Goal: Check status: Check status

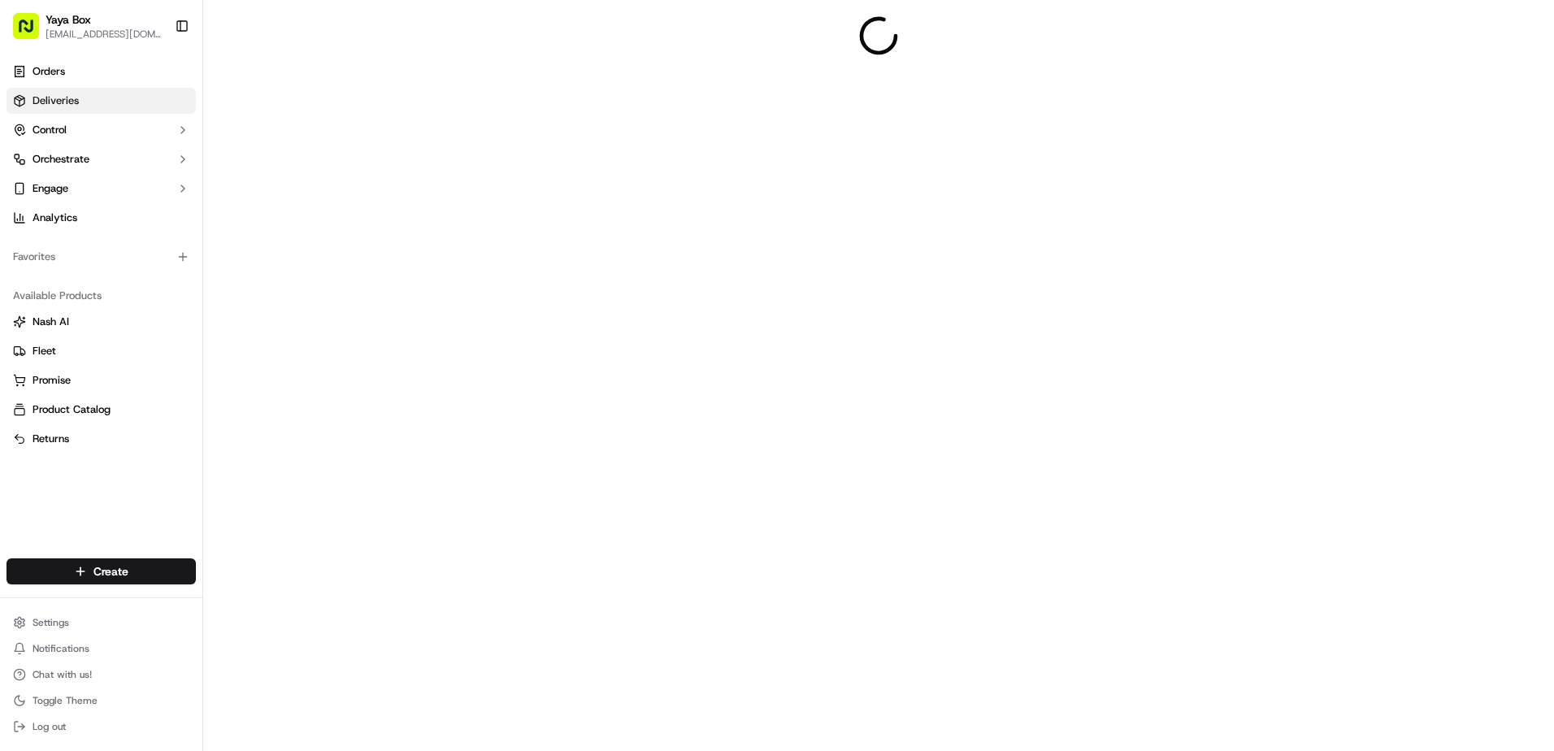
click at [107, 95] on link "Deliveries" at bounding box center [101, 101] width 189 height 26
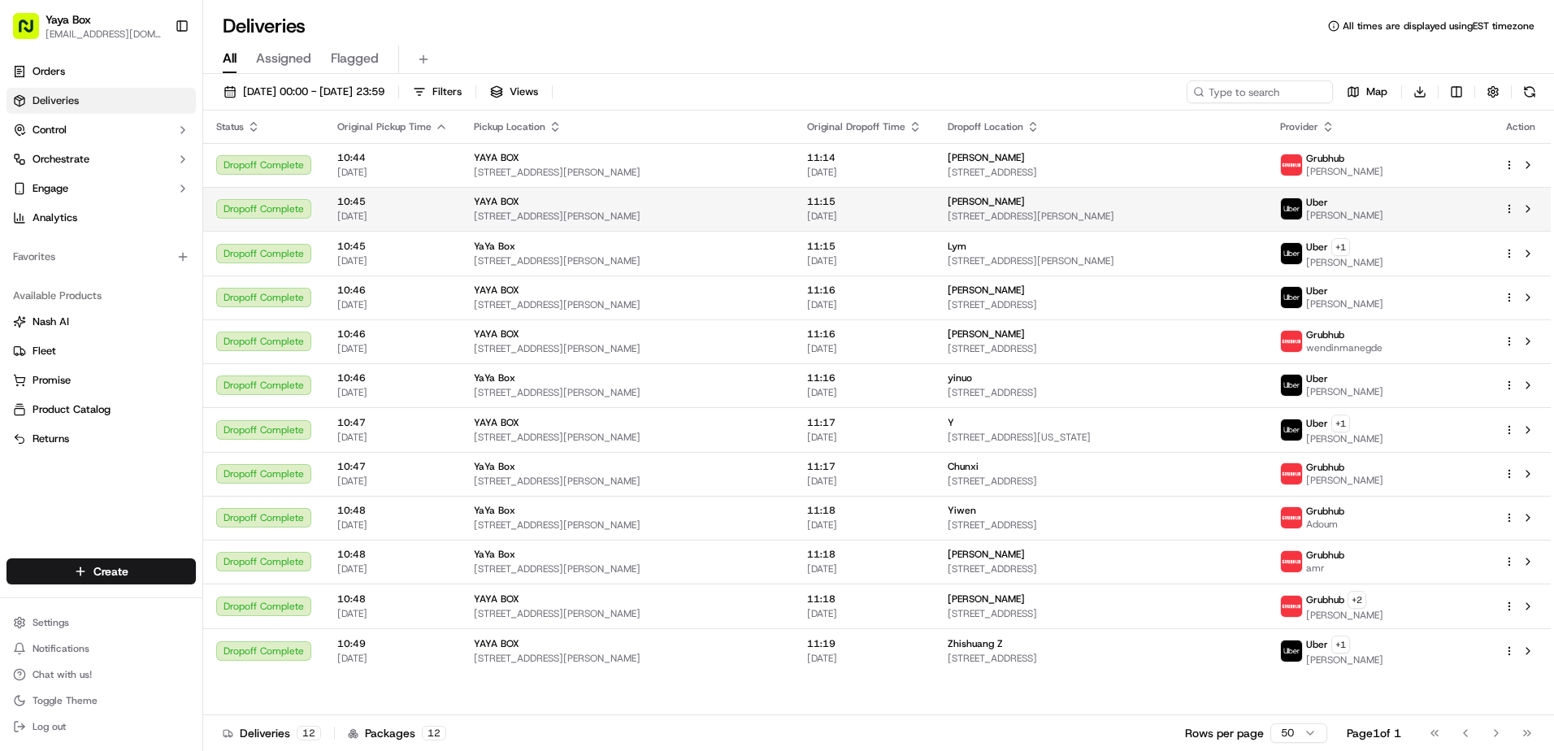
click at [863, 213] on span "[DATE]" at bounding box center [864, 216] width 115 height 13
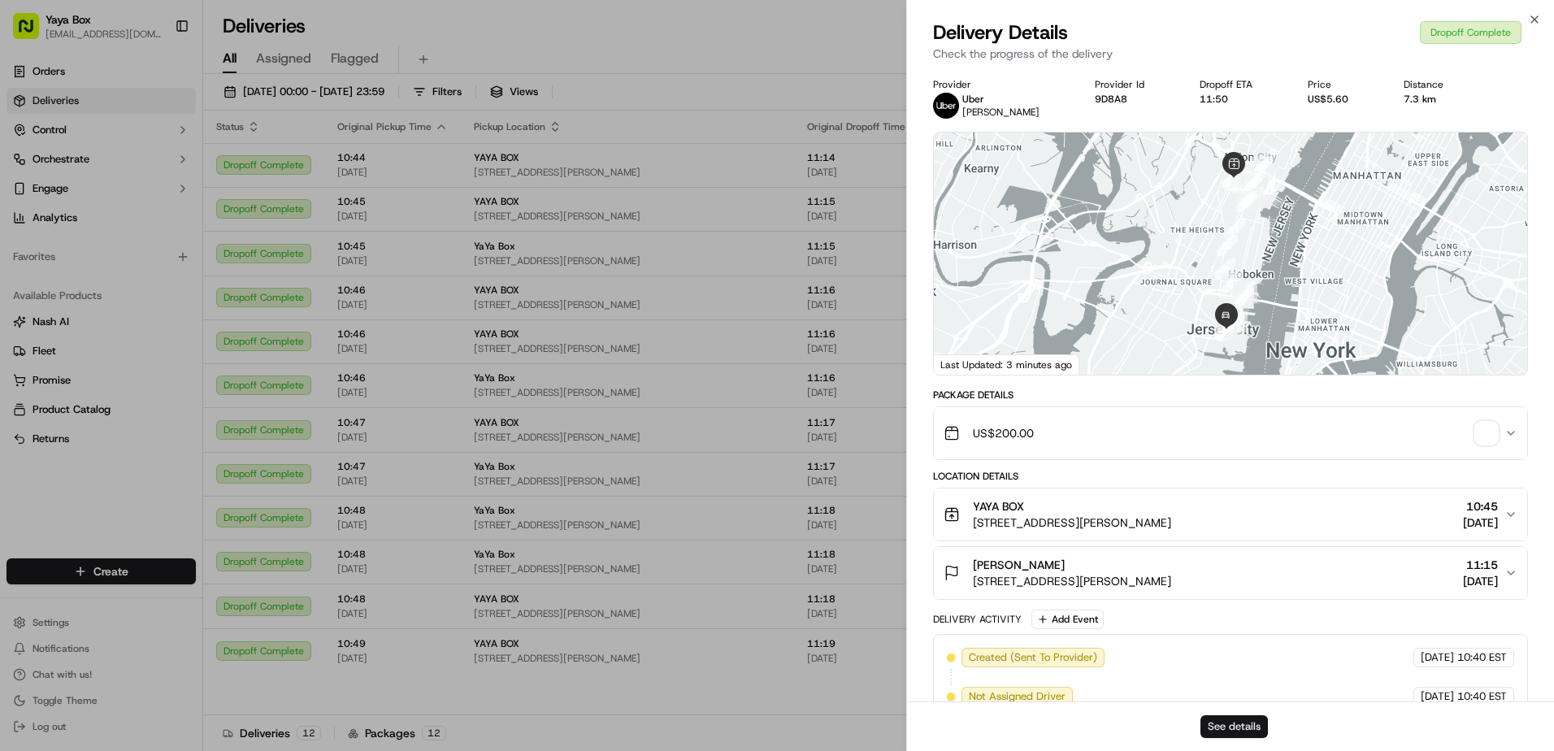
click at [1250, 728] on button "See details" at bounding box center [1234, 726] width 67 height 23
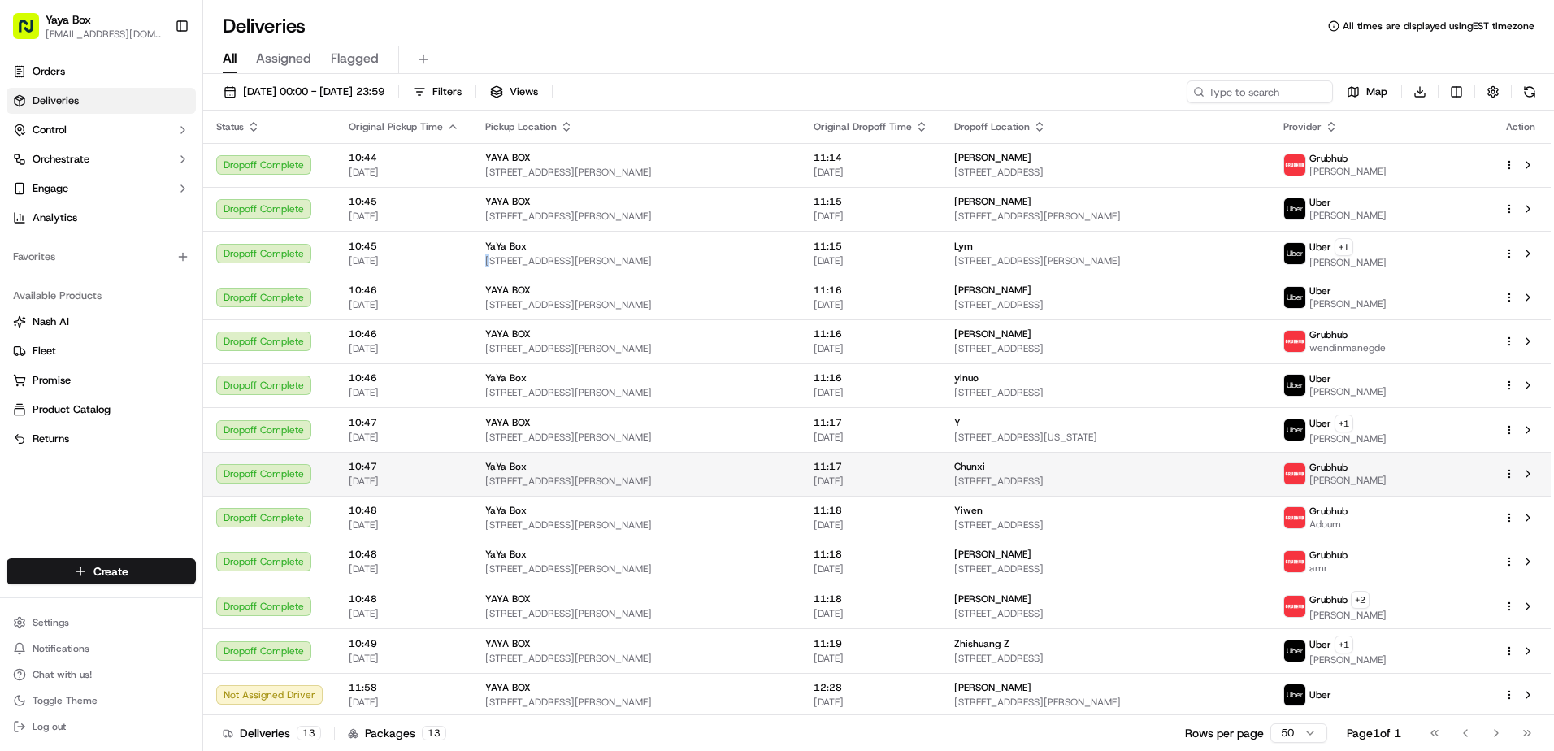
scroll to position [2, 0]
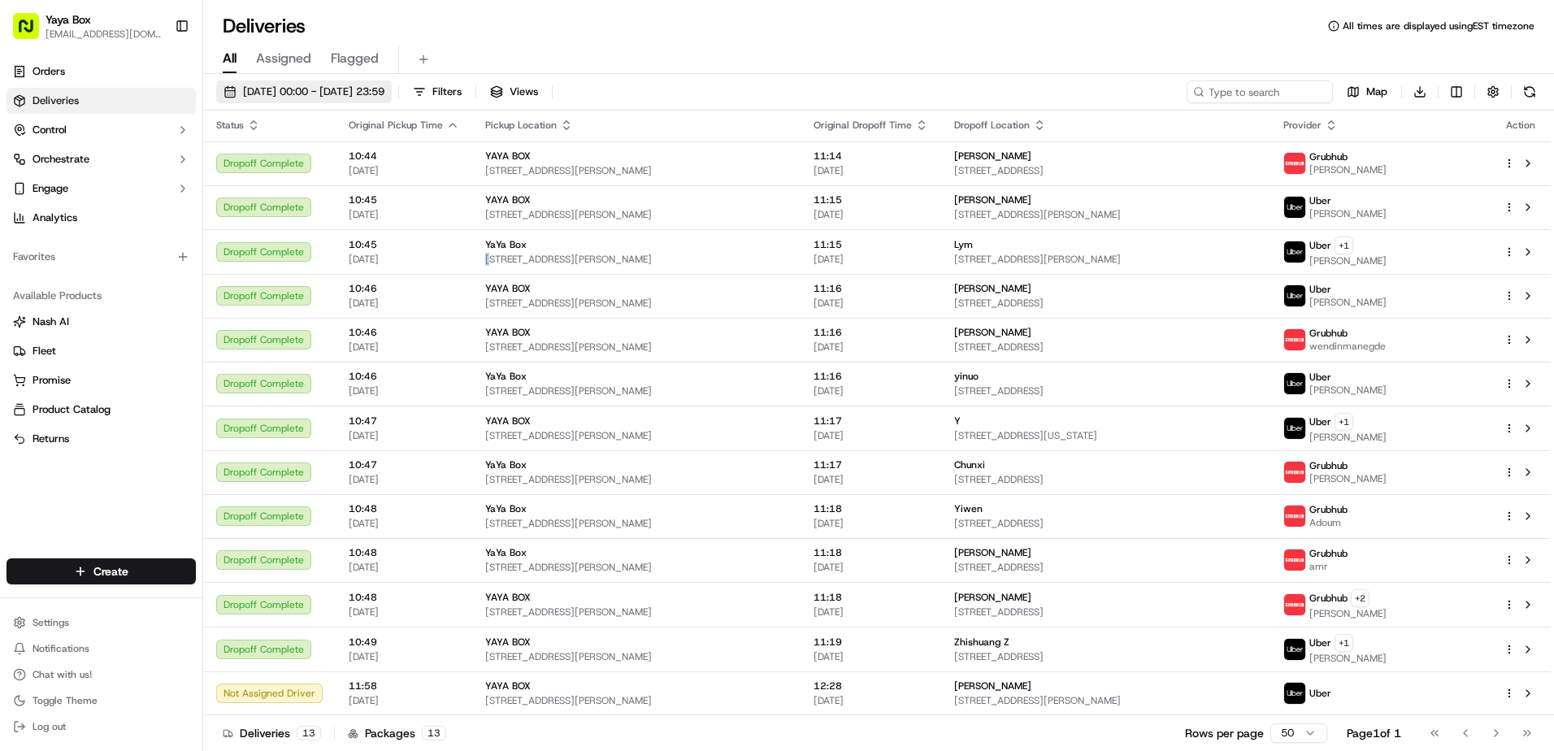
click at [248, 89] on span "[DATE] 00:00 - [DATE] 23:59" at bounding box center [313, 92] width 141 height 15
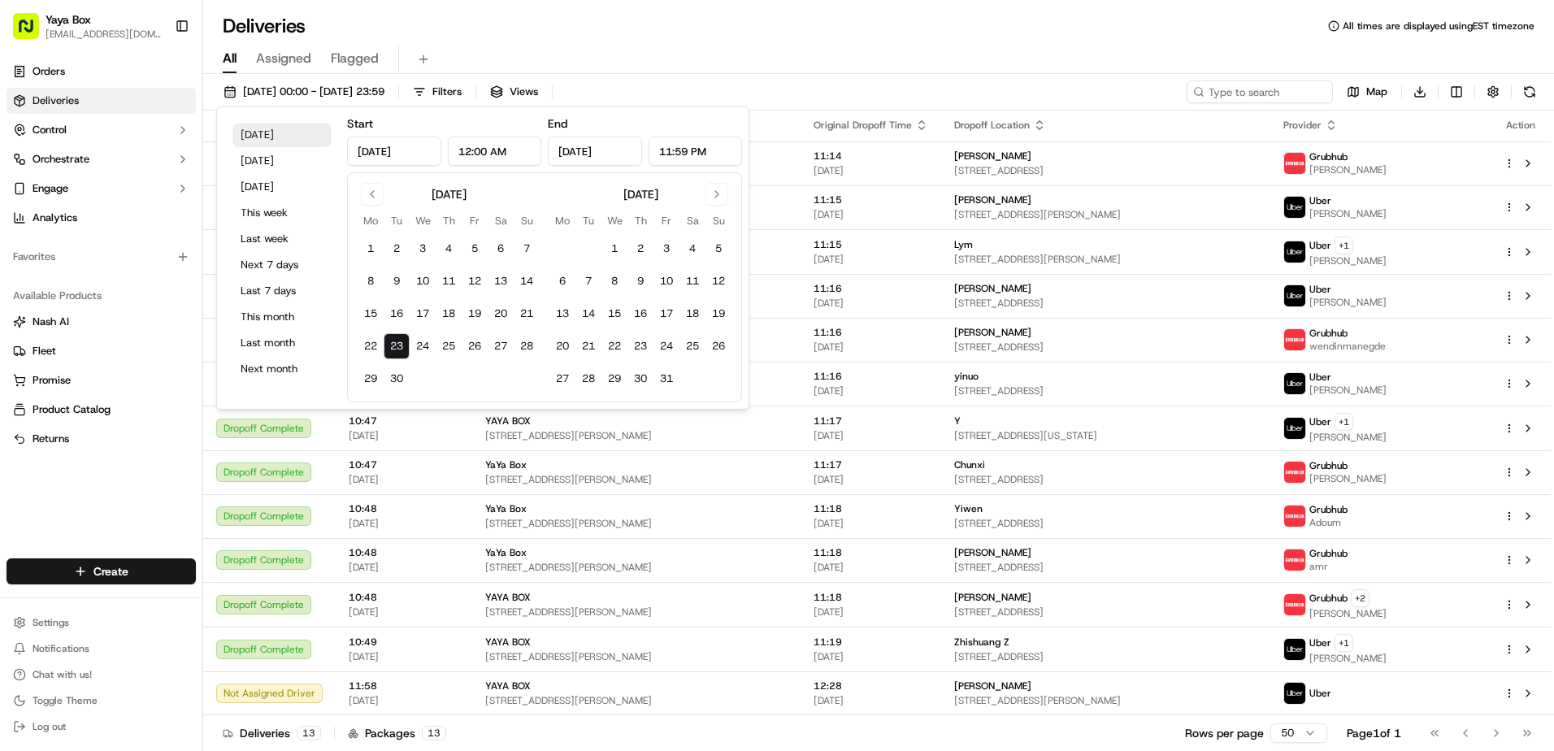
click at [269, 133] on button "Today" at bounding box center [282, 135] width 98 height 23
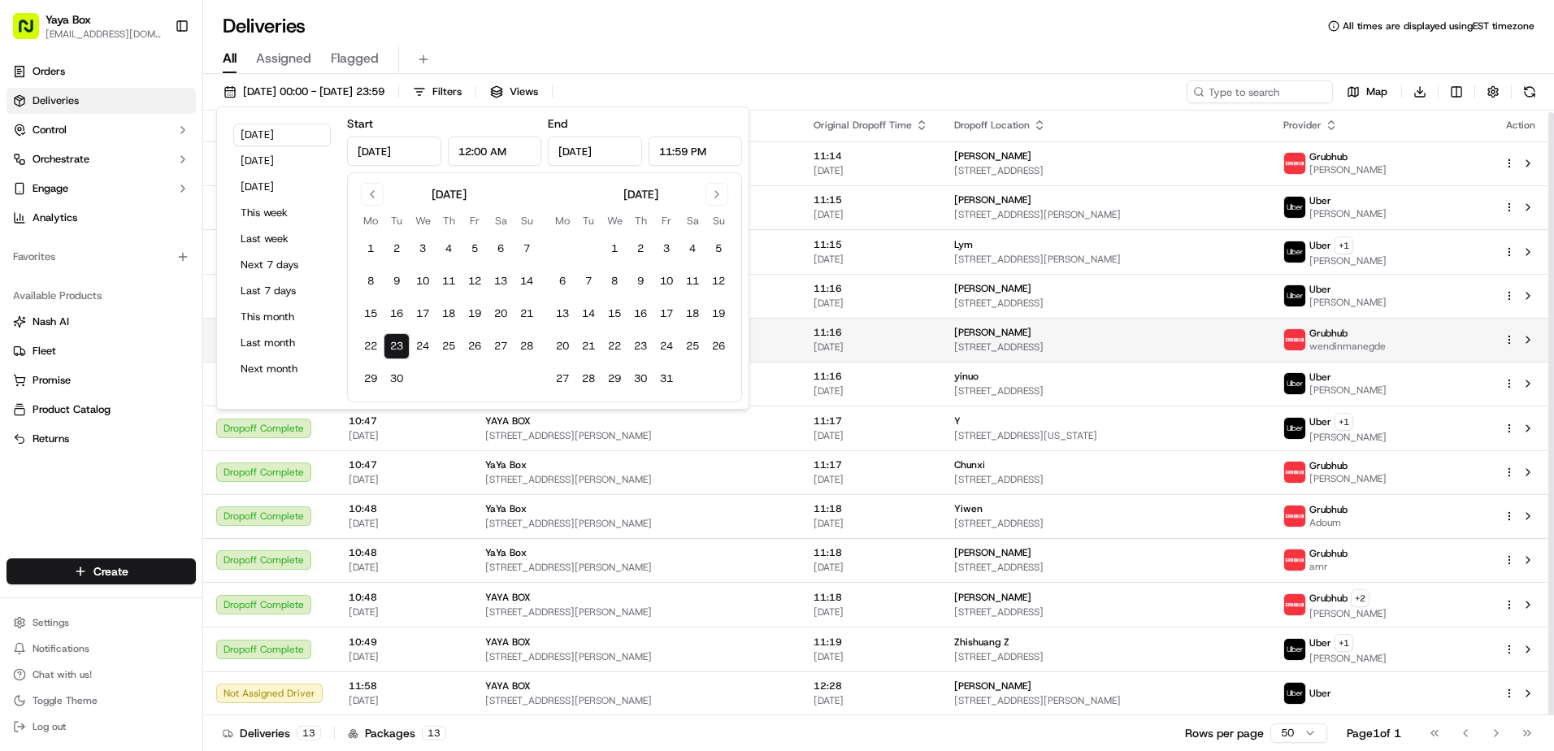
click at [975, 337] on div "[PERSON_NAME]" at bounding box center [1105, 332] width 302 height 13
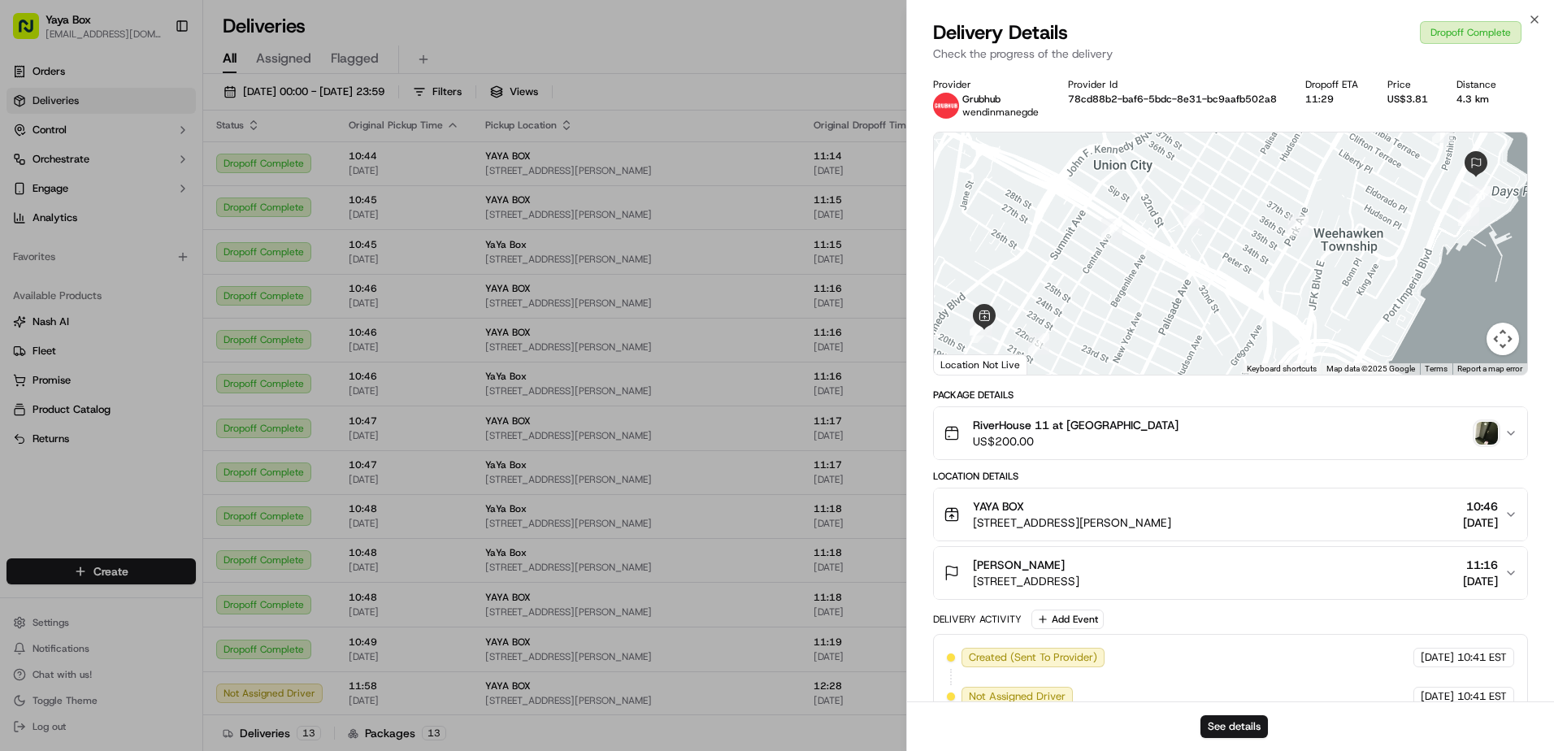
click at [1486, 434] on img "button" at bounding box center [1487, 433] width 23 height 23
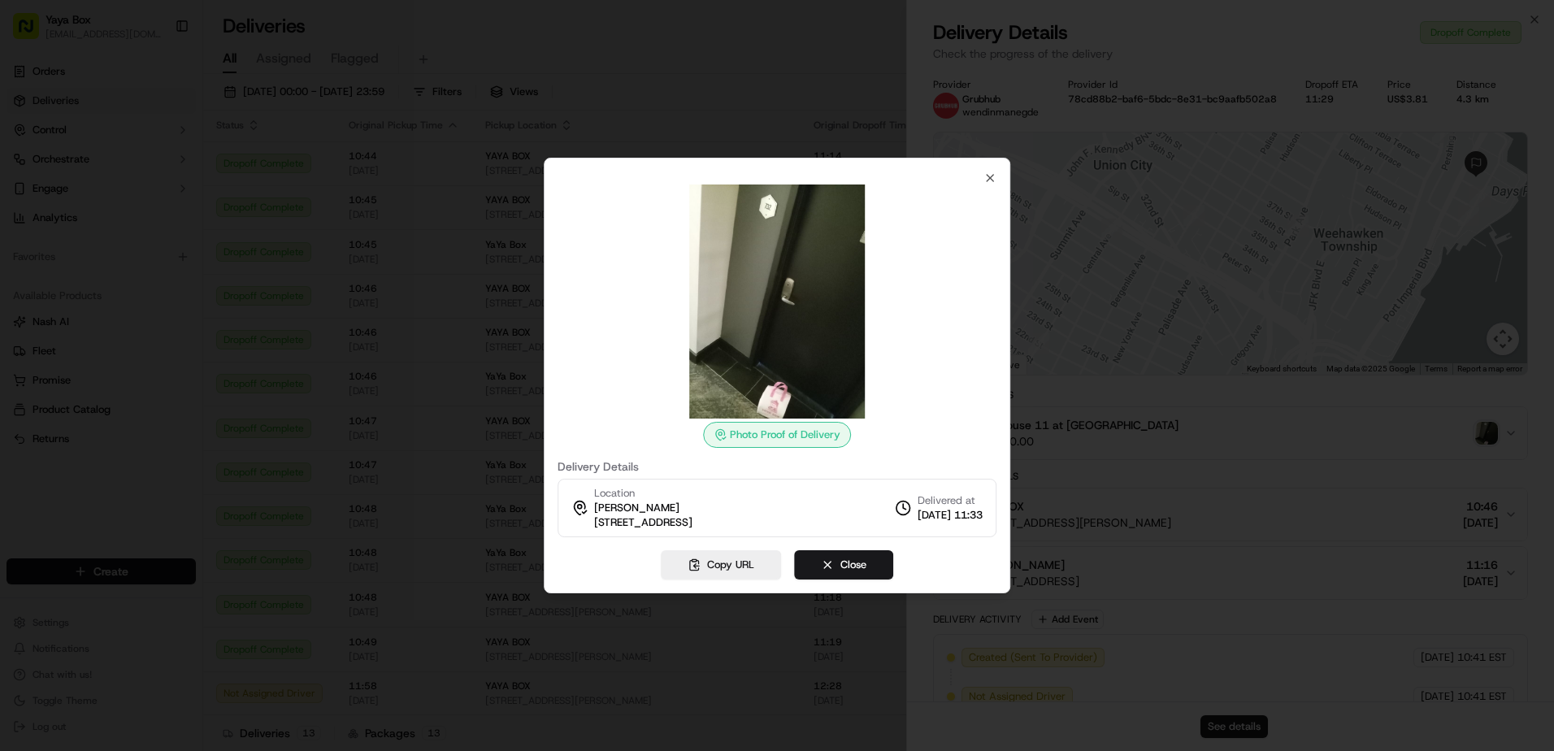
click at [793, 655] on div at bounding box center [777, 375] width 1554 height 751
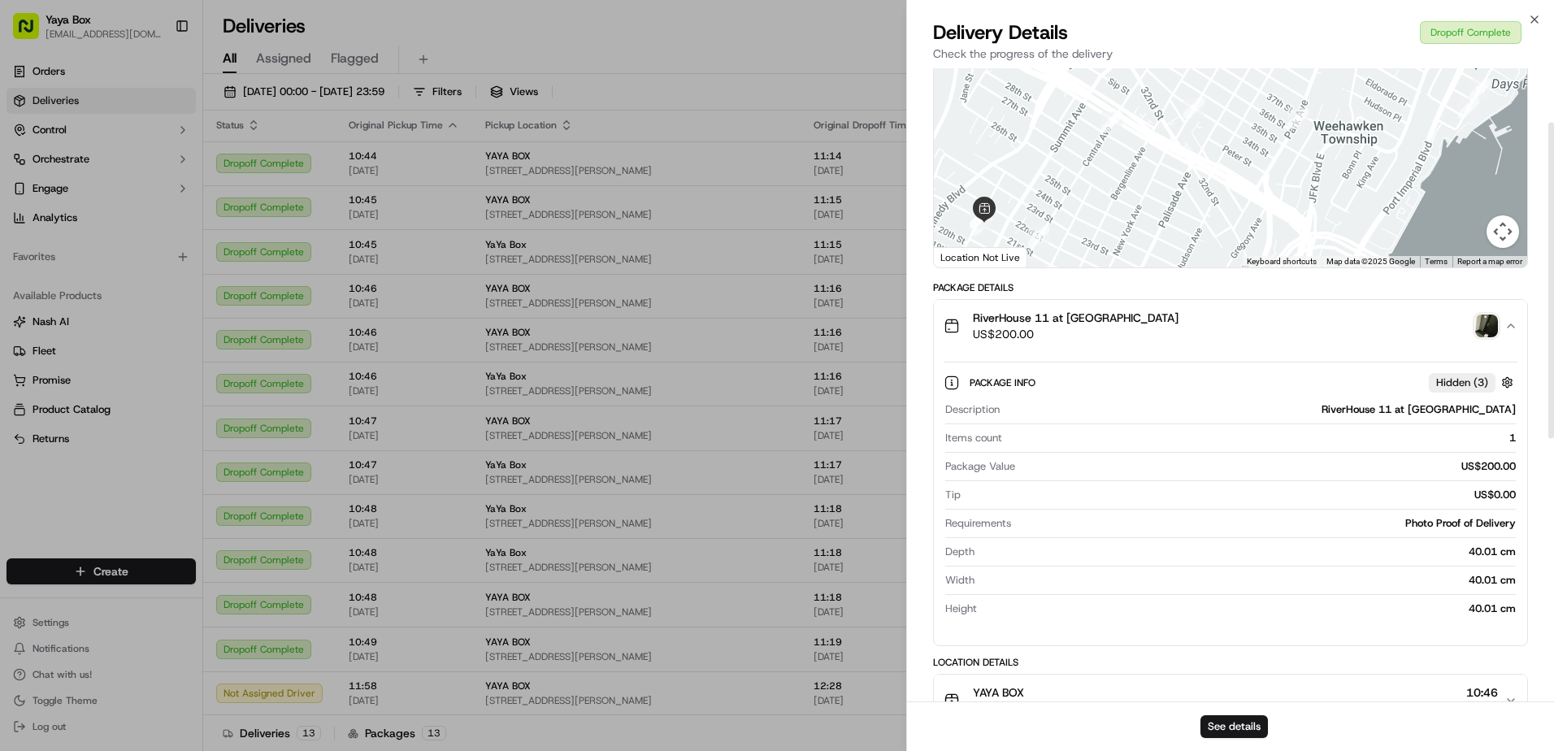
scroll to position [108, 0]
click at [1136, 332] on div "RiverHouse 11 at Port Imperial US$200.00" at bounding box center [1224, 325] width 561 height 33
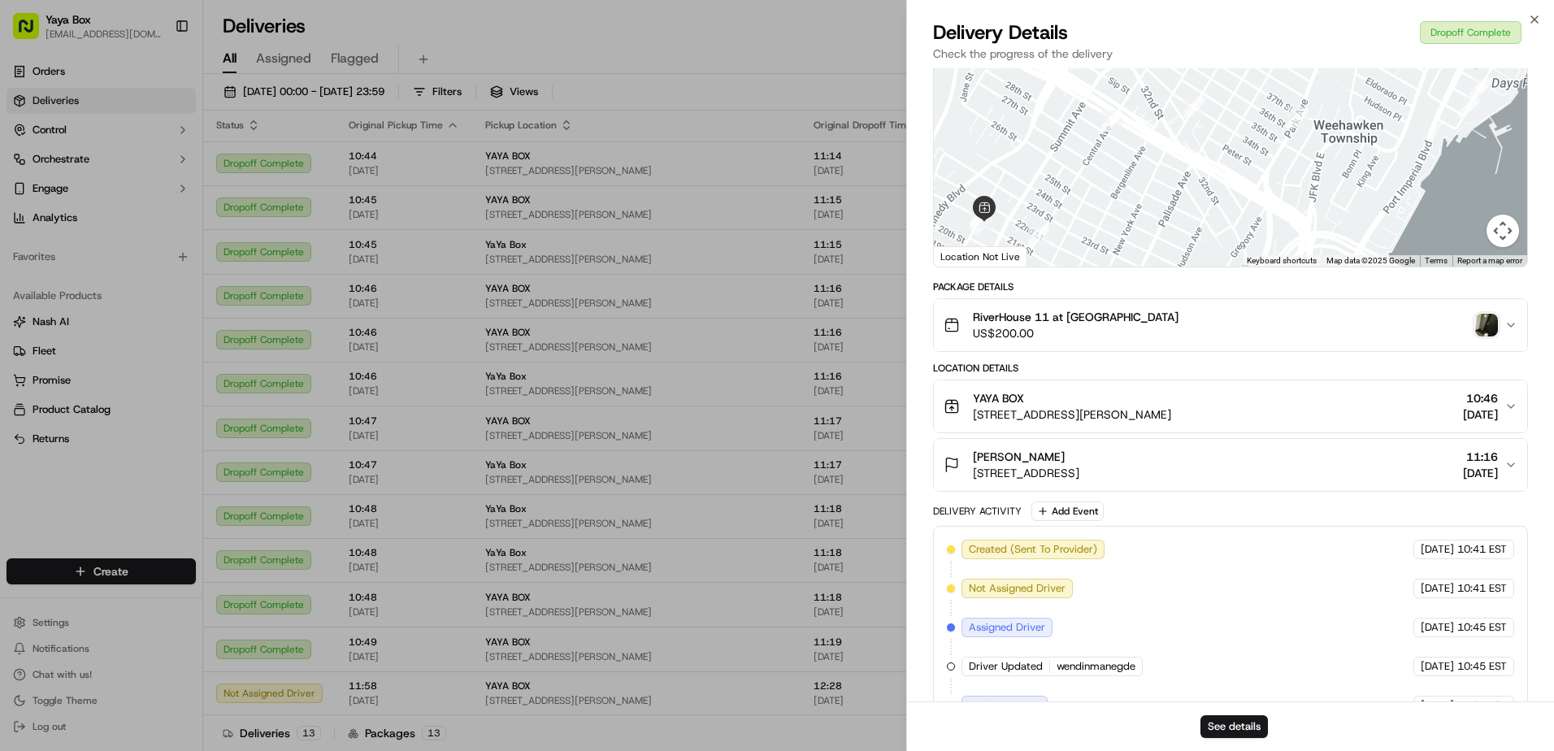
click at [1150, 341] on button "RiverHouse 11 at Port Imperial US$200.00" at bounding box center [1230, 325] width 593 height 52
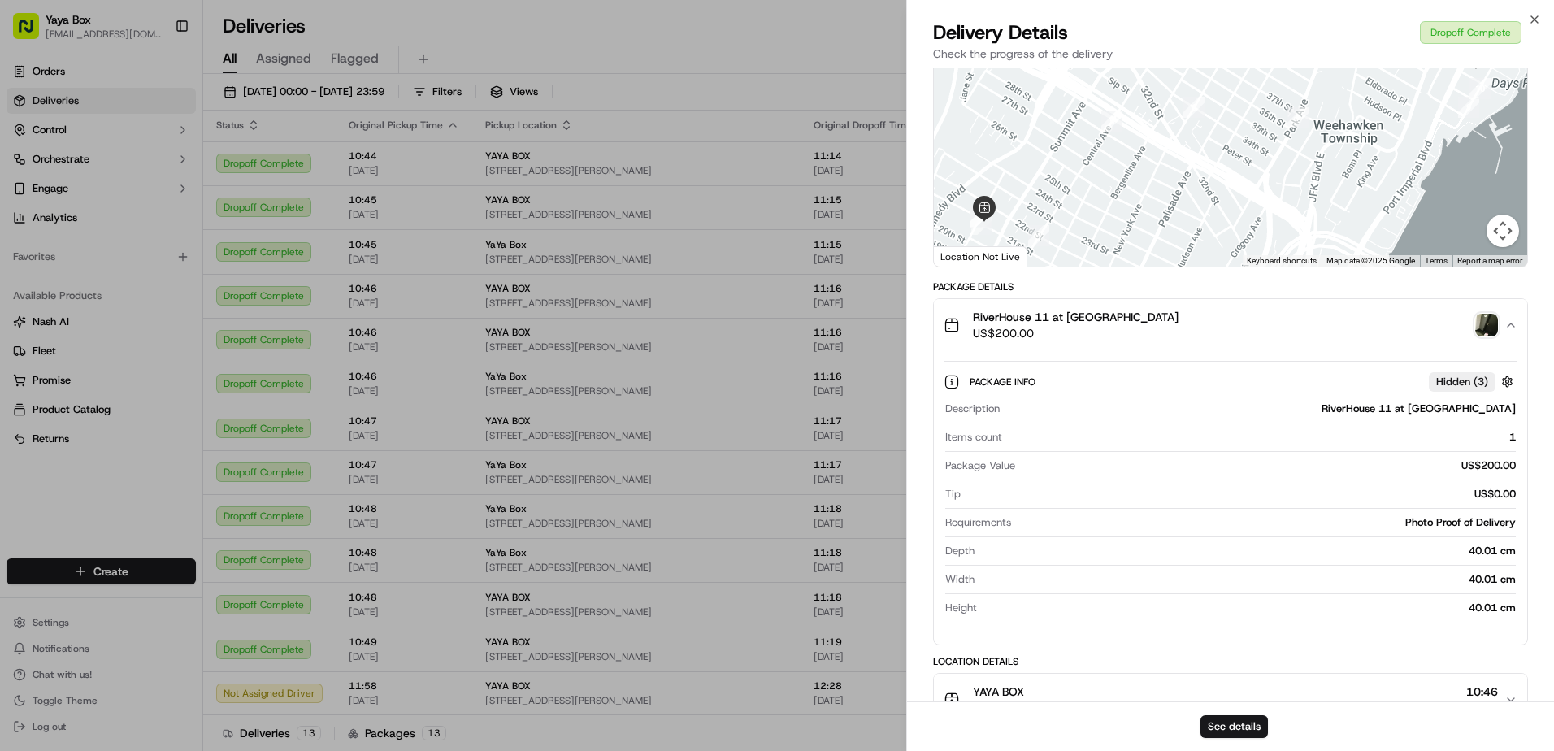
click at [1156, 346] on button "RiverHouse 11 at Port Imperial US$200.00" at bounding box center [1230, 325] width 593 height 52
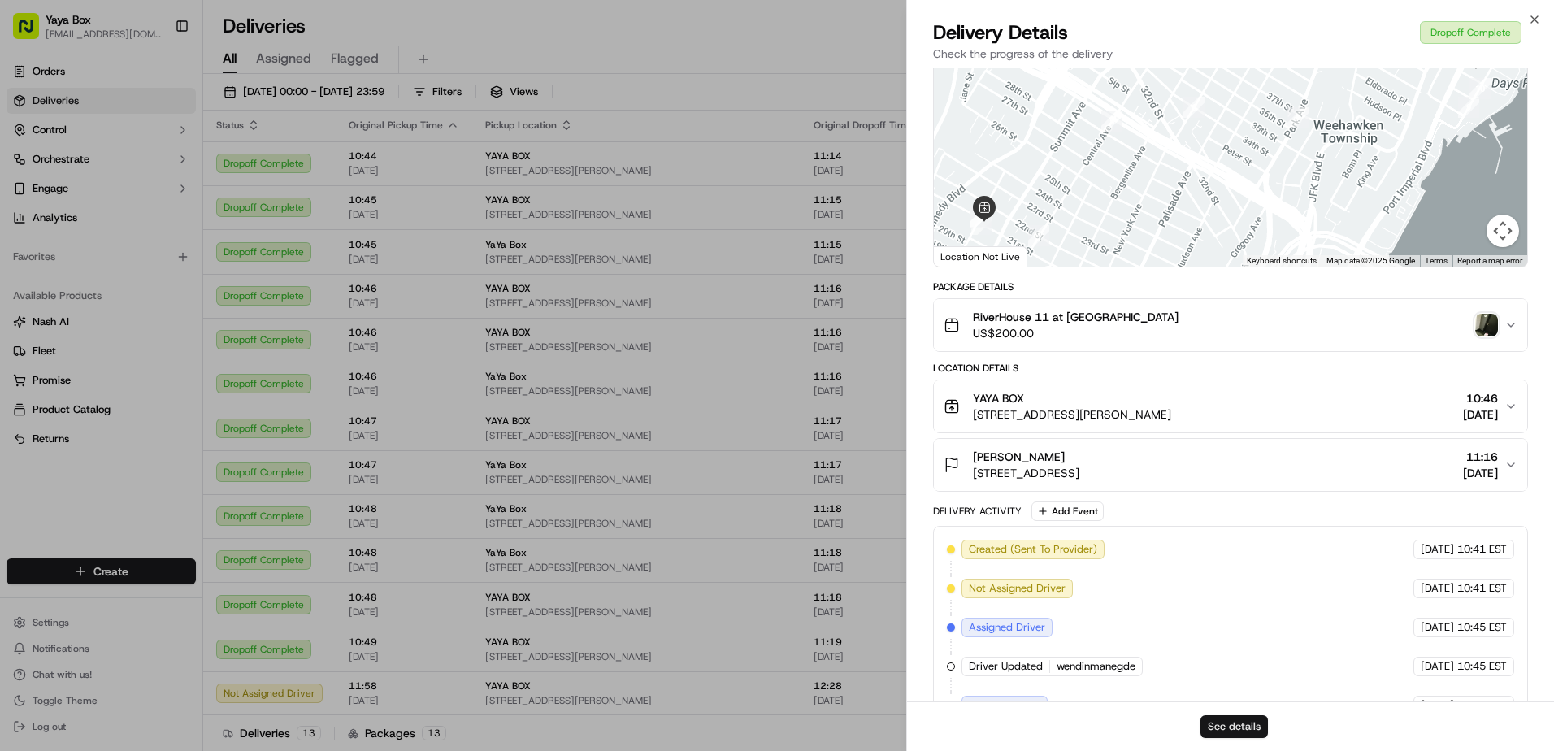
click at [1215, 722] on button "See details" at bounding box center [1234, 726] width 67 height 23
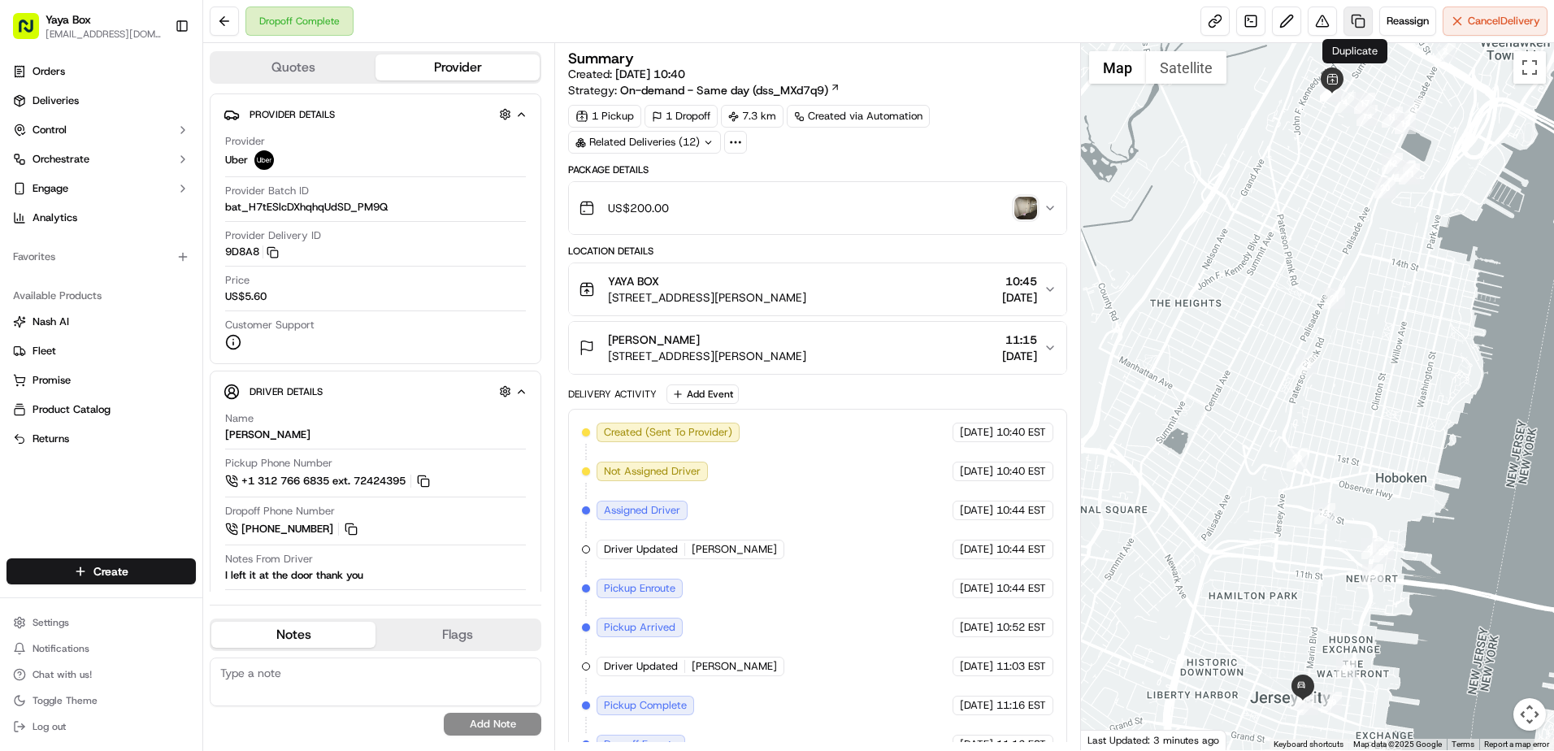
click at [1354, 22] on link at bounding box center [1358, 21] width 29 height 29
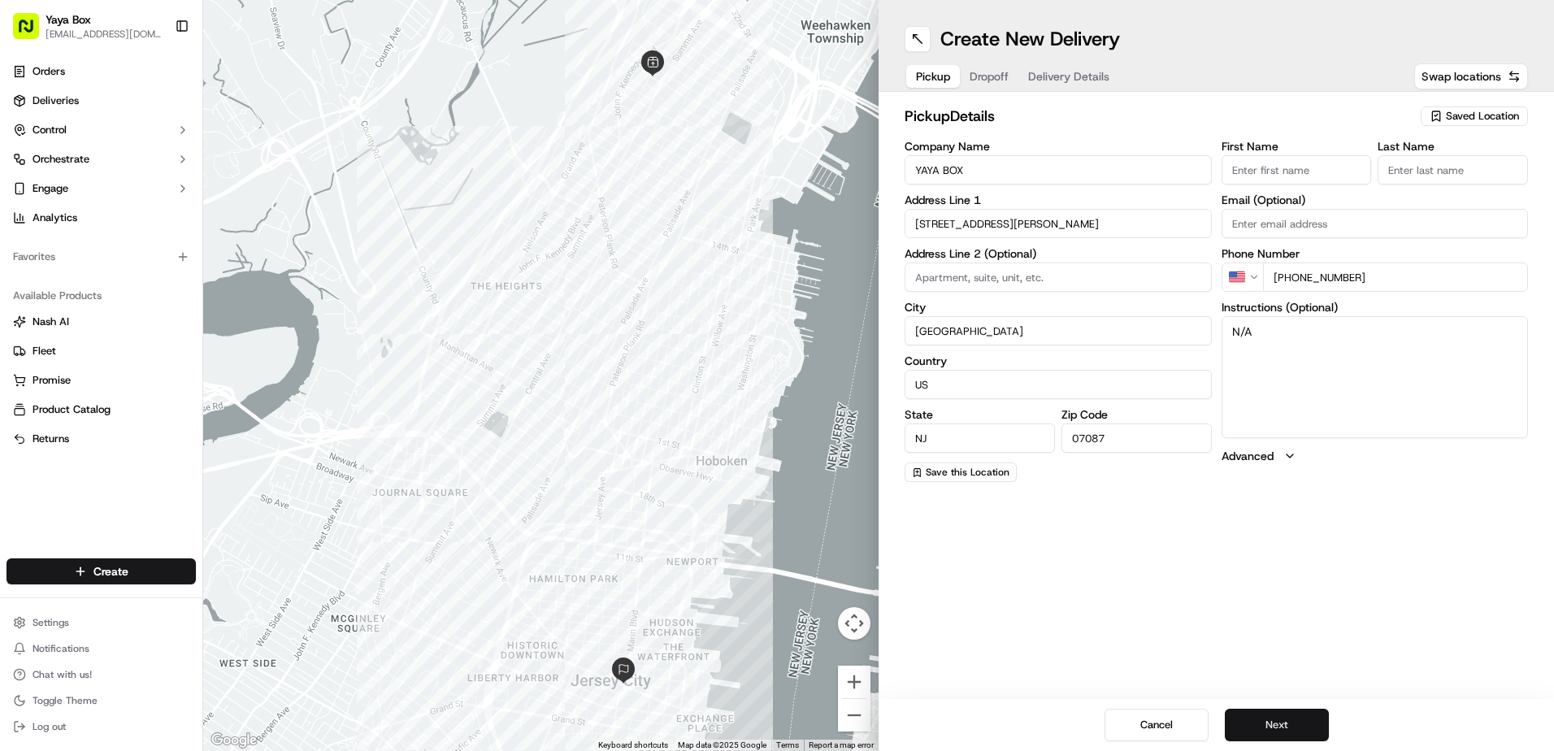
click at [1267, 712] on button "Next" at bounding box center [1277, 725] width 104 height 33
click at [1266, 712] on button "Next" at bounding box center [1277, 725] width 104 height 33
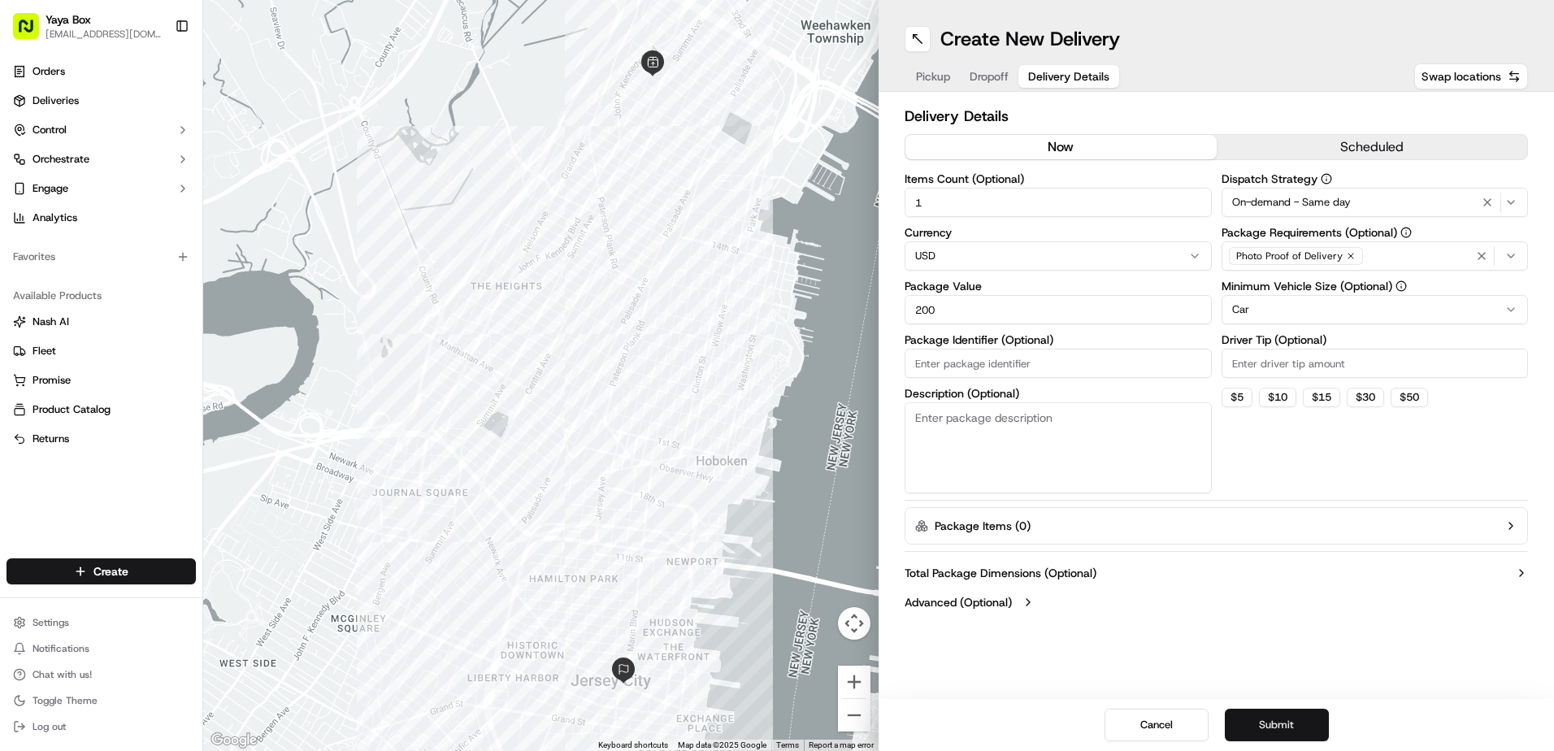
click at [1269, 724] on button "Submit" at bounding box center [1277, 725] width 104 height 33
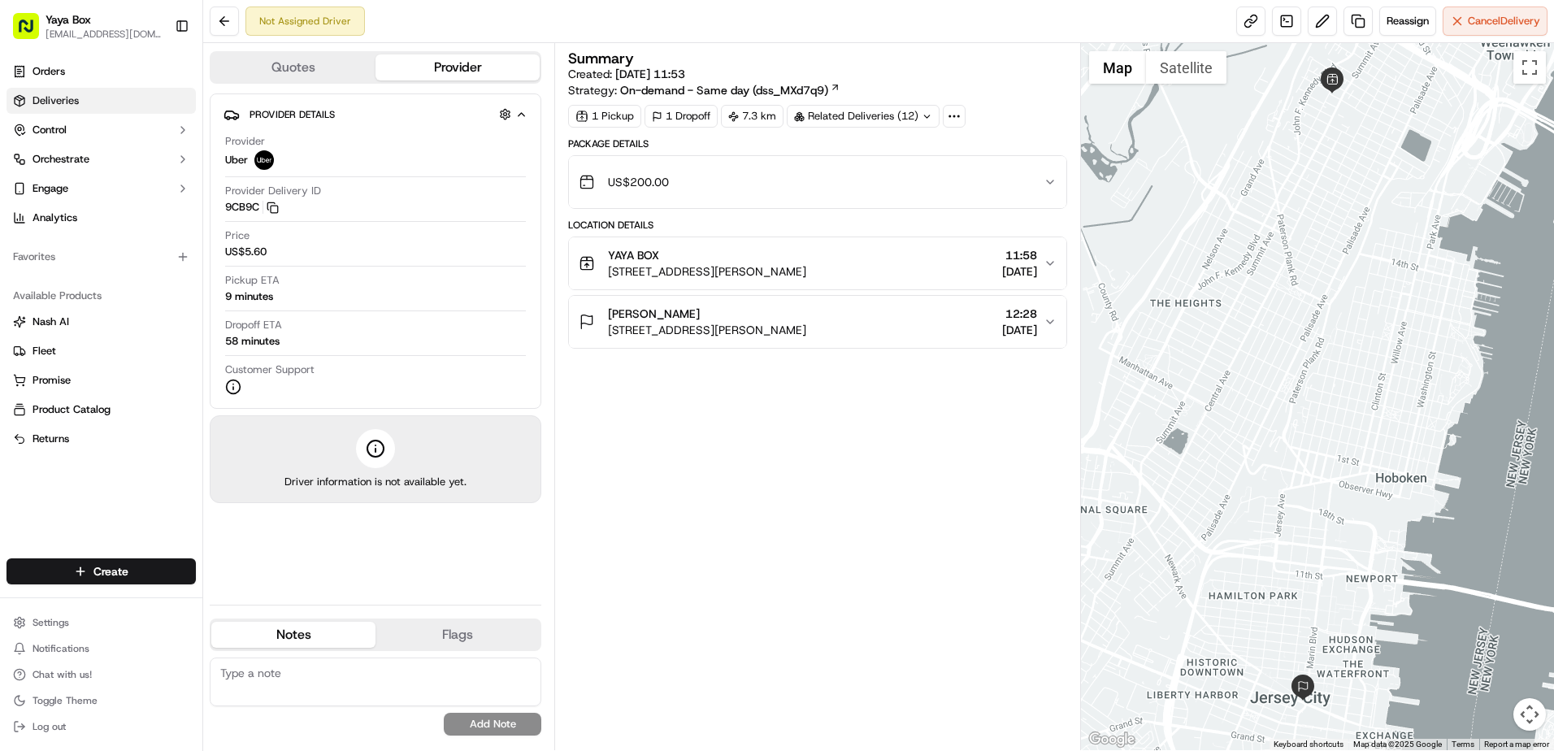
click at [115, 104] on link "Deliveries" at bounding box center [101, 101] width 189 height 26
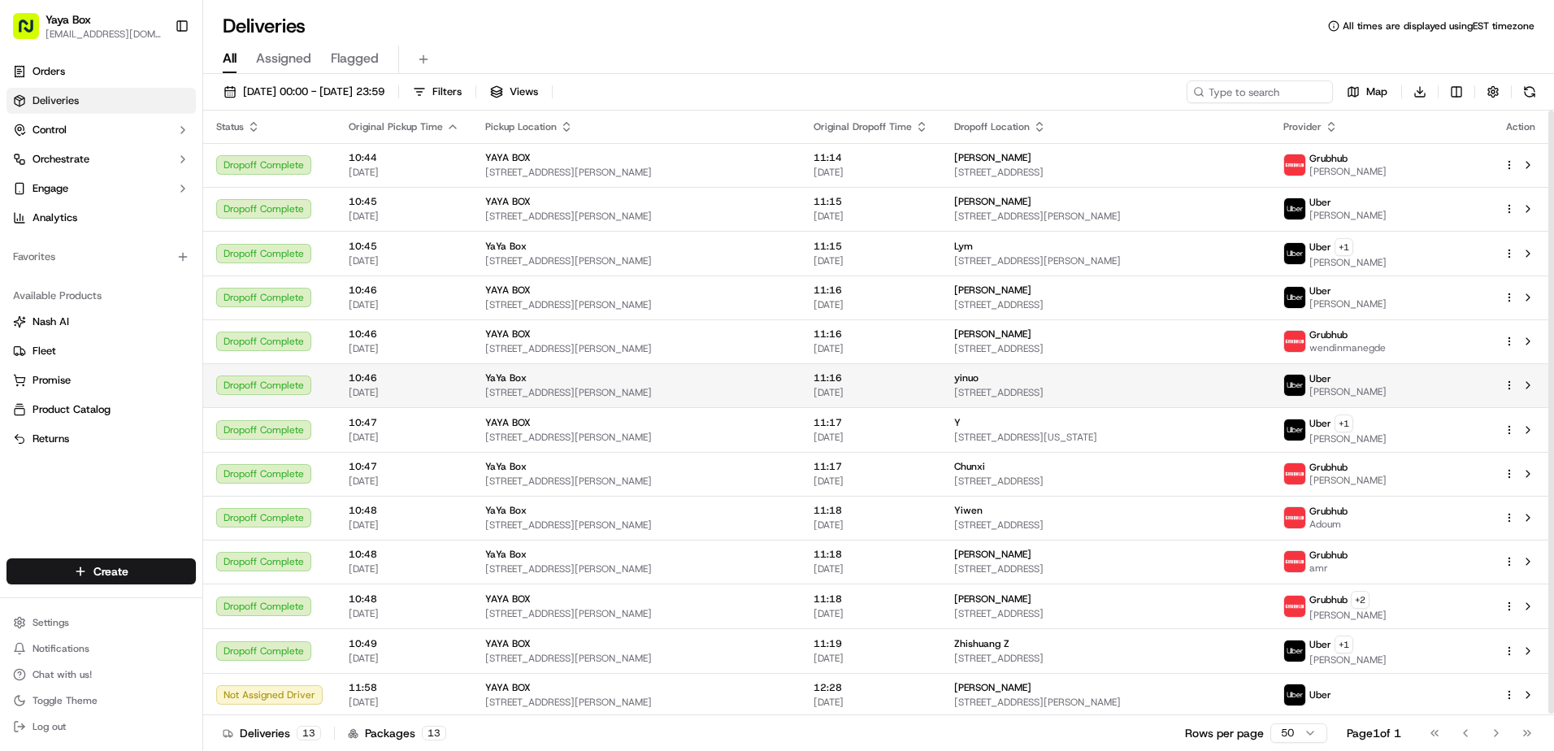
scroll to position [2, 0]
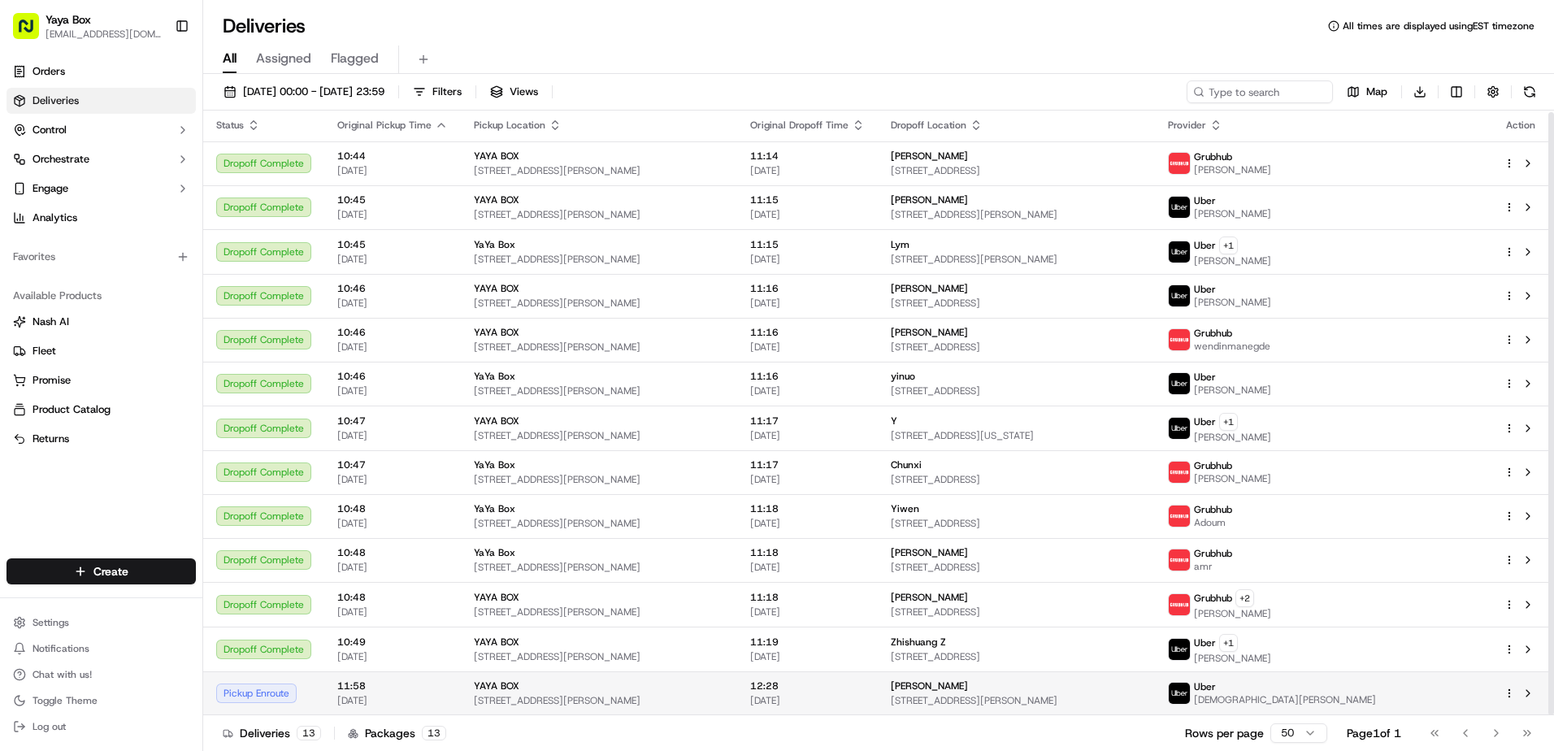
click at [428, 693] on div "11:58 23/09/2025" at bounding box center [392, 694] width 111 height 28
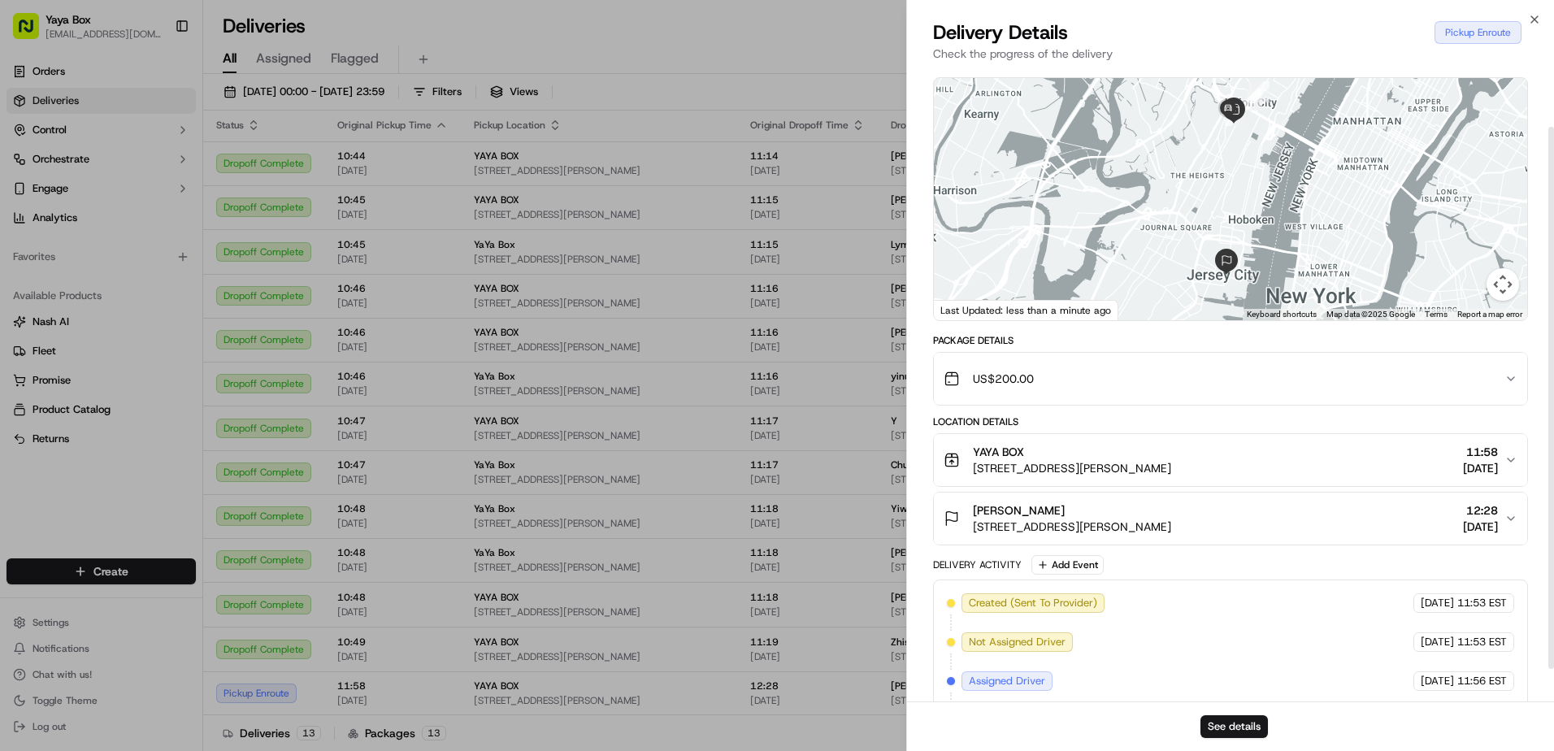
scroll to position [0, 0]
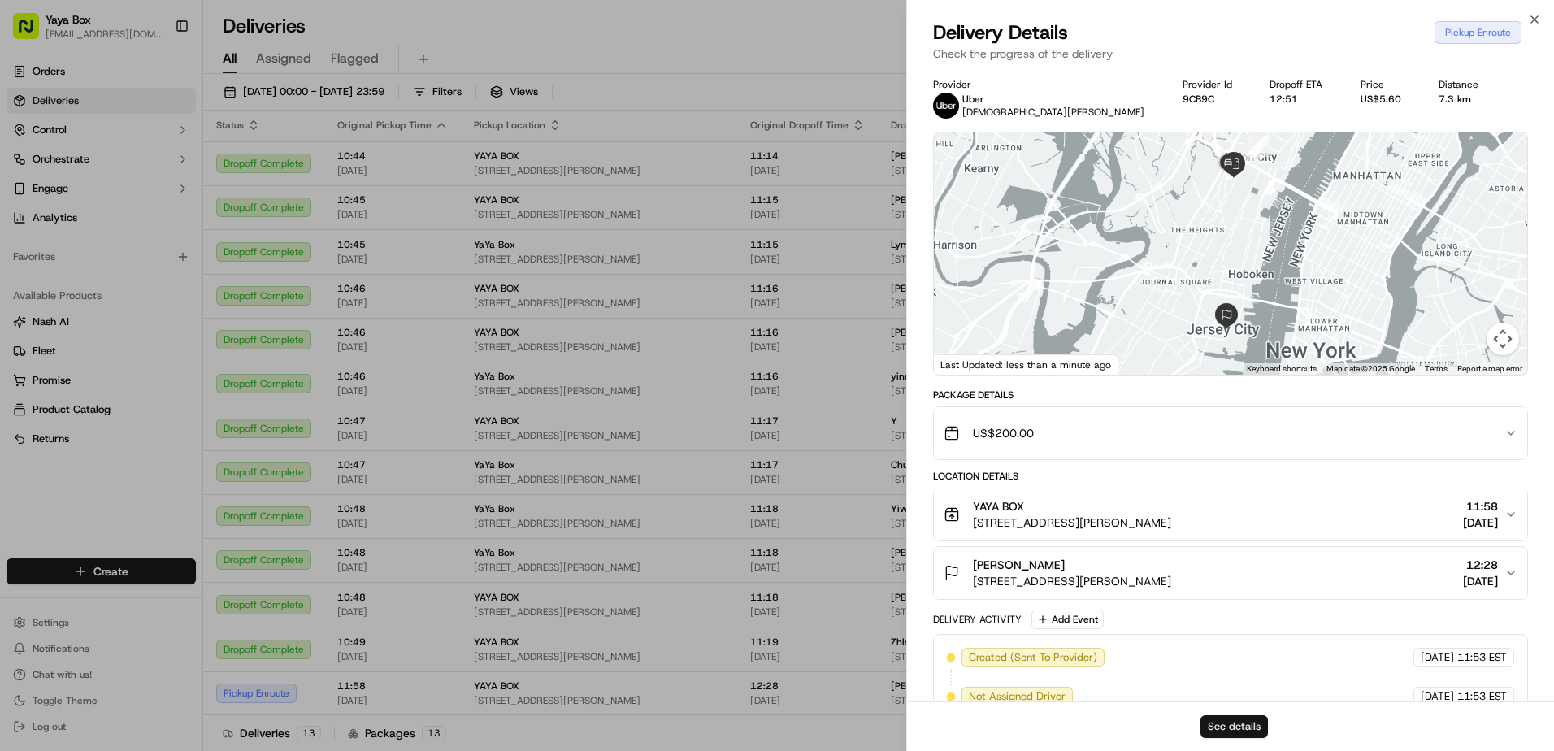
click at [1229, 730] on button "See details" at bounding box center [1234, 726] width 67 height 23
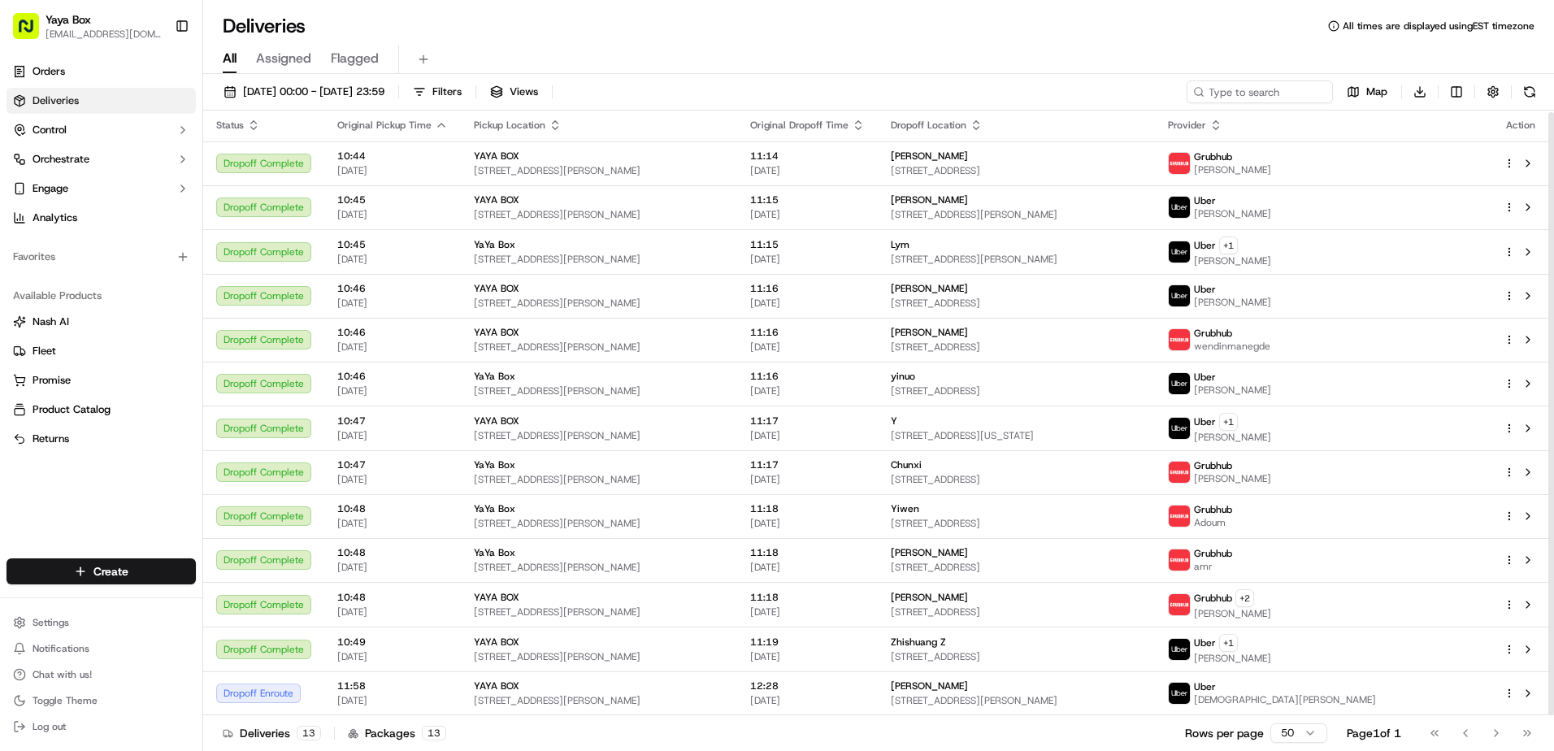
click at [252, 79] on div "23/09/2025 00:00 - 23/09/2025 23:59 Filters Views Map Download Status Original …" at bounding box center [878, 414] width 1351 height 680
click at [265, 91] on span "[DATE] 00:00 - [DATE] 23:59" at bounding box center [313, 92] width 141 height 15
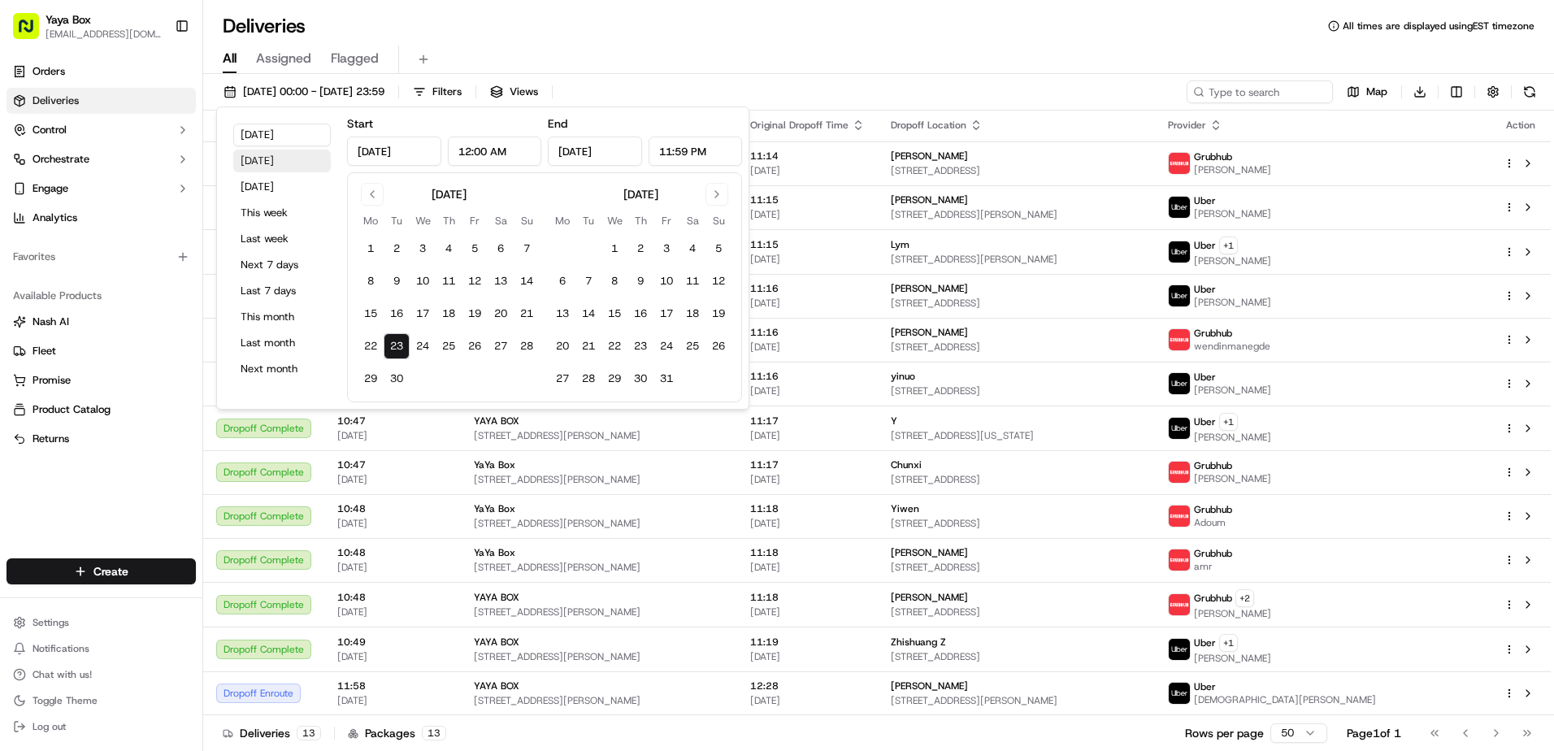
click at [250, 167] on button "[DATE]" at bounding box center [282, 161] width 98 height 23
type input "Sep 22, 2025"
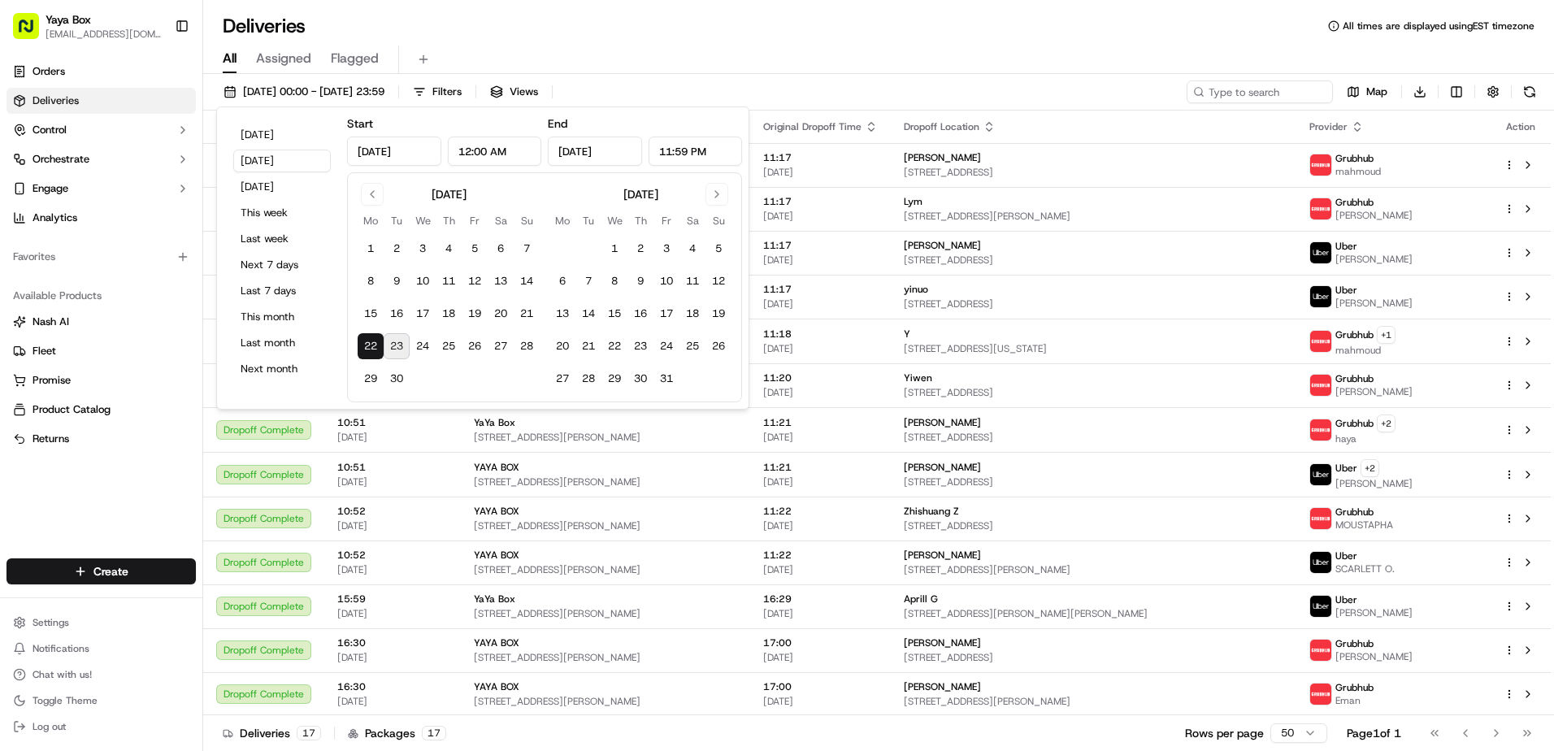
click at [124, 511] on div "Orders Deliveries Control Orchestrate Engage Analytics Favorites Available Prod…" at bounding box center [101, 298] width 202 height 493
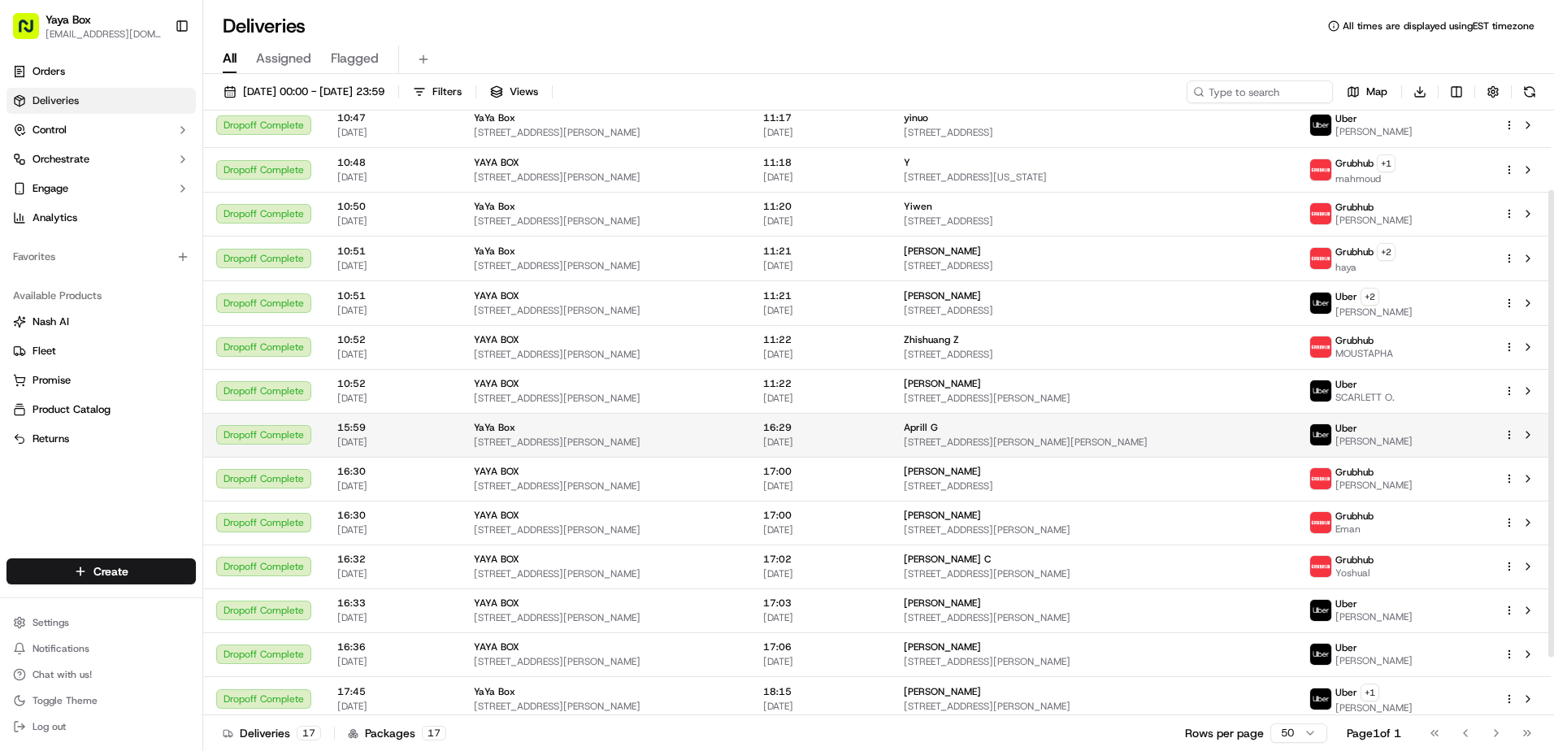
scroll to position [177, 0]
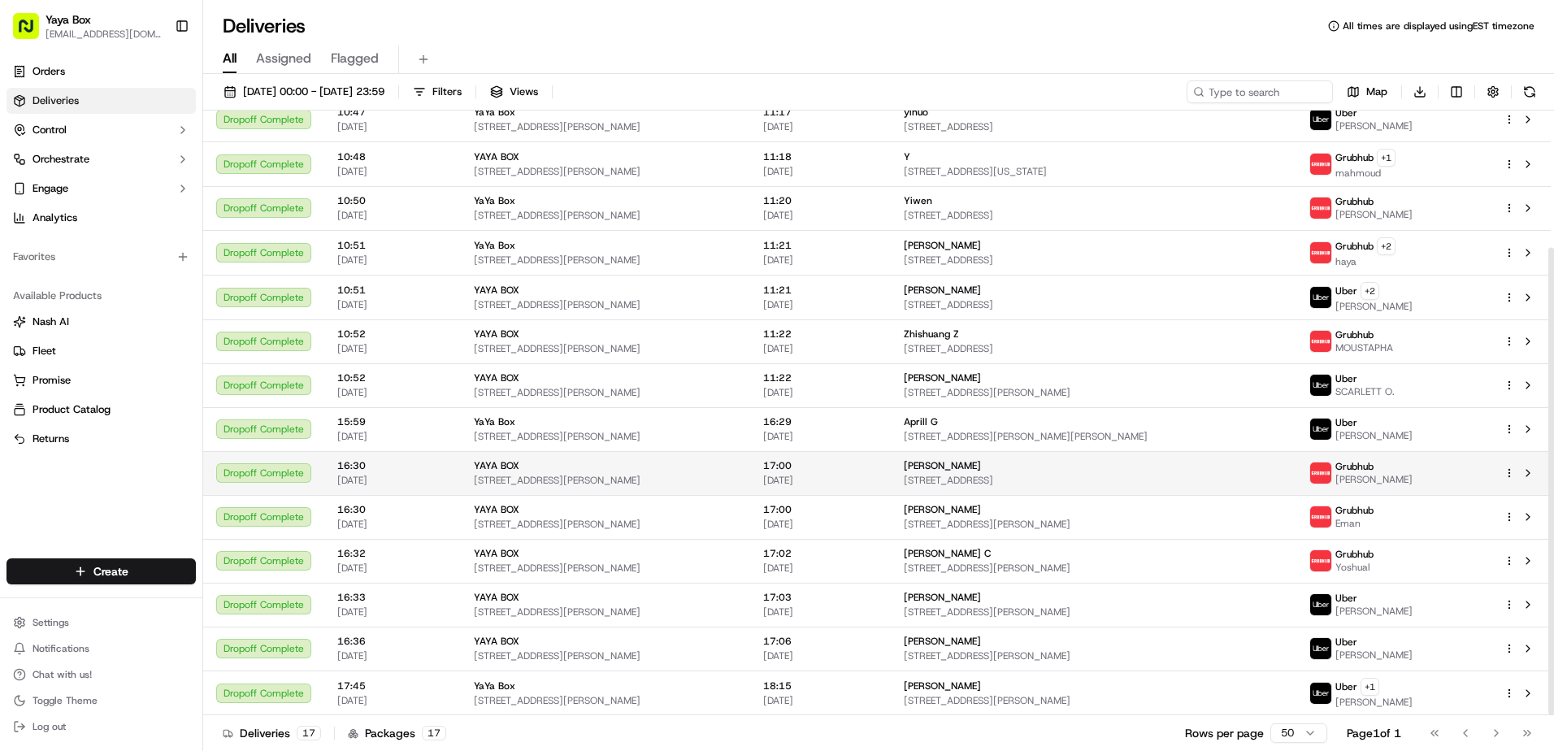
click at [956, 472] on div "Yanan Li 1100 Ave at Port Imperial #732, Weehawken Township, NJ 07086, USA" at bounding box center [1094, 473] width 380 height 28
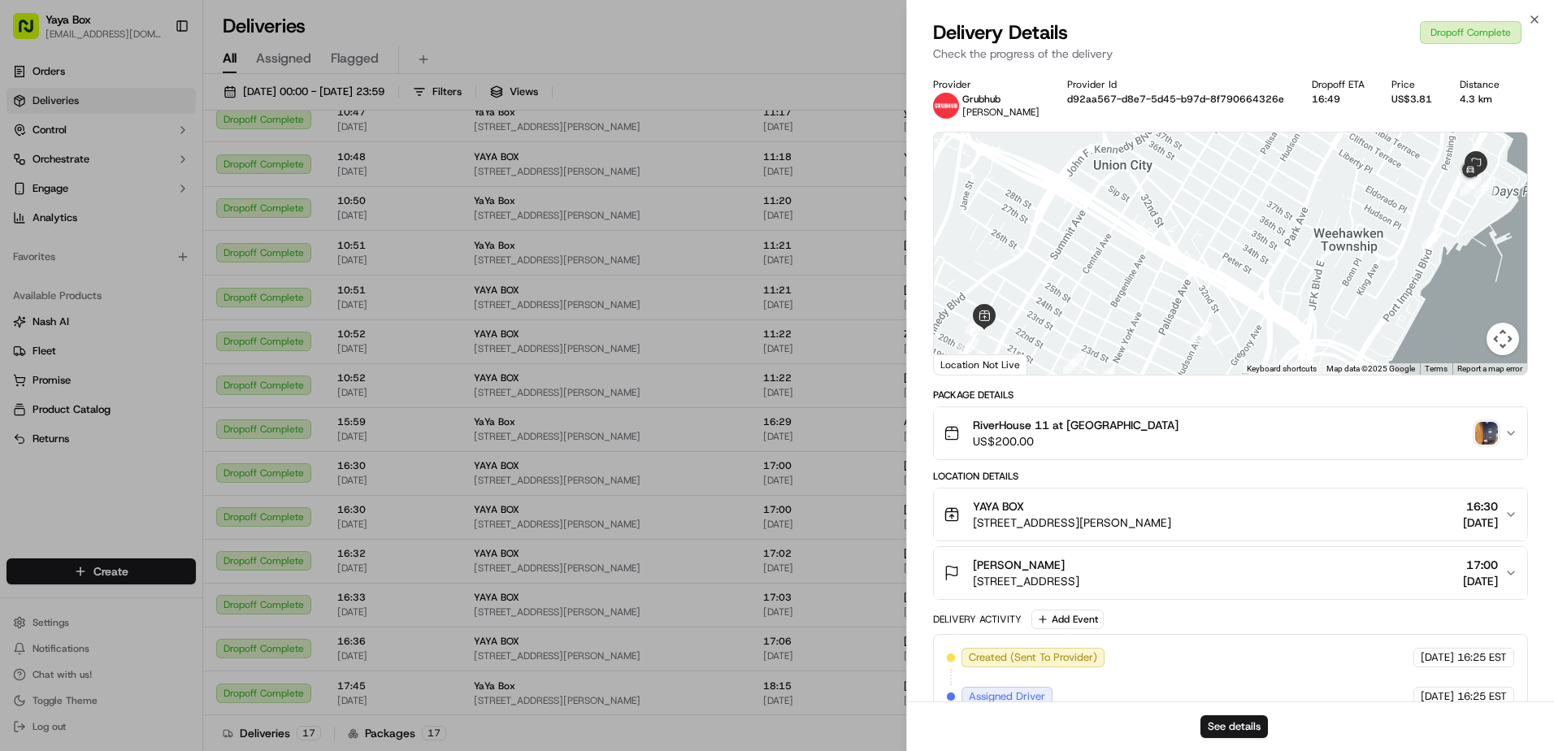
click at [1497, 438] on img "button" at bounding box center [1487, 433] width 23 height 23
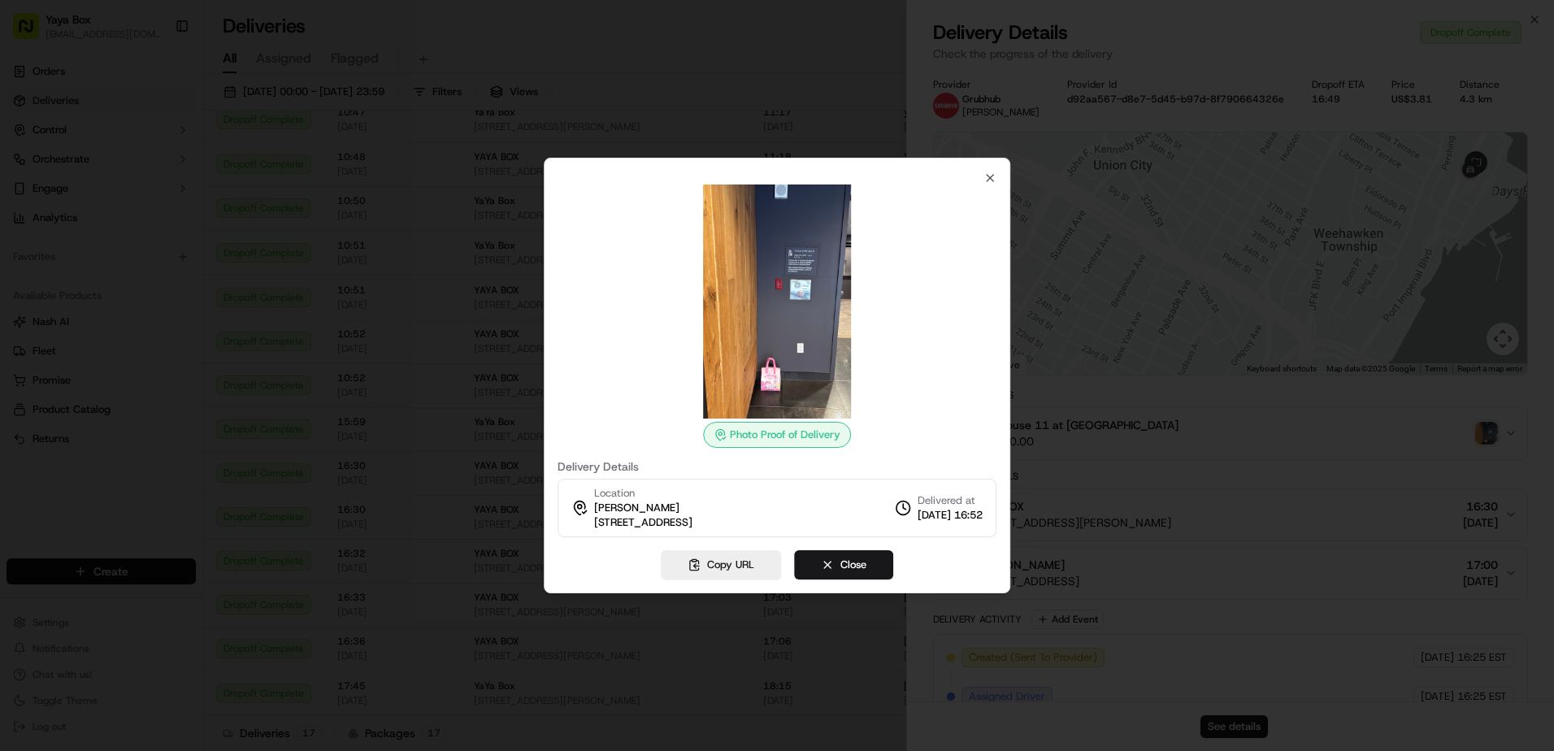
click at [1235, 415] on div at bounding box center [777, 375] width 1554 height 751
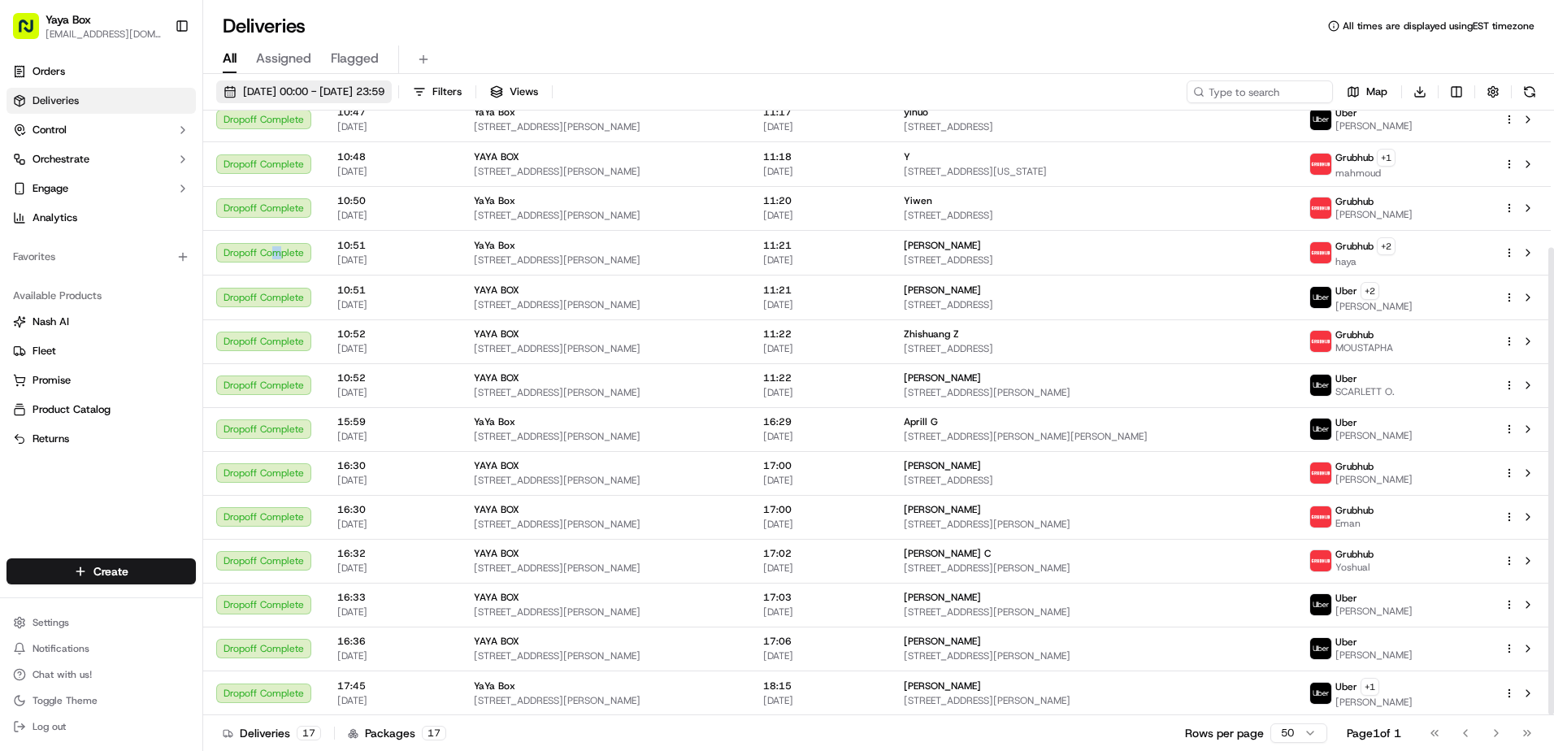
drag, startPoint x: 276, startPoint y: 267, endPoint x: 328, endPoint y: 87, distance: 187.6
click at [328, 87] on span "22/09/2025 00:00 - 22/09/2025 23:59" at bounding box center [313, 92] width 141 height 15
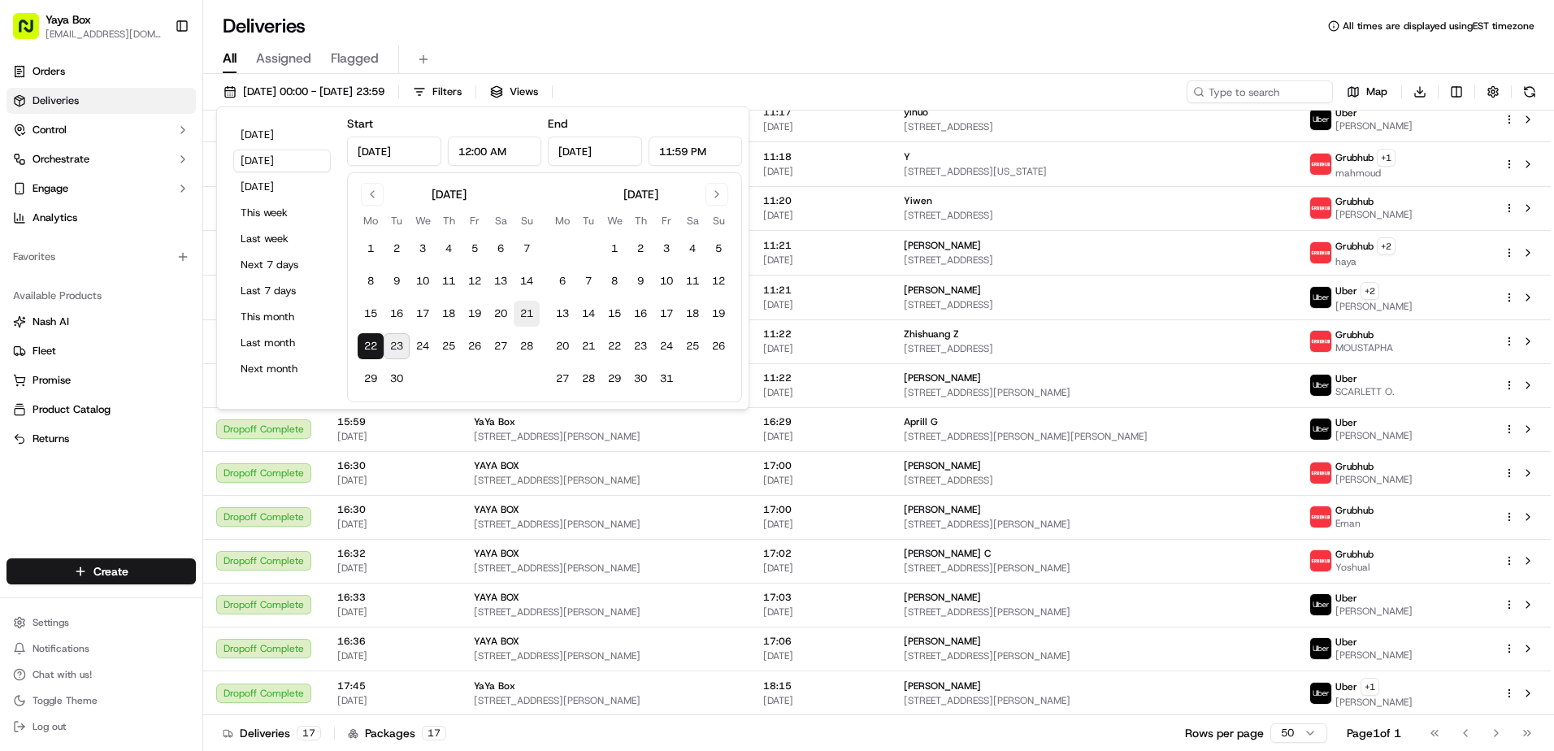
click at [522, 316] on button "21" at bounding box center [527, 314] width 26 height 26
type input "Sep 21, 2025"
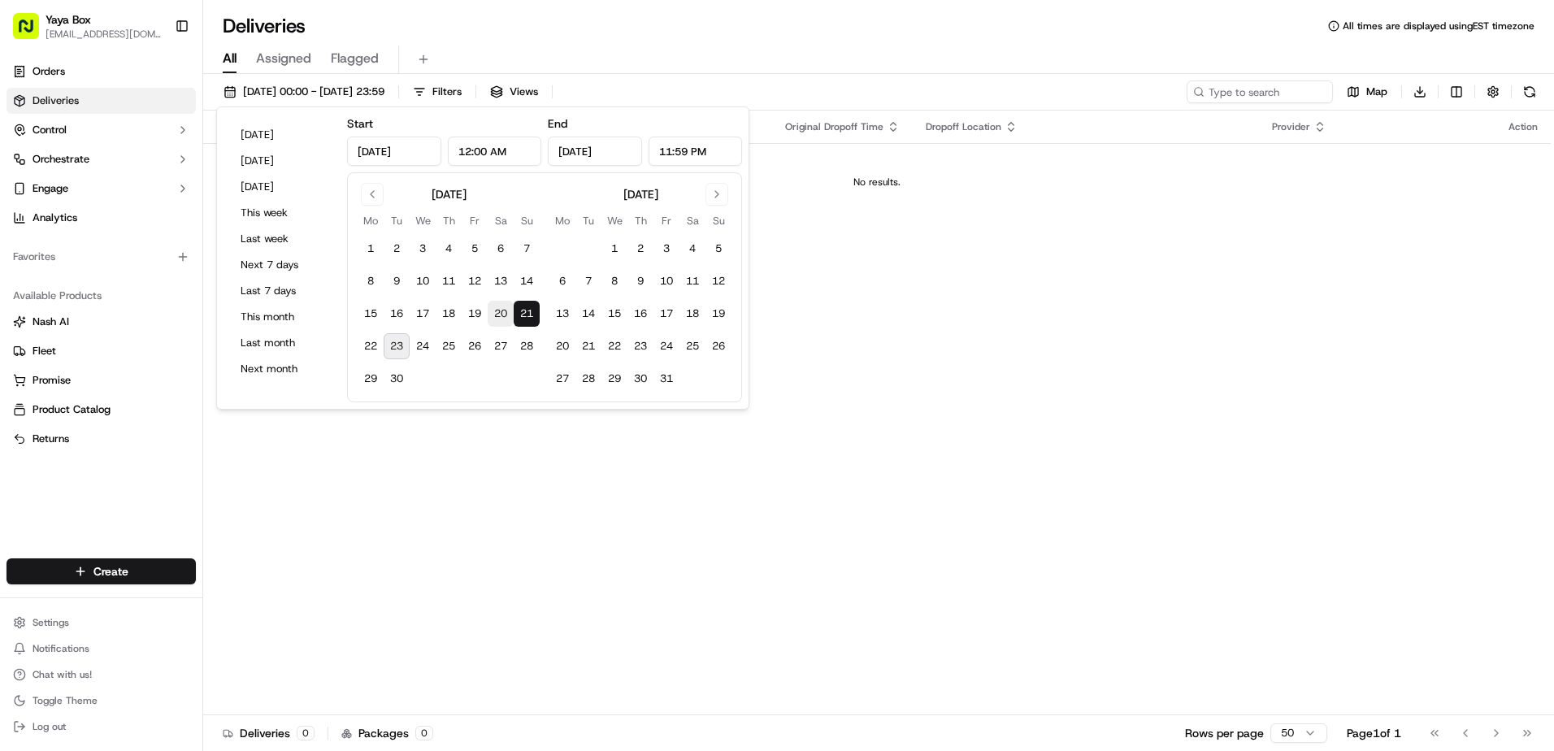
click at [505, 317] on button "20" at bounding box center [501, 314] width 26 height 26
click at [481, 315] on button "19" at bounding box center [475, 314] width 26 height 26
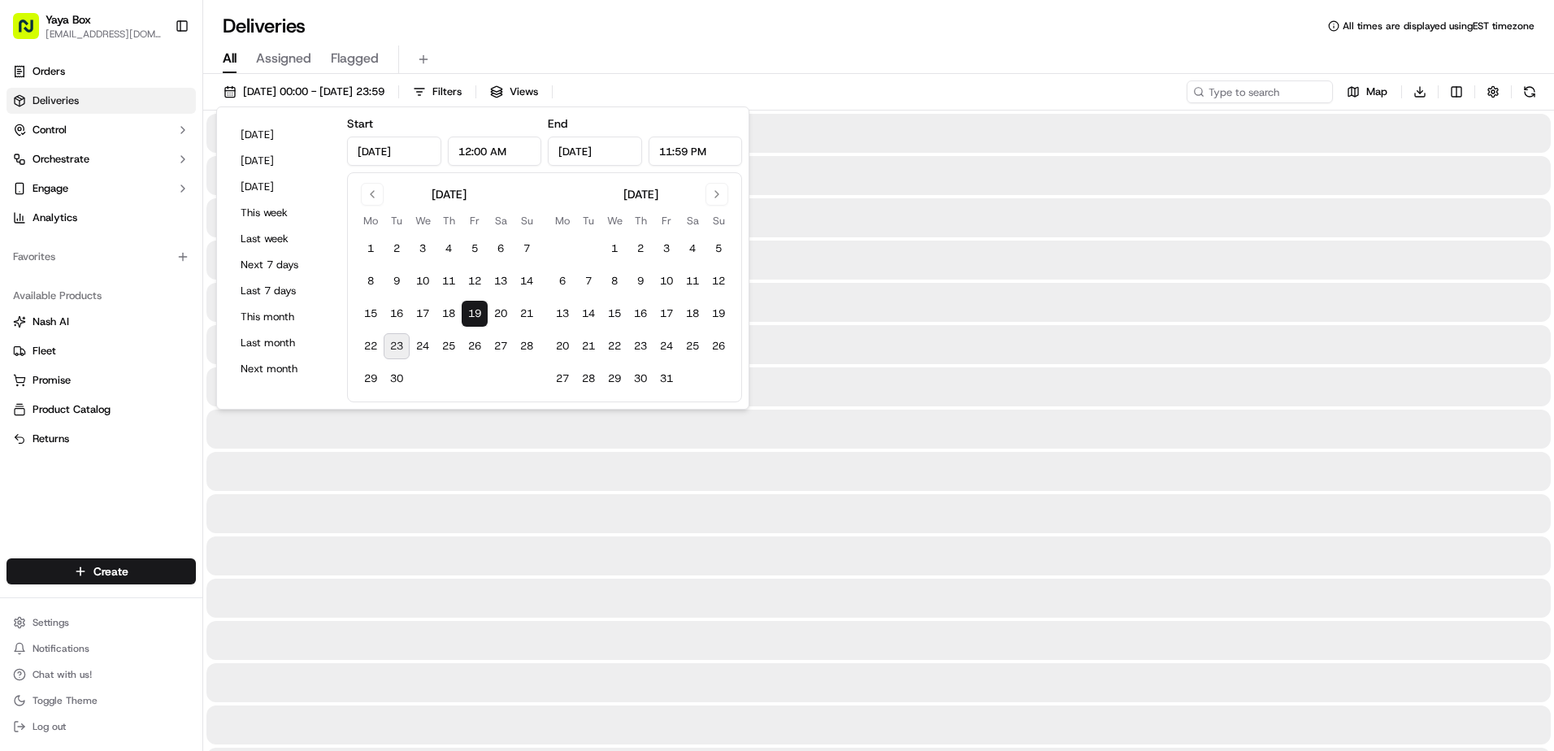
type input "Sep 19, 2025"
click at [481, 315] on button "19" at bounding box center [475, 314] width 26 height 26
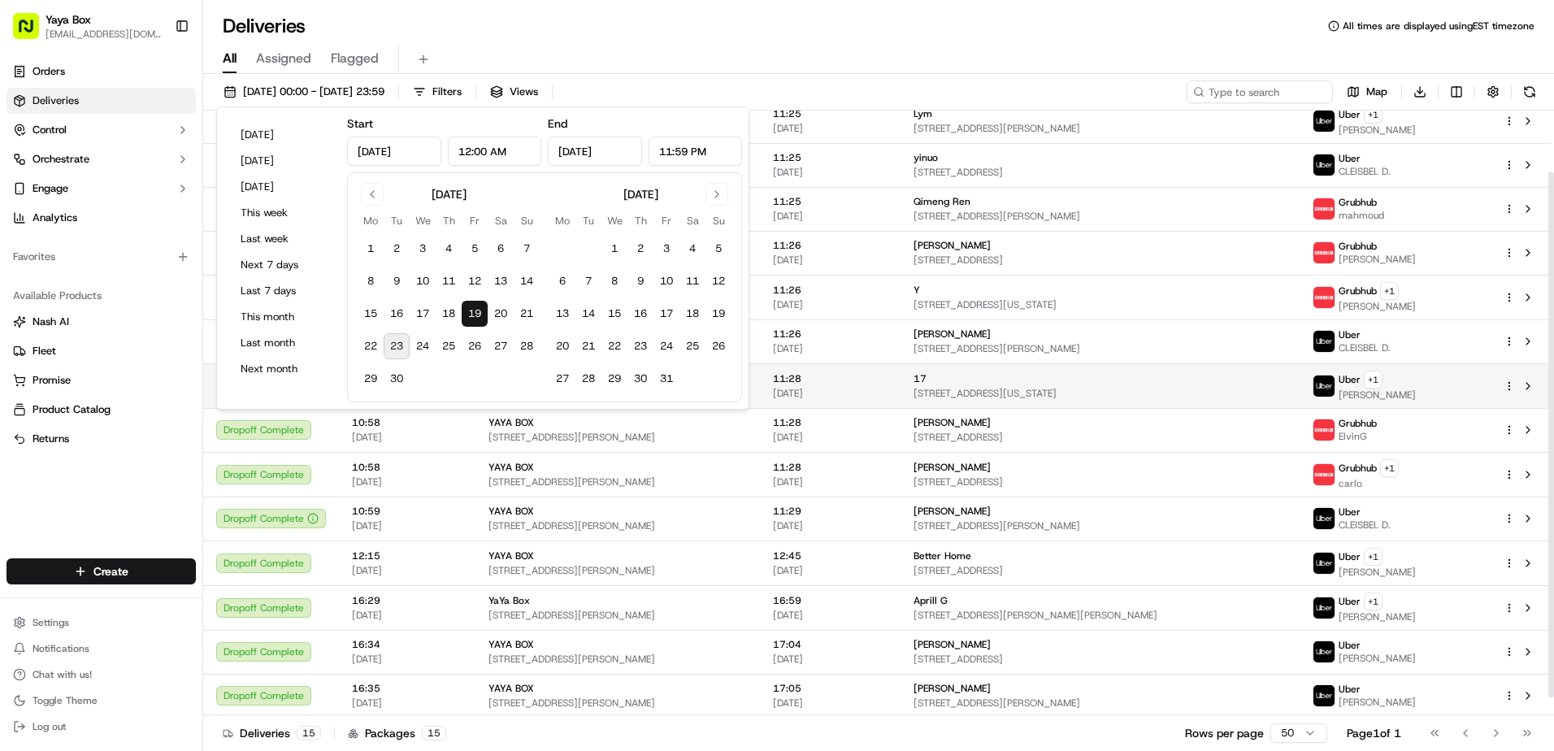
scroll to position [91, 0]
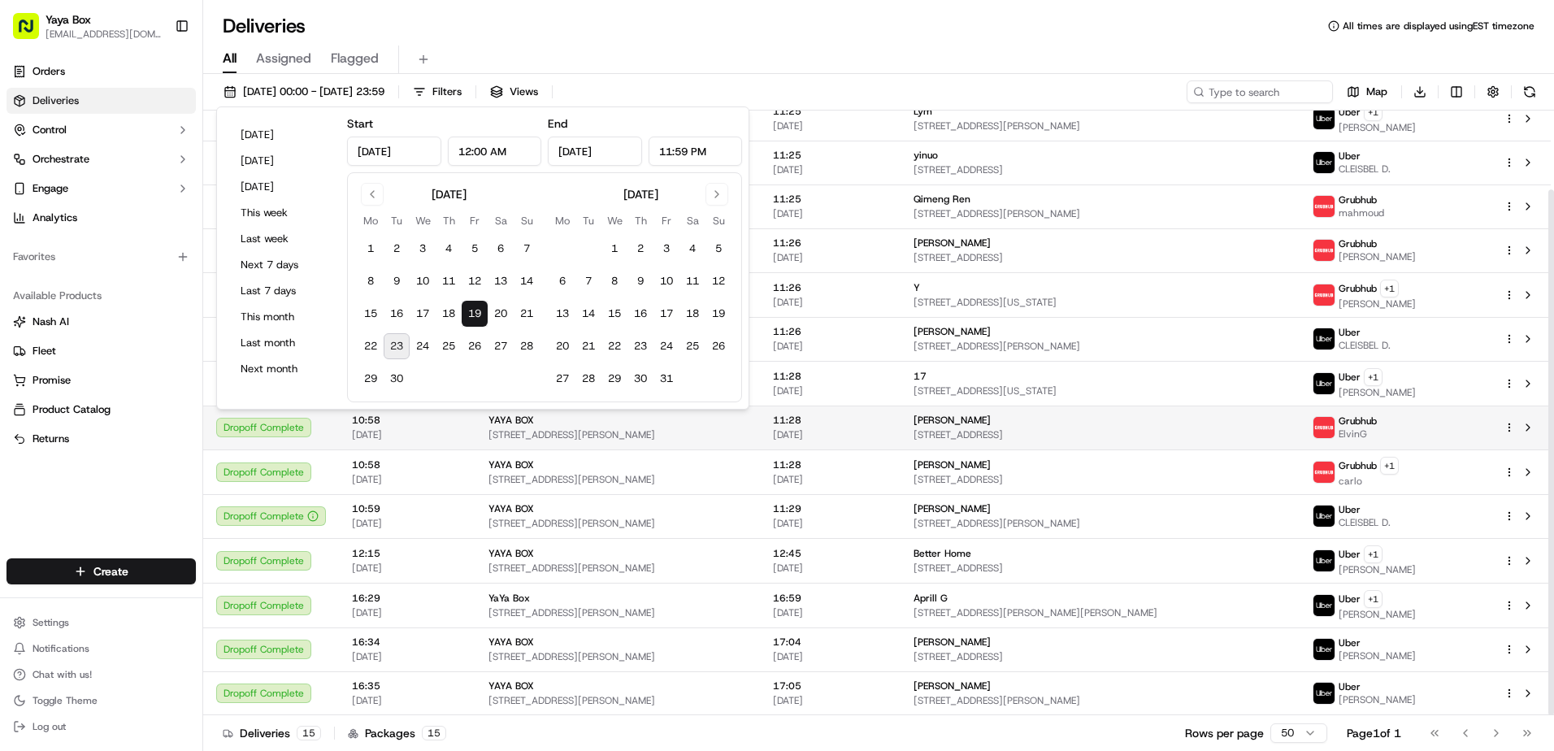
click at [952, 432] on span "[STREET_ADDRESS]" at bounding box center [1100, 434] width 373 height 13
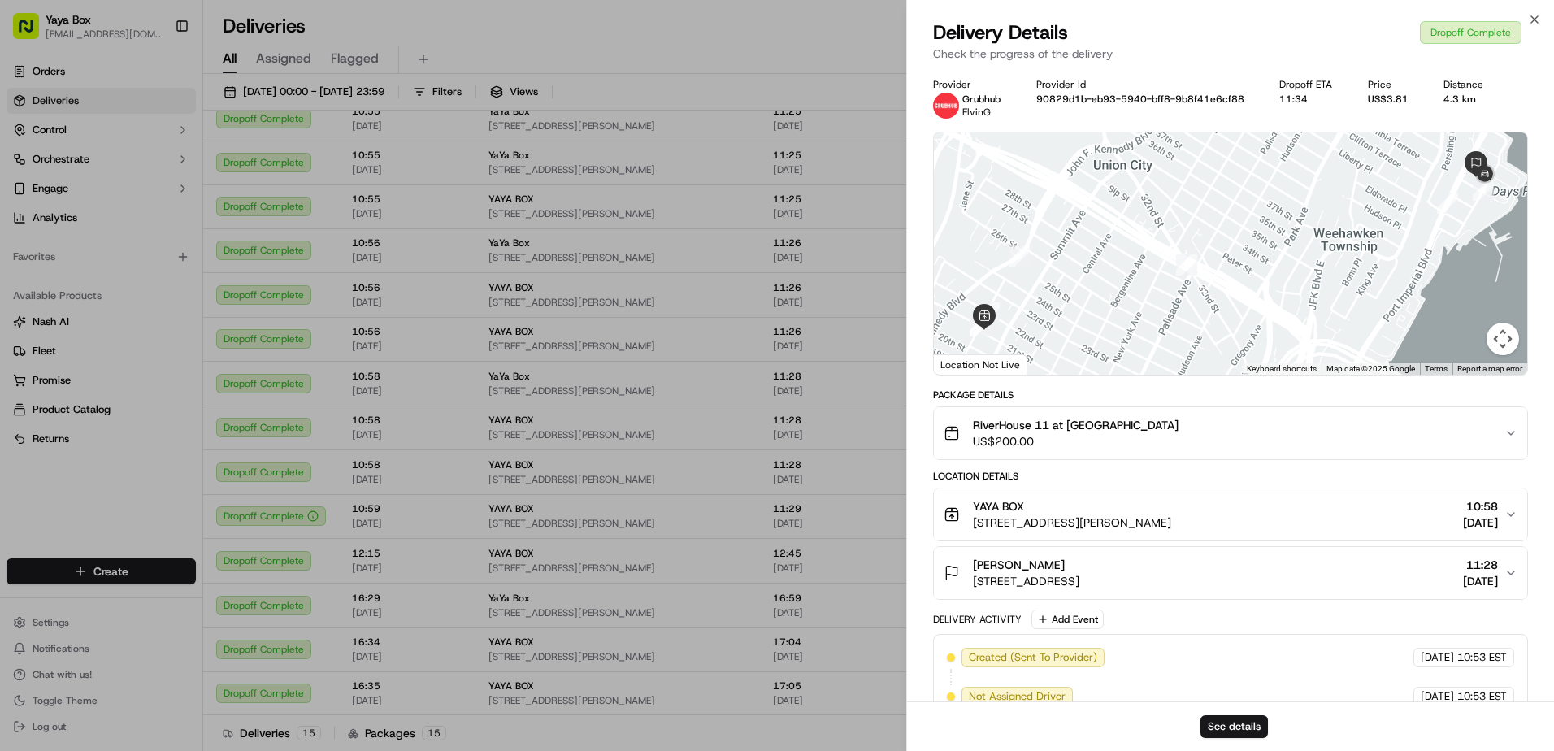
click at [1418, 437] on div "RiverHouse 11 at Port Imperial US$200.00" at bounding box center [1224, 433] width 561 height 33
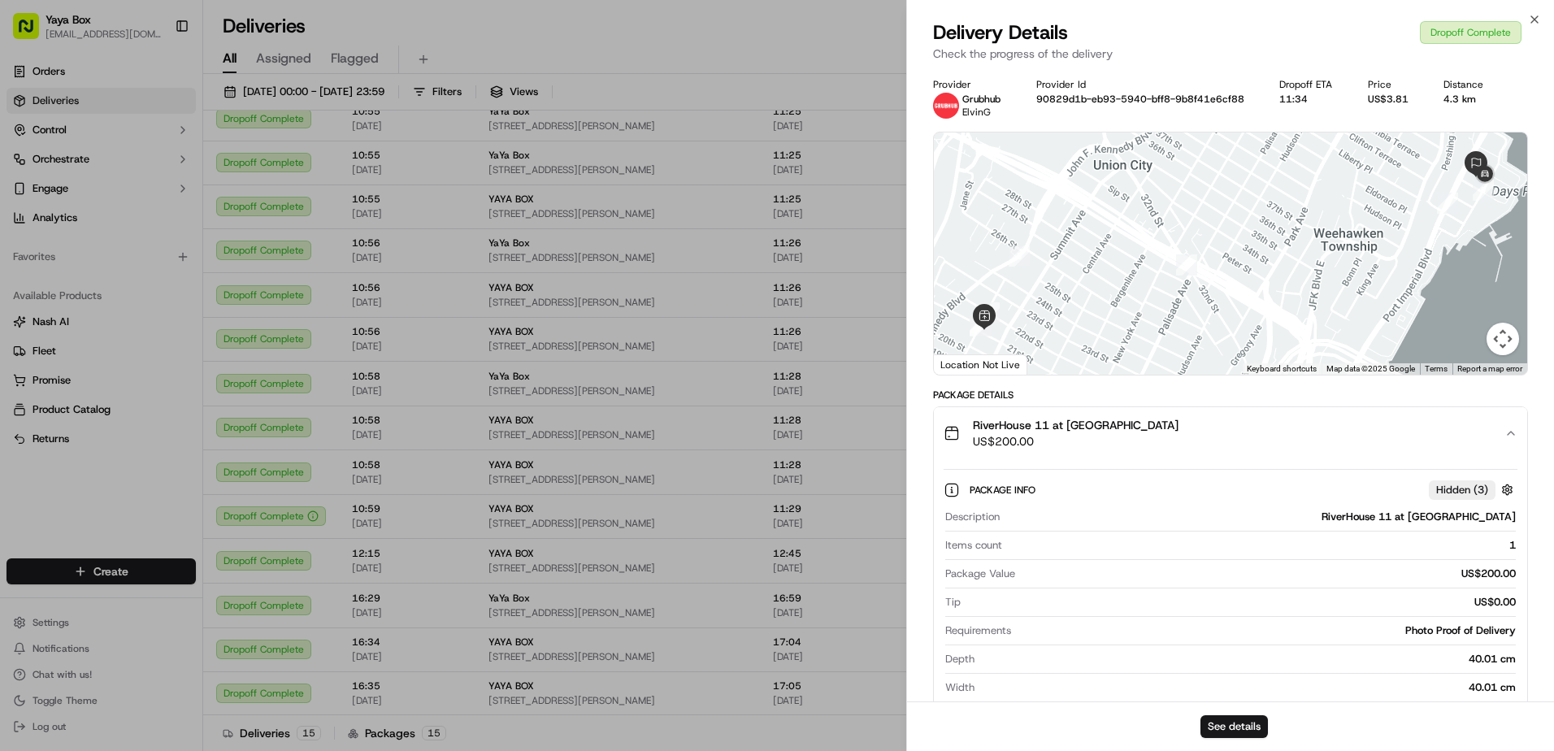
click at [1412, 441] on div "RiverHouse 11 at Port Imperial US$200.00" at bounding box center [1224, 433] width 561 height 33
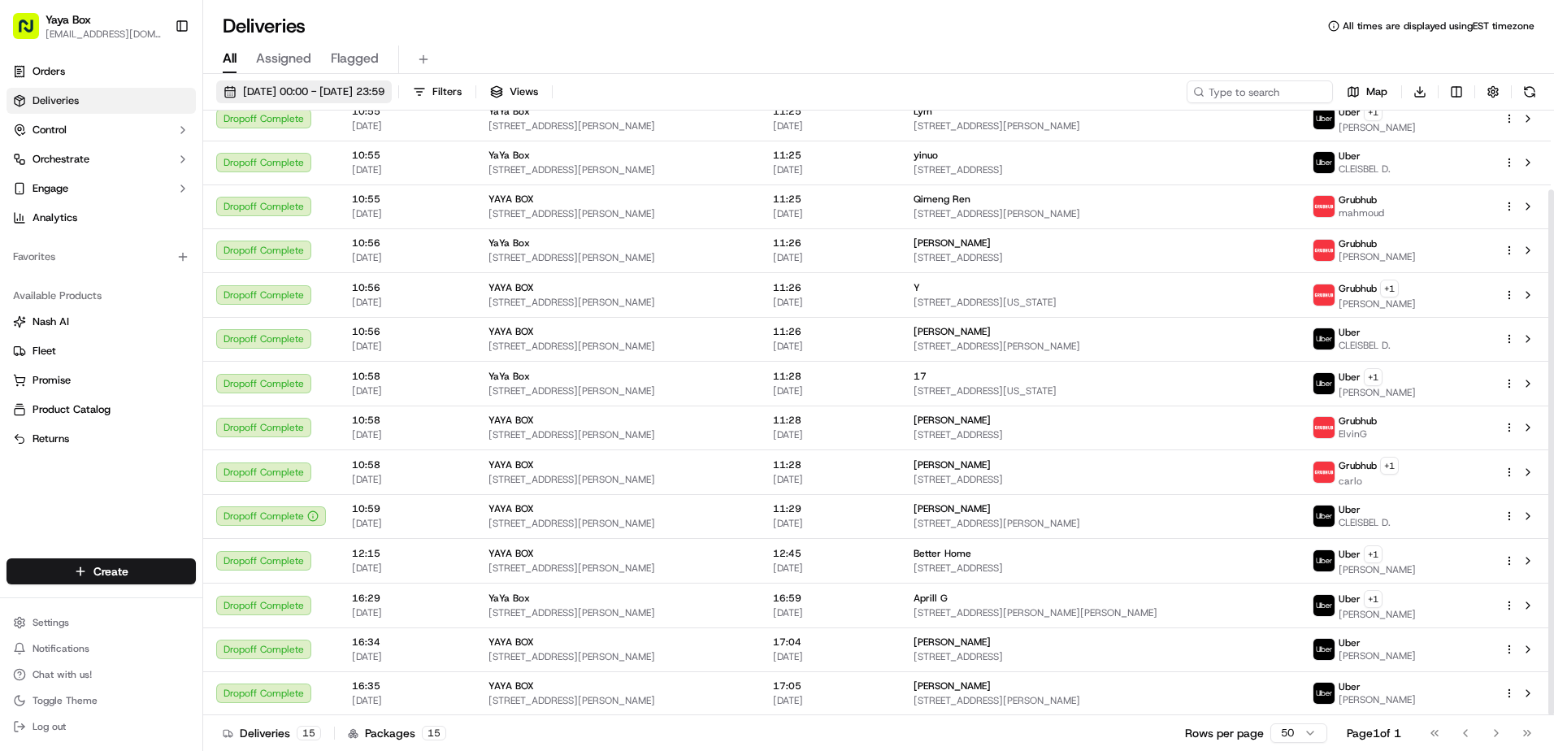
click at [385, 93] on span "19/09/2025 00:00 - 19/09/2025 23:59" at bounding box center [313, 92] width 141 height 15
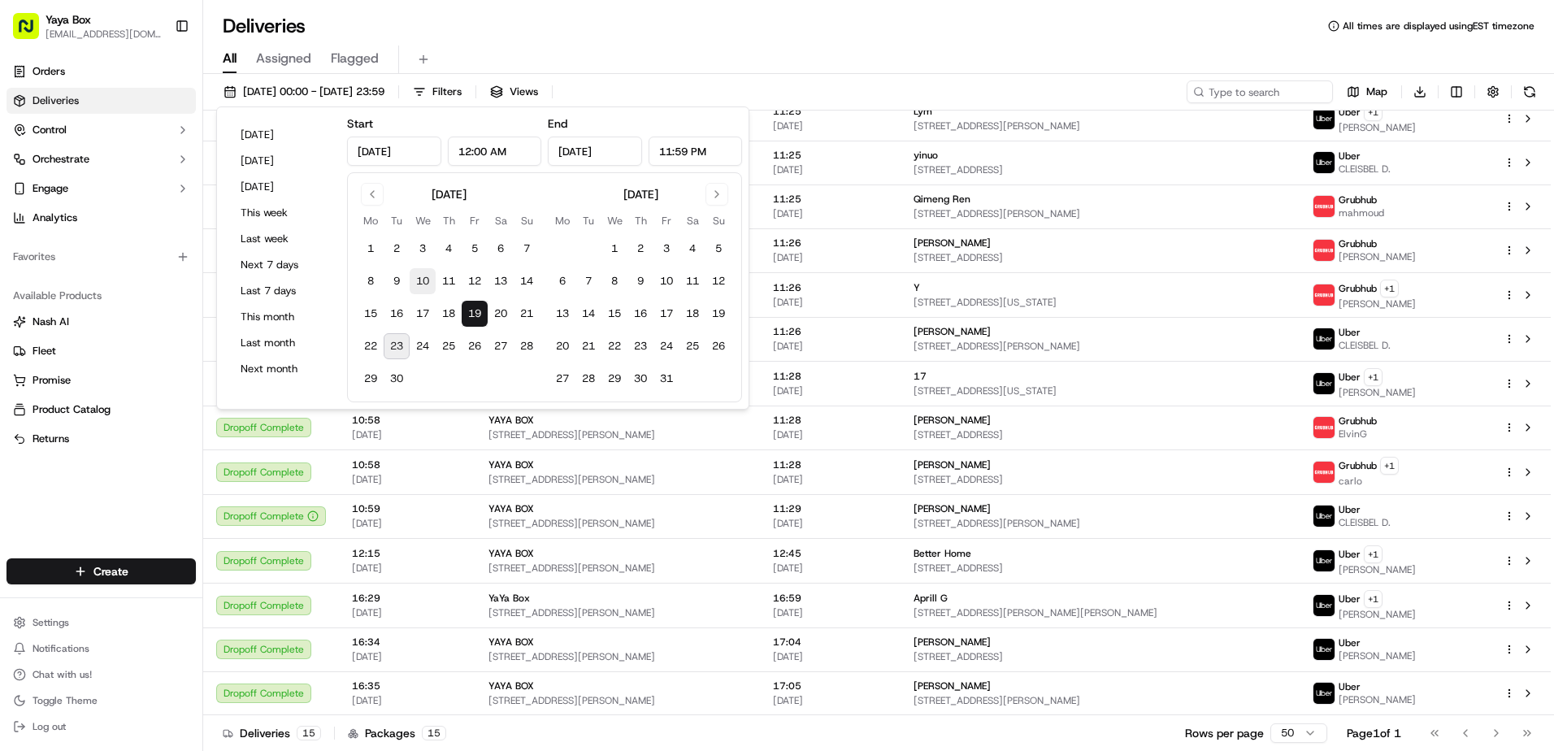
click at [415, 286] on button "10" at bounding box center [423, 281] width 26 height 26
type input "Sep 10, 2025"
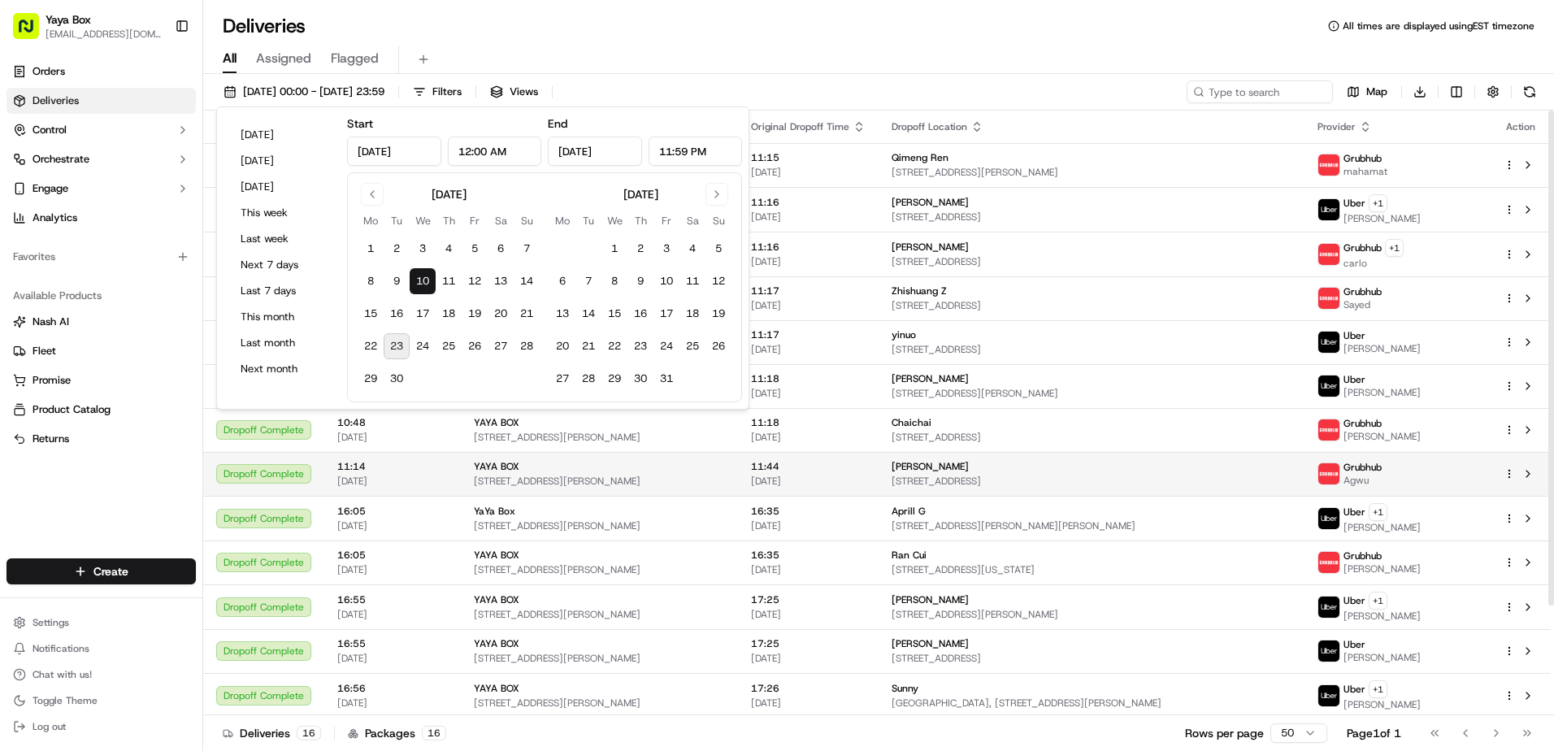
click at [943, 455] on td "Yanan Li 1100 Ave at Port Imperial #732, Weehawken Township, NJ 07086, USA" at bounding box center [1092, 474] width 426 height 44
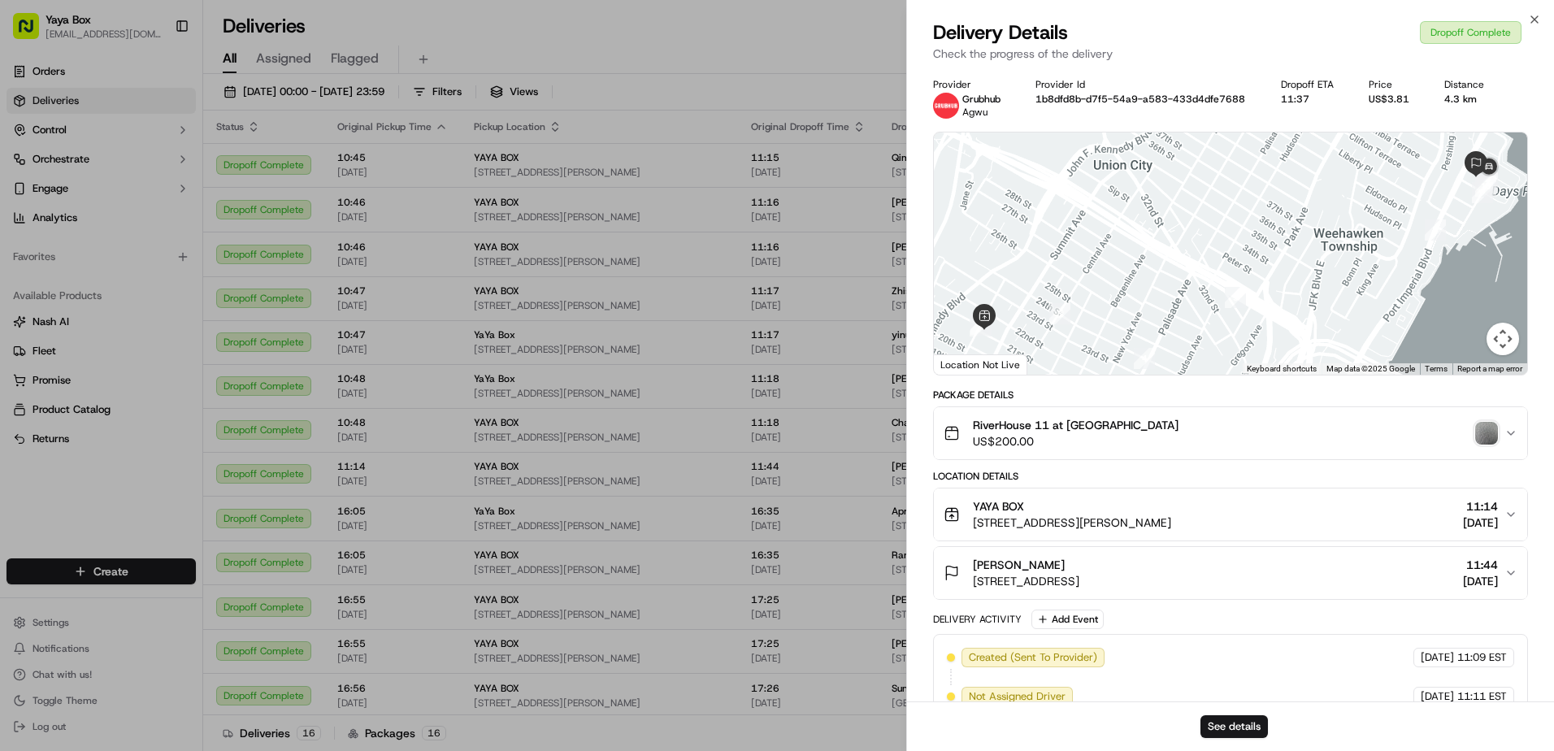
click at [1482, 437] on img "button" at bounding box center [1487, 433] width 23 height 23
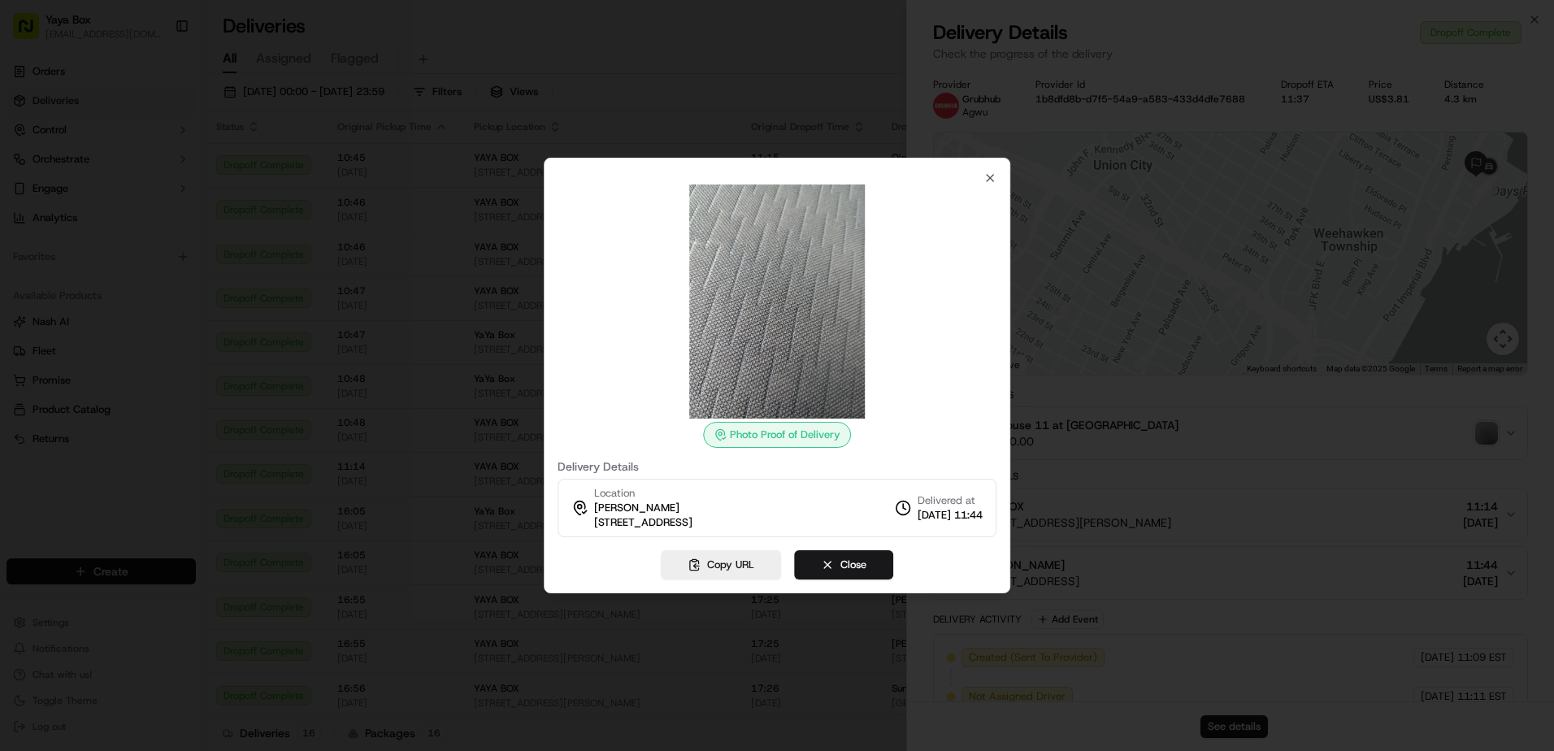
click at [1273, 462] on div at bounding box center [777, 375] width 1554 height 751
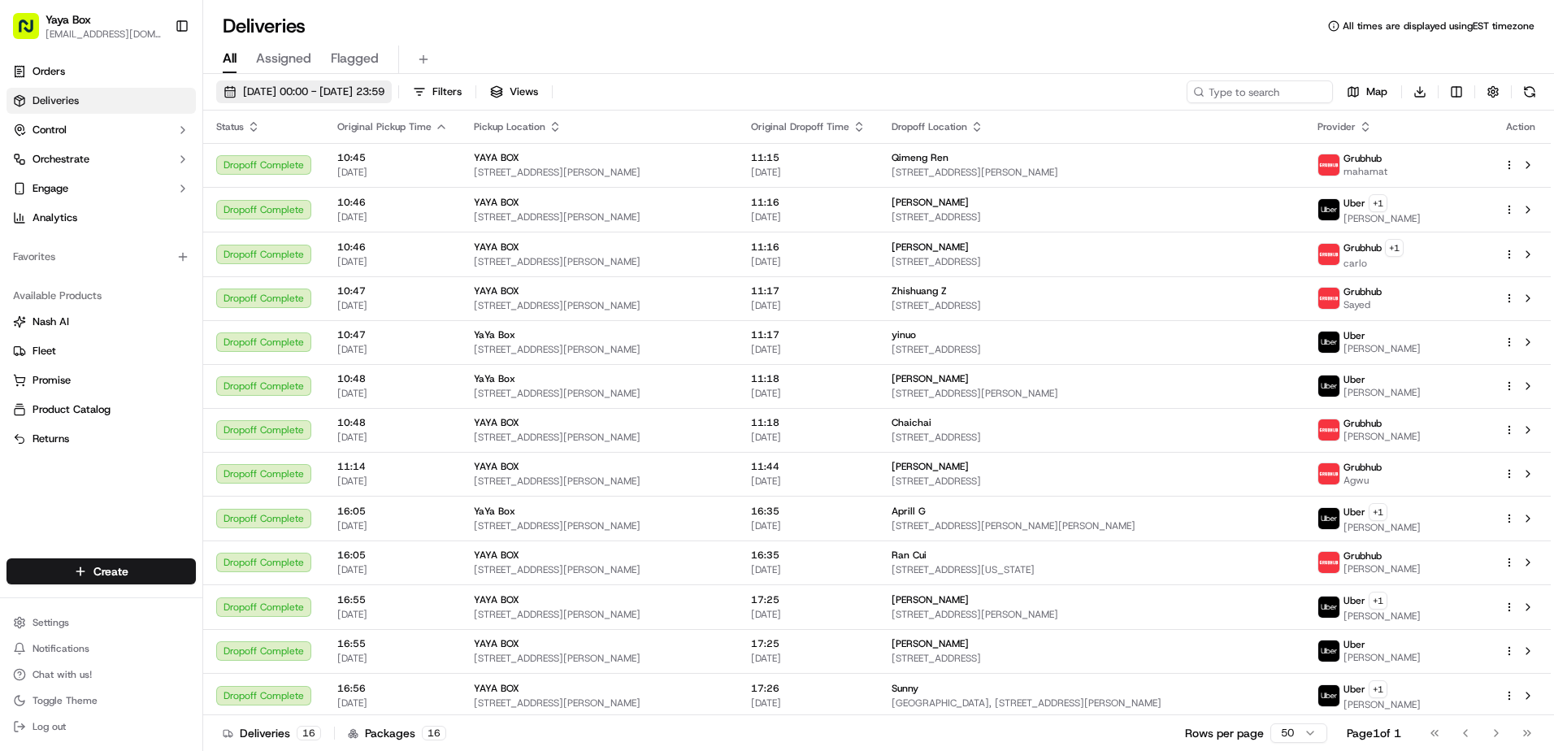
click at [346, 95] on span "10/09/2025 00:00 - 10/09/2025 23:59" at bounding box center [313, 92] width 141 height 15
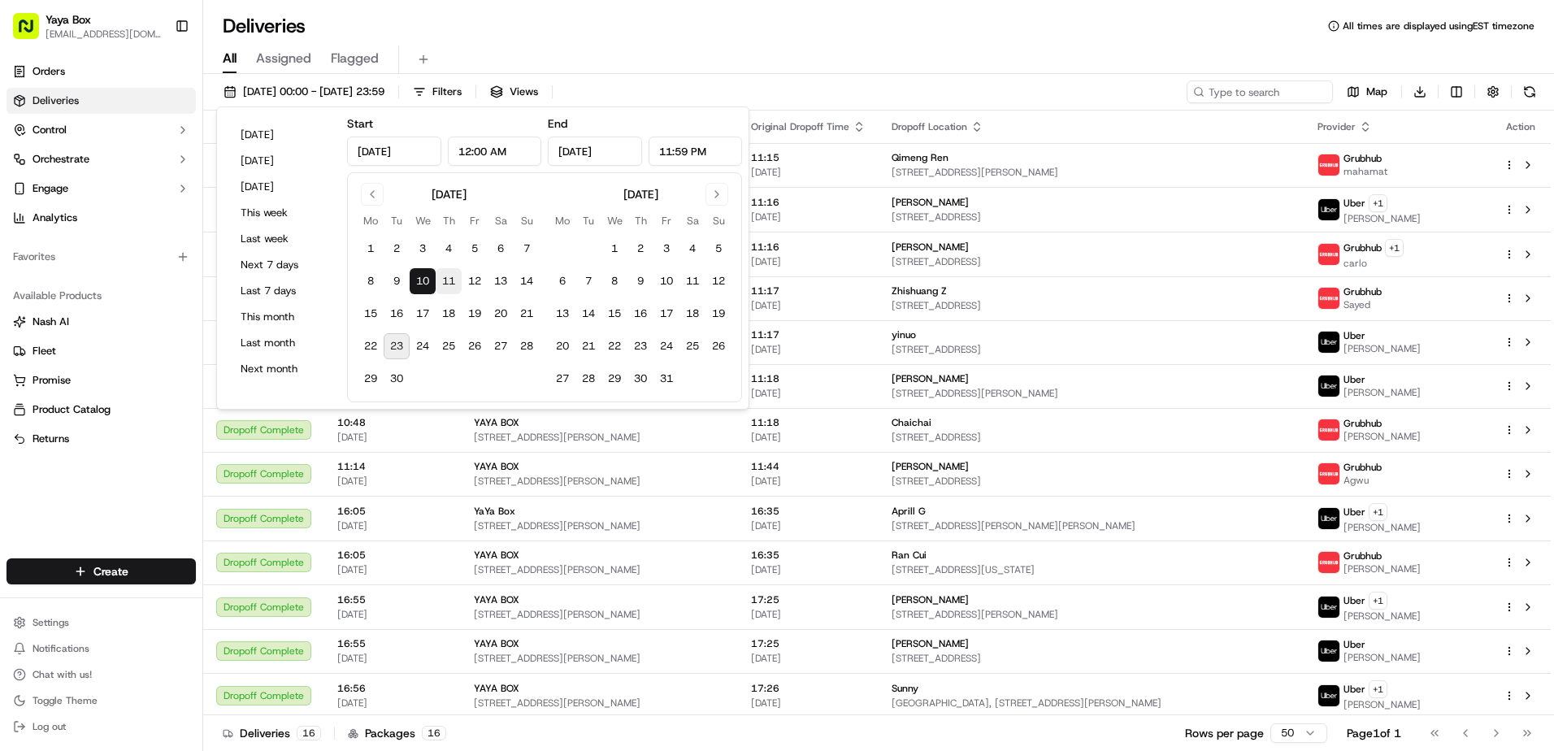
click at [454, 275] on button "11" at bounding box center [449, 281] width 26 height 26
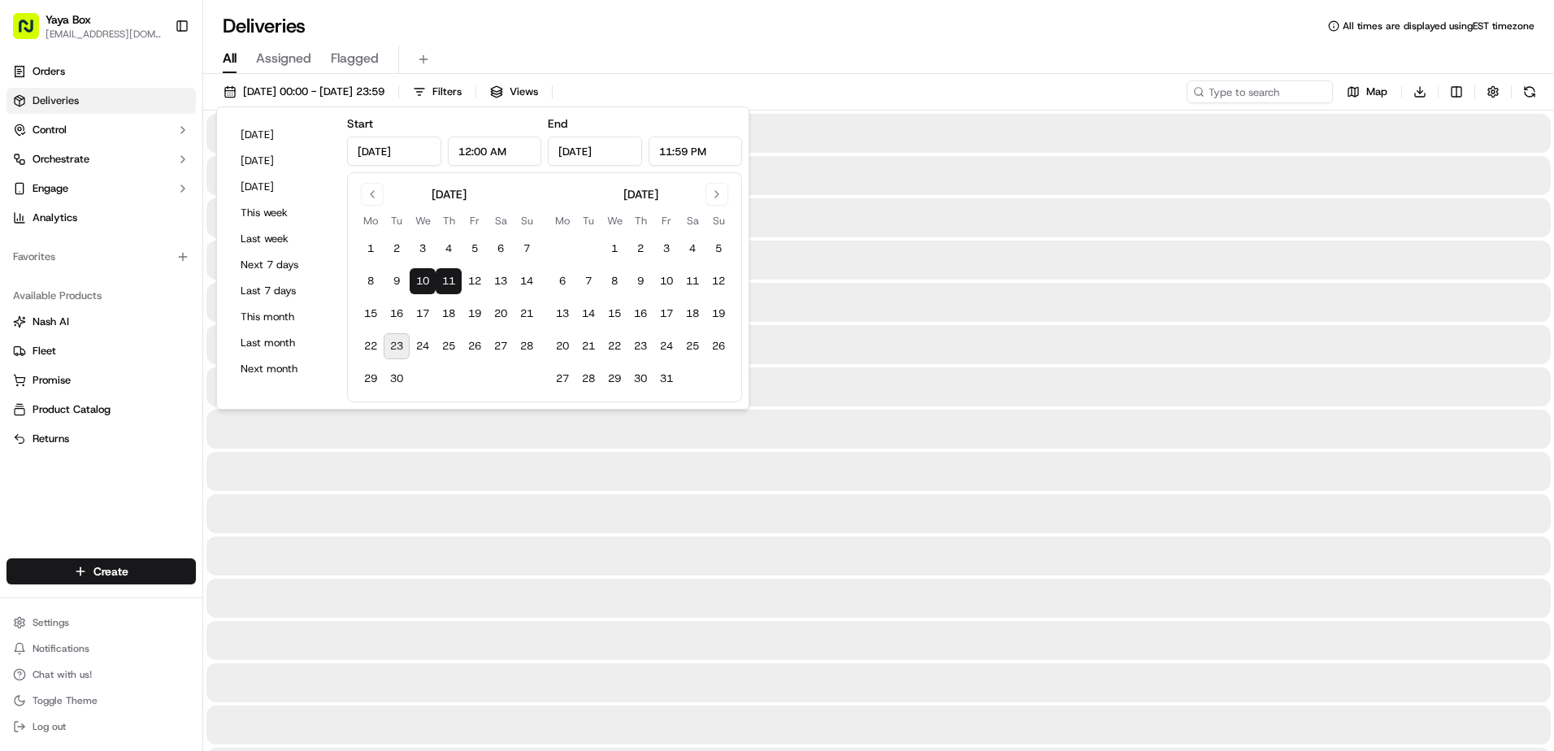
type input "Sep 11, 2025"
click at [450, 279] on button "11" at bounding box center [449, 281] width 26 height 26
type input "Sep 11, 2025"
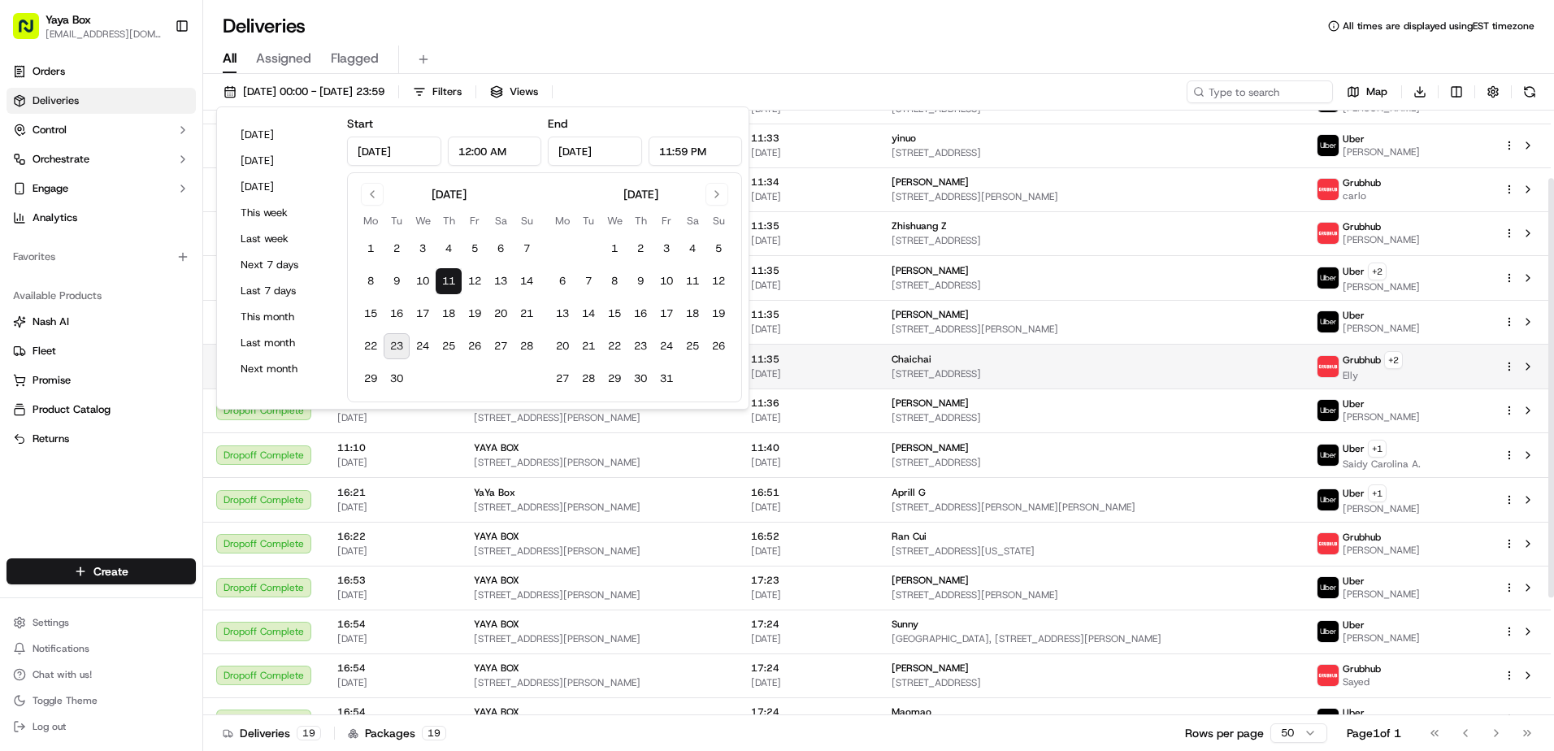
scroll to position [108, 0]
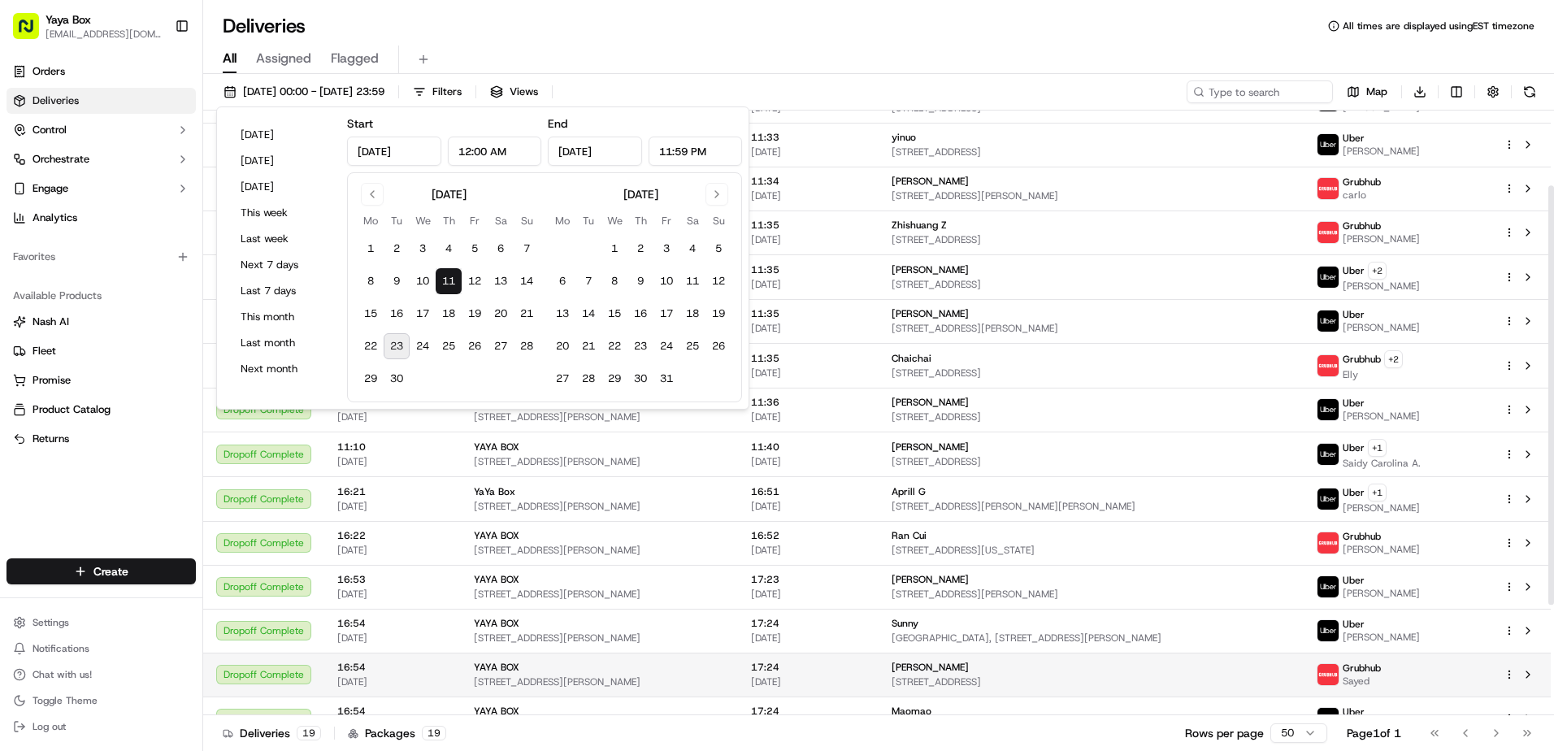
click at [912, 672] on div "[PERSON_NAME]" at bounding box center [1091, 667] width 399 height 13
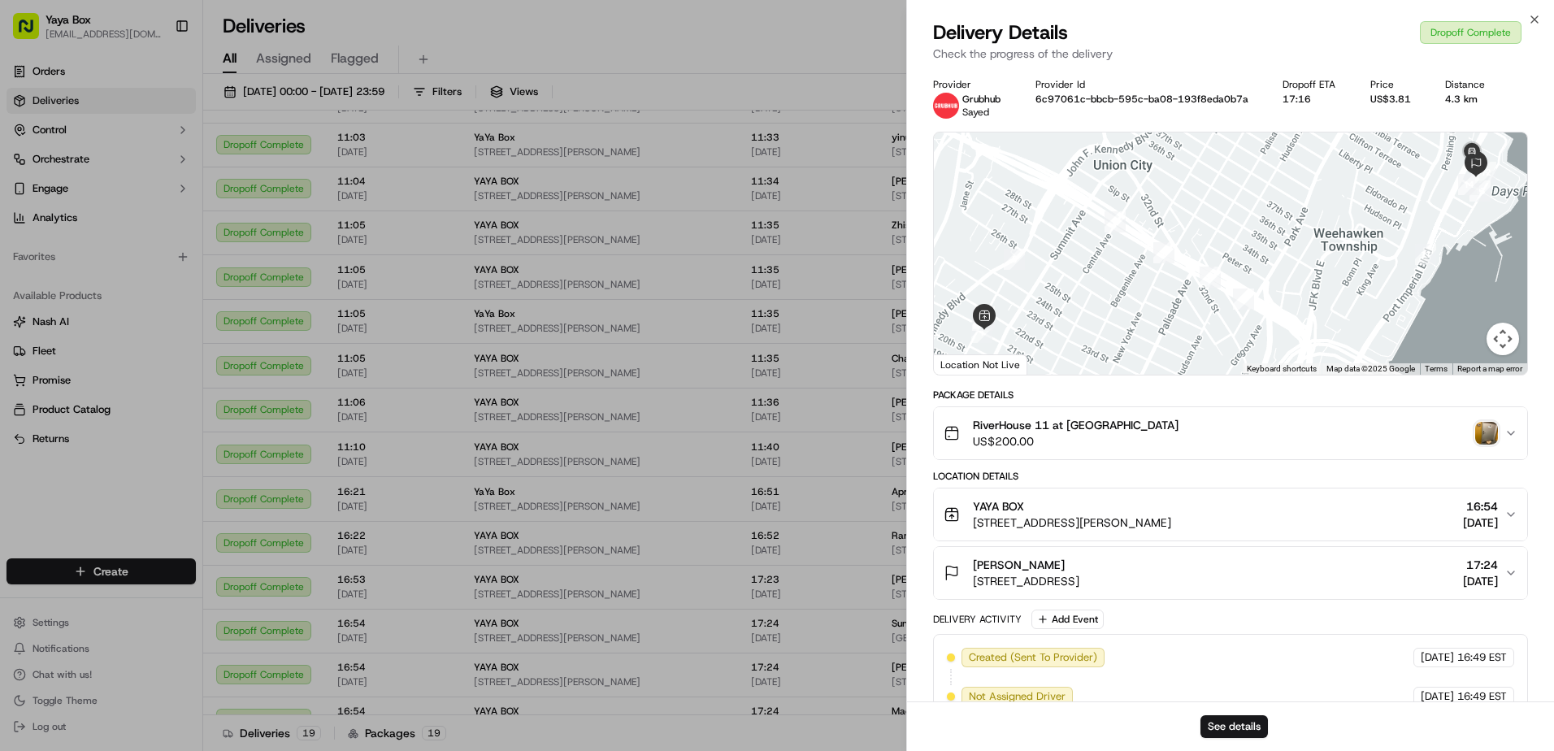
click at [1484, 436] on img "button" at bounding box center [1487, 433] width 23 height 23
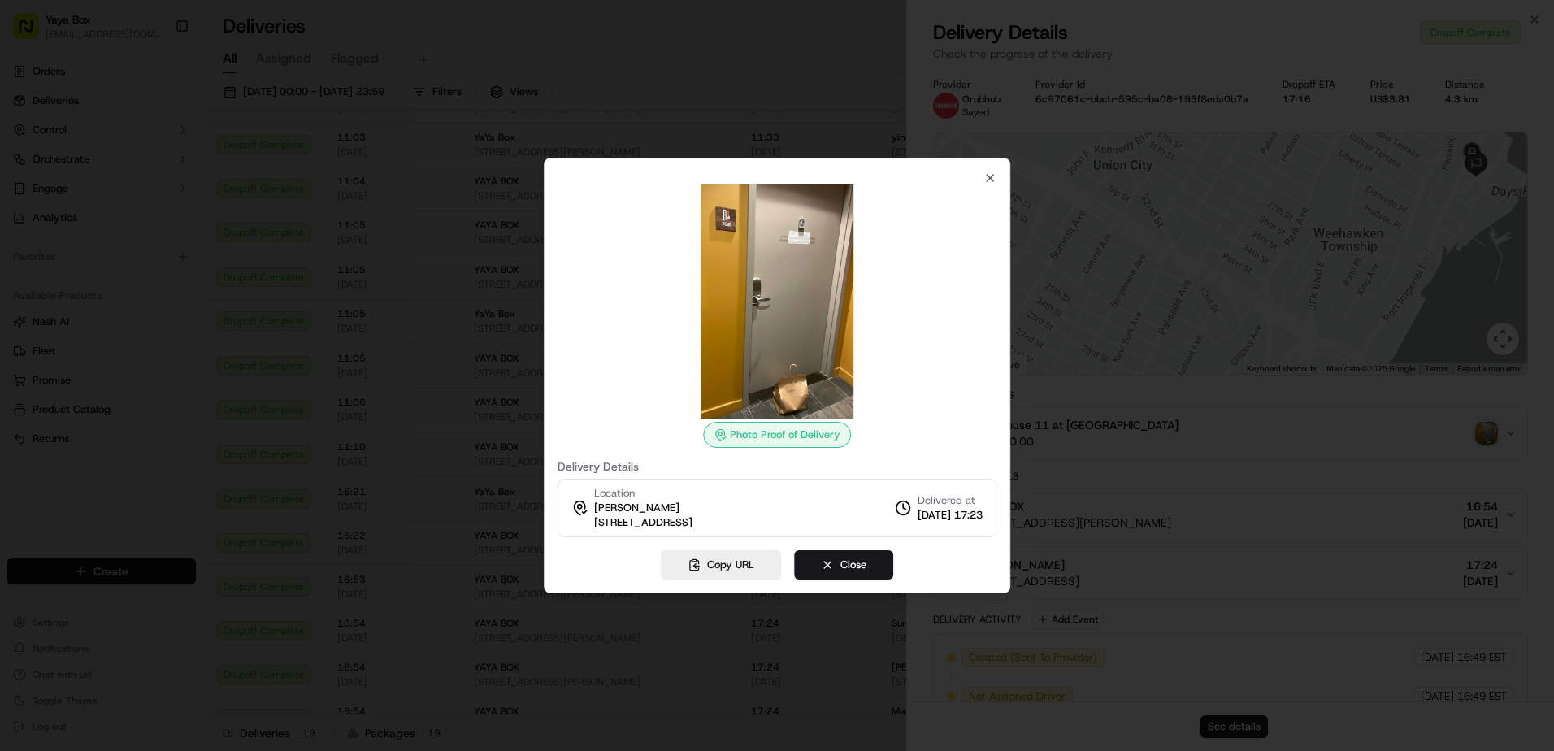
click at [1054, 350] on div at bounding box center [777, 375] width 1554 height 751
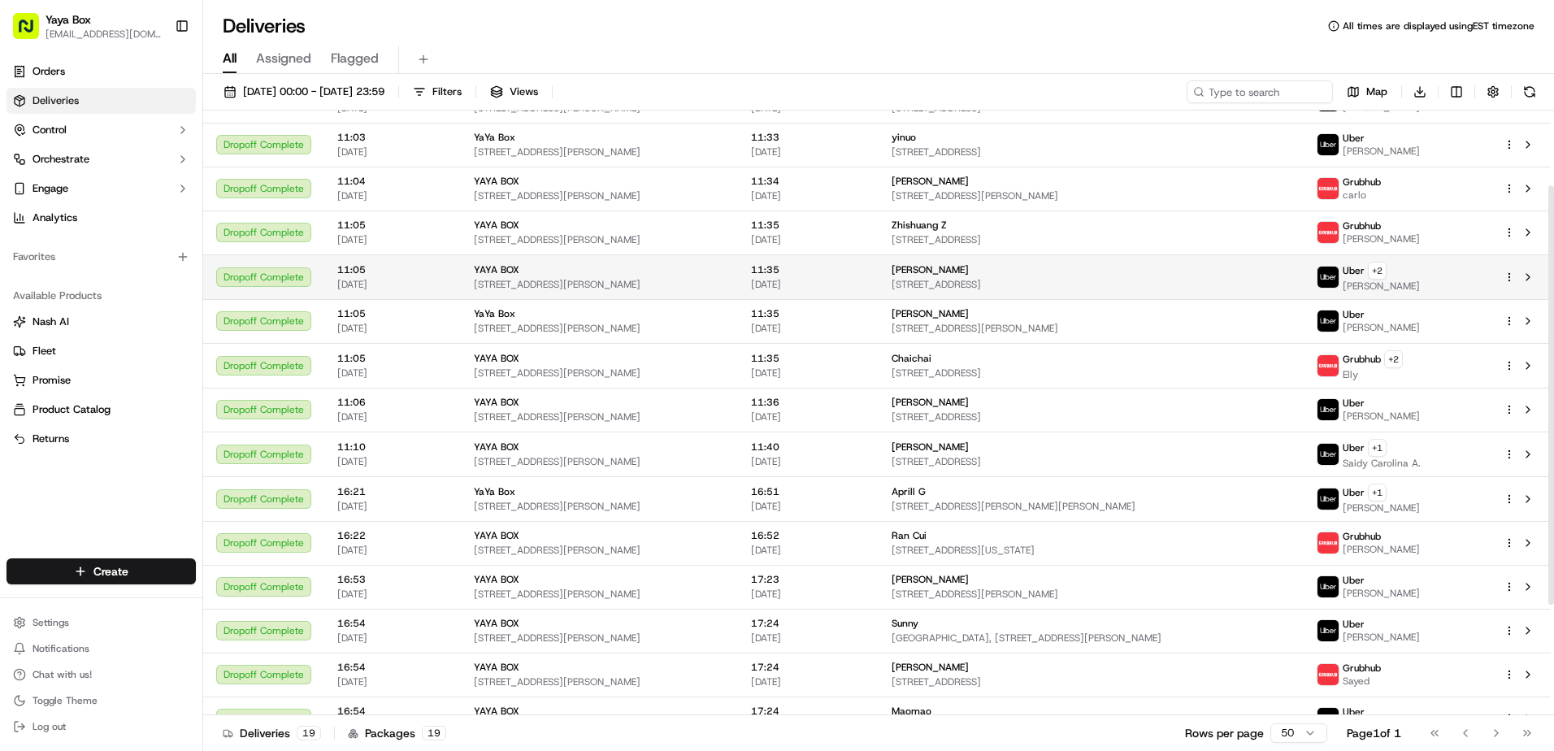
click at [960, 285] on span "[STREET_ADDRESS]" at bounding box center [1091, 284] width 399 height 13
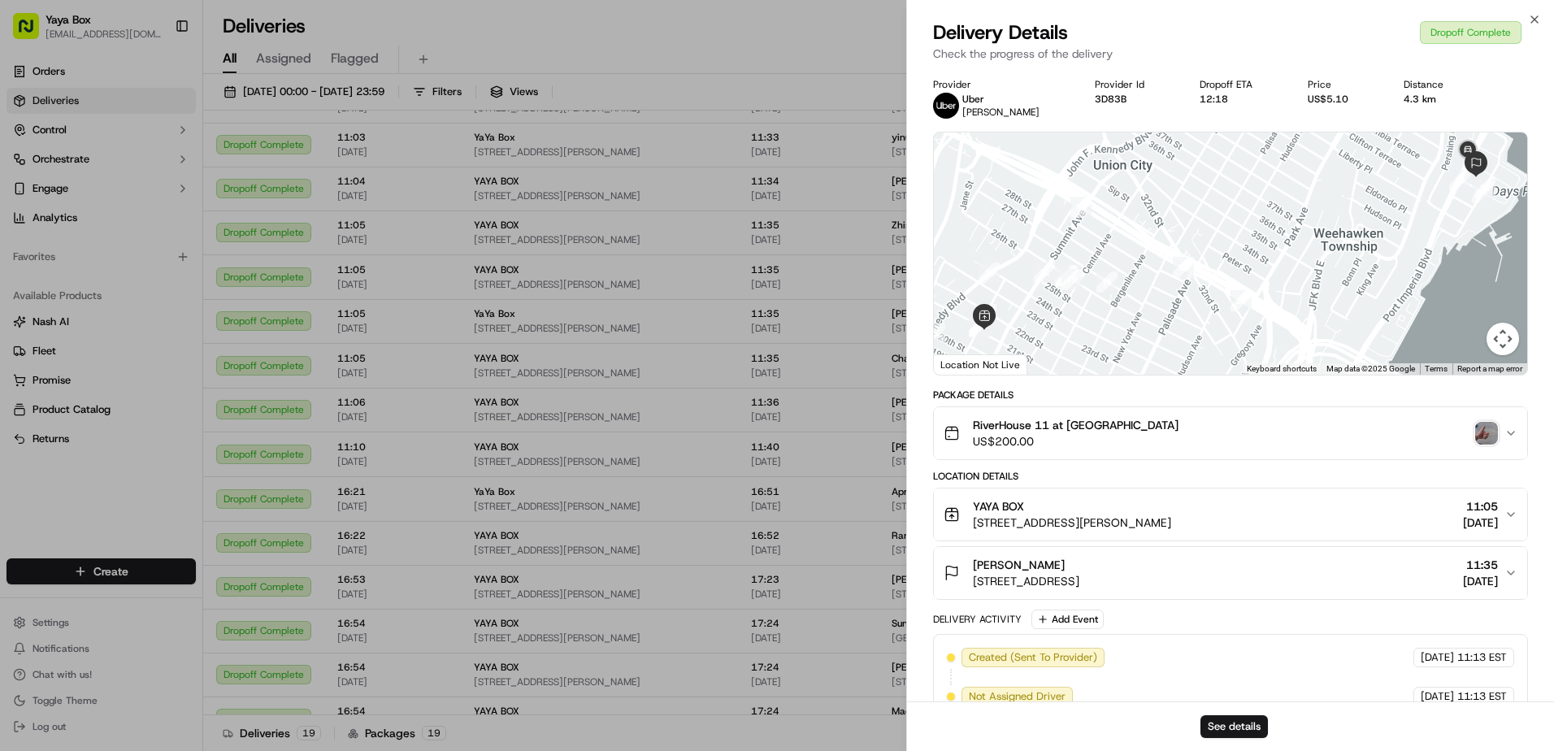
click at [1488, 436] on img "button" at bounding box center [1487, 433] width 23 height 23
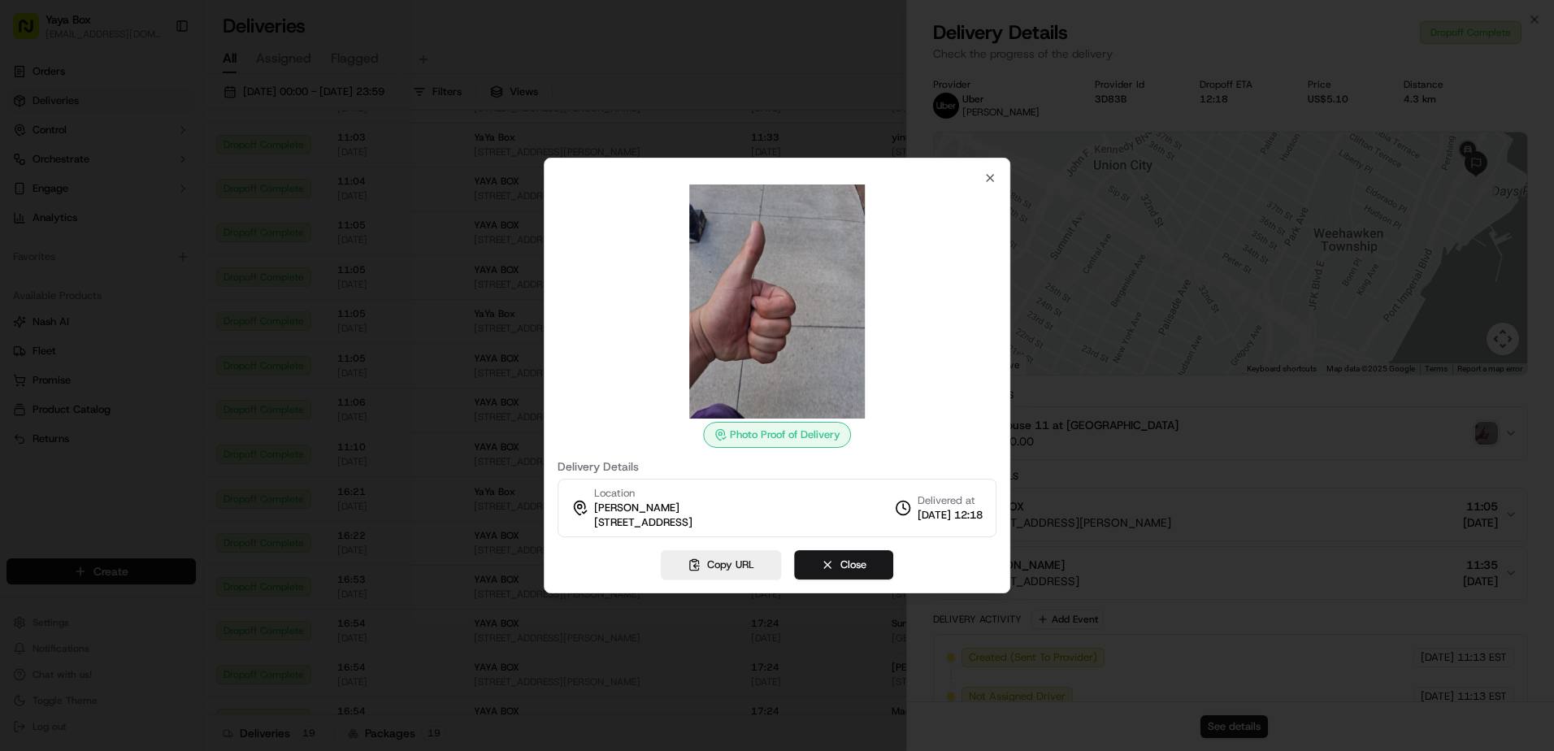
click at [1296, 434] on div at bounding box center [777, 375] width 1554 height 751
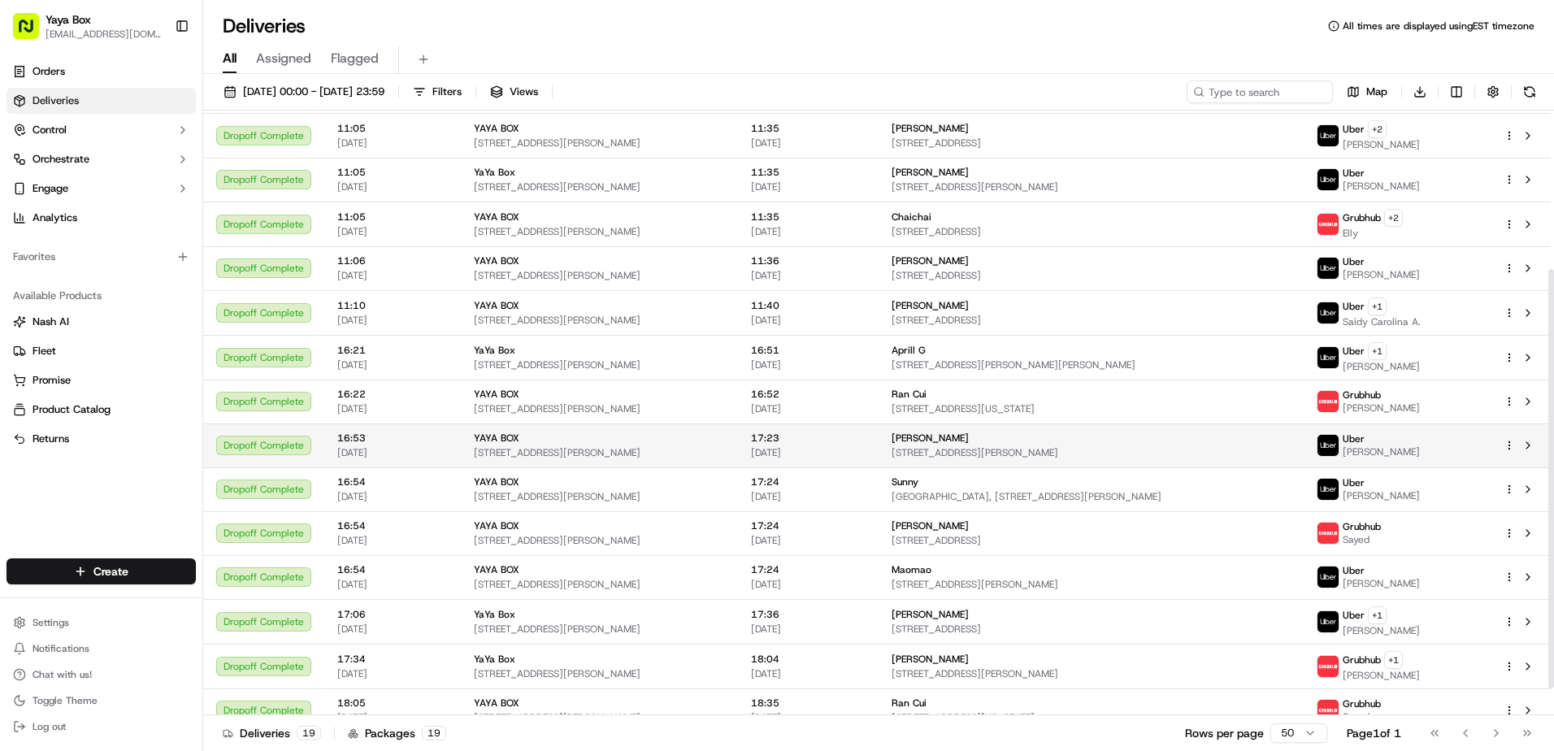
scroll to position [267, 0]
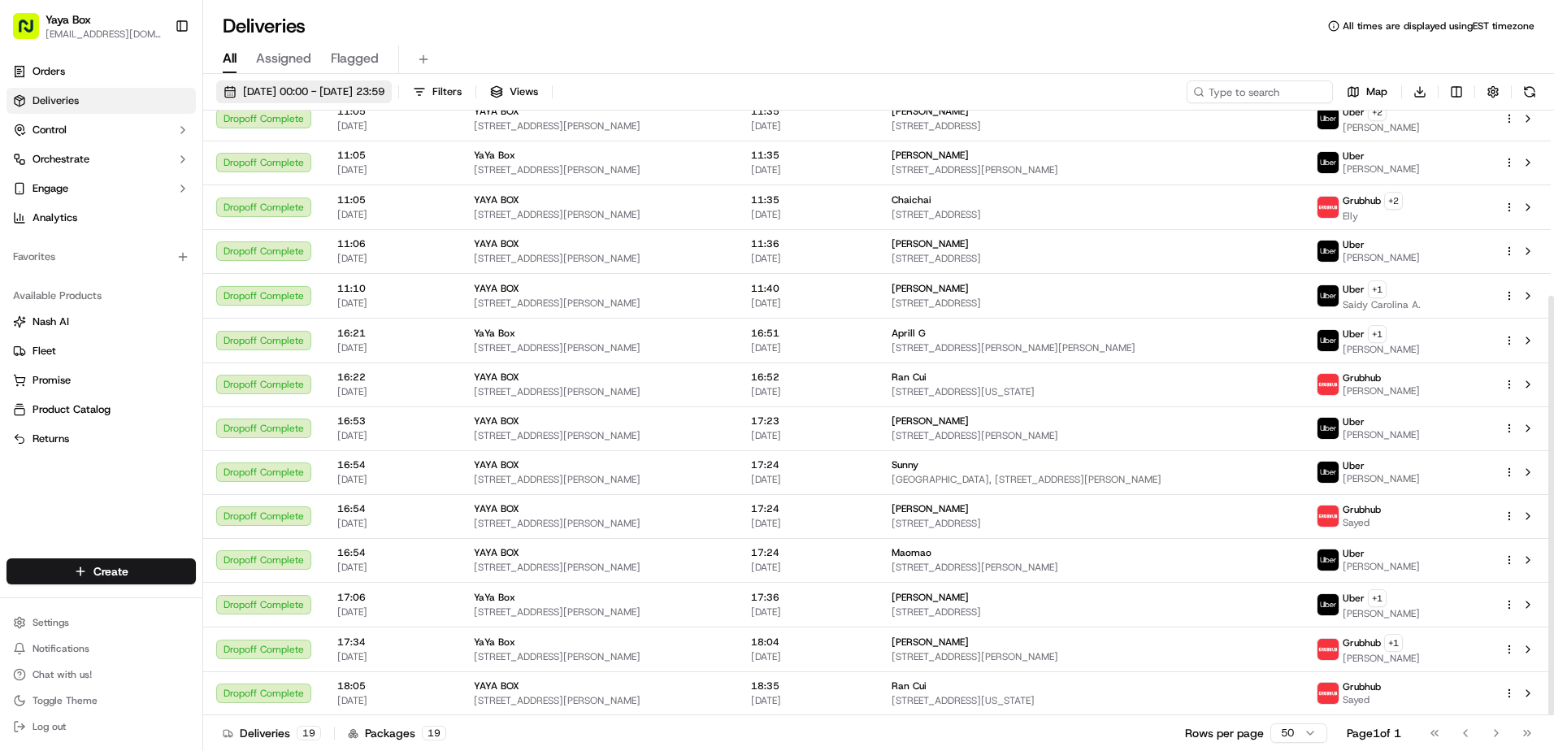
click at [321, 89] on span "11/09/2025 00:00 - 11/09/2025 23:59" at bounding box center [313, 92] width 141 height 15
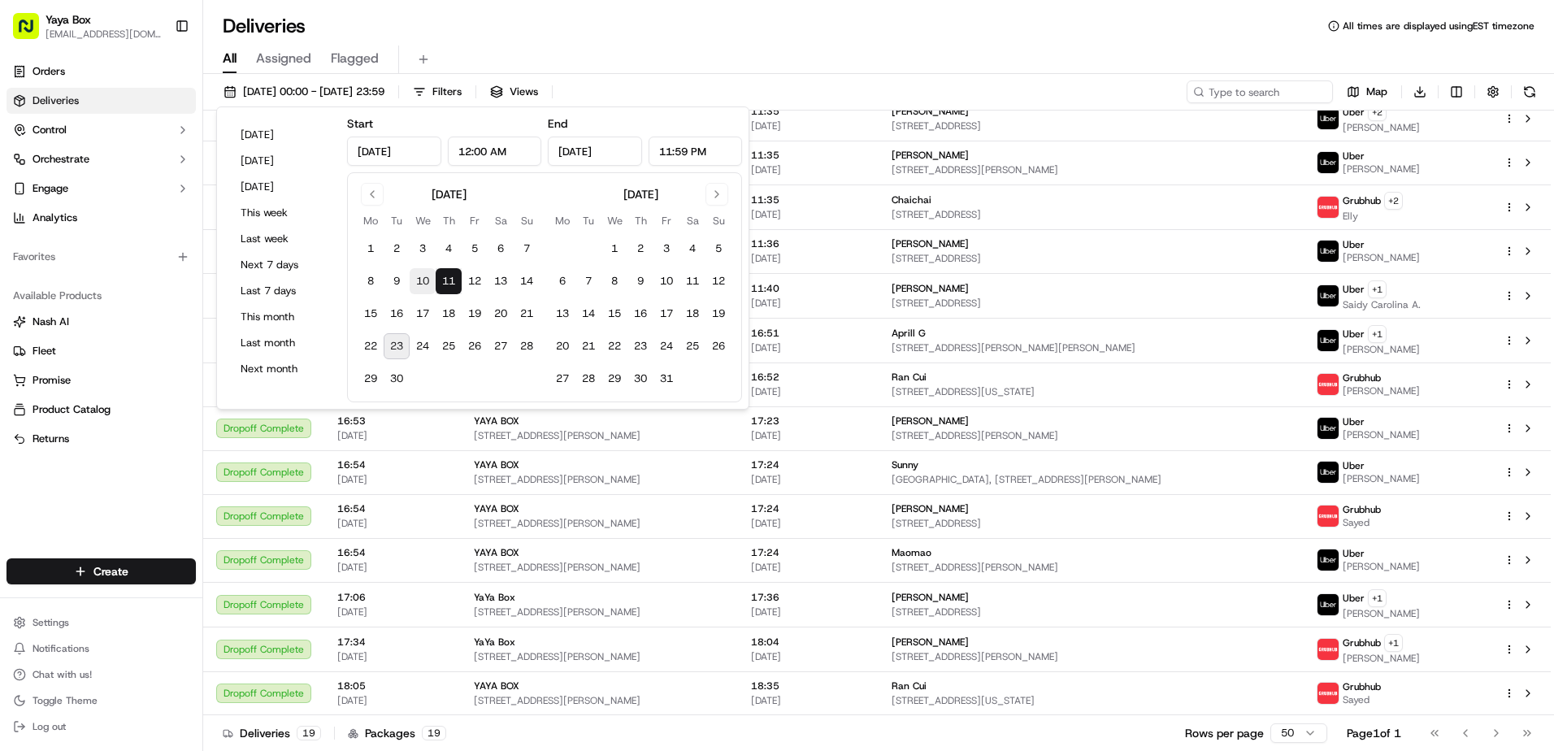
click at [425, 282] on button "10" at bounding box center [423, 281] width 26 height 26
type input "Sep 10, 2025"
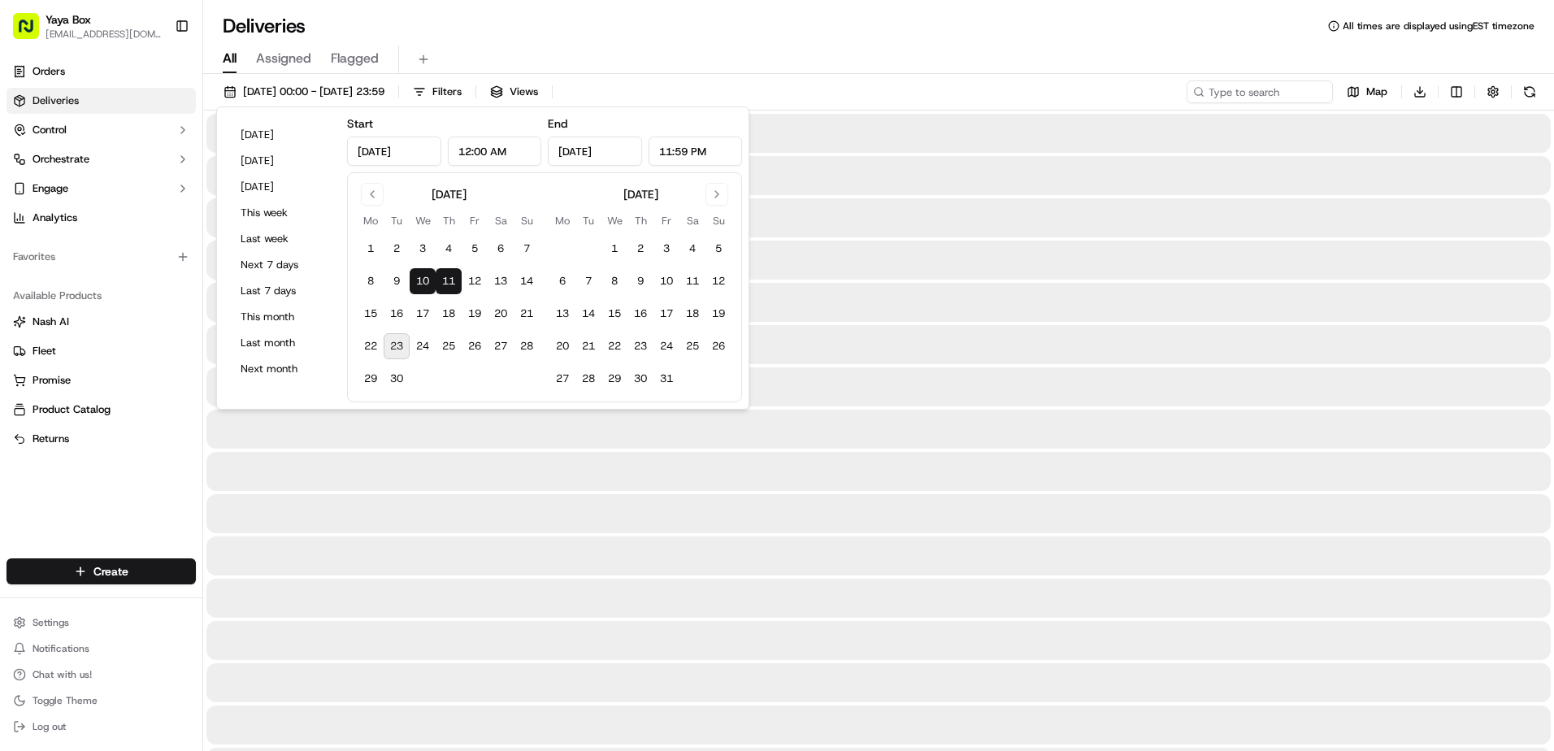
click at [425, 282] on button "10" at bounding box center [423, 281] width 26 height 26
type input "Sep 10, 2025"
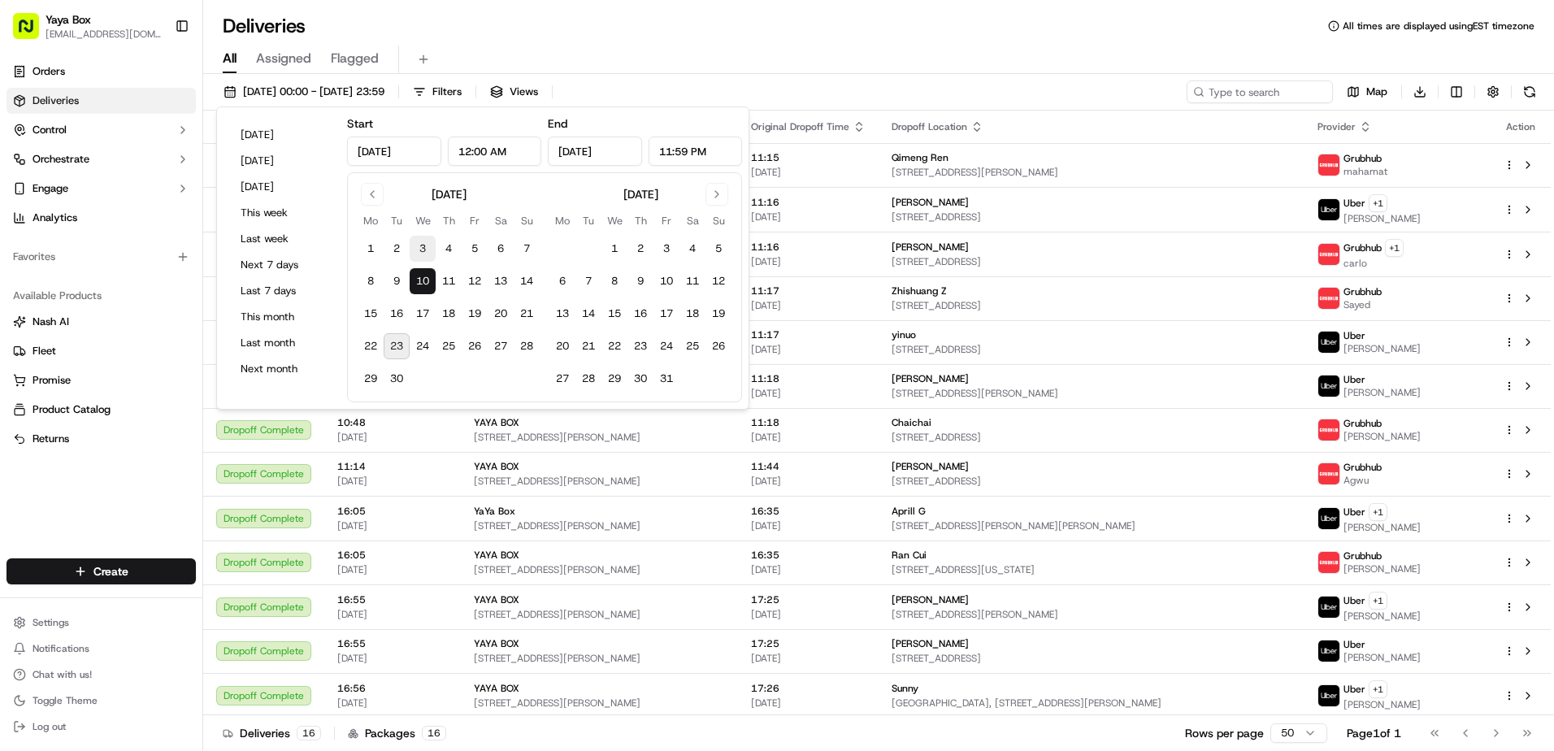
click at [421, 244] on button "3" at bounding box center [423, 249] width 26 height 26
type input "Sep 3, 2025"
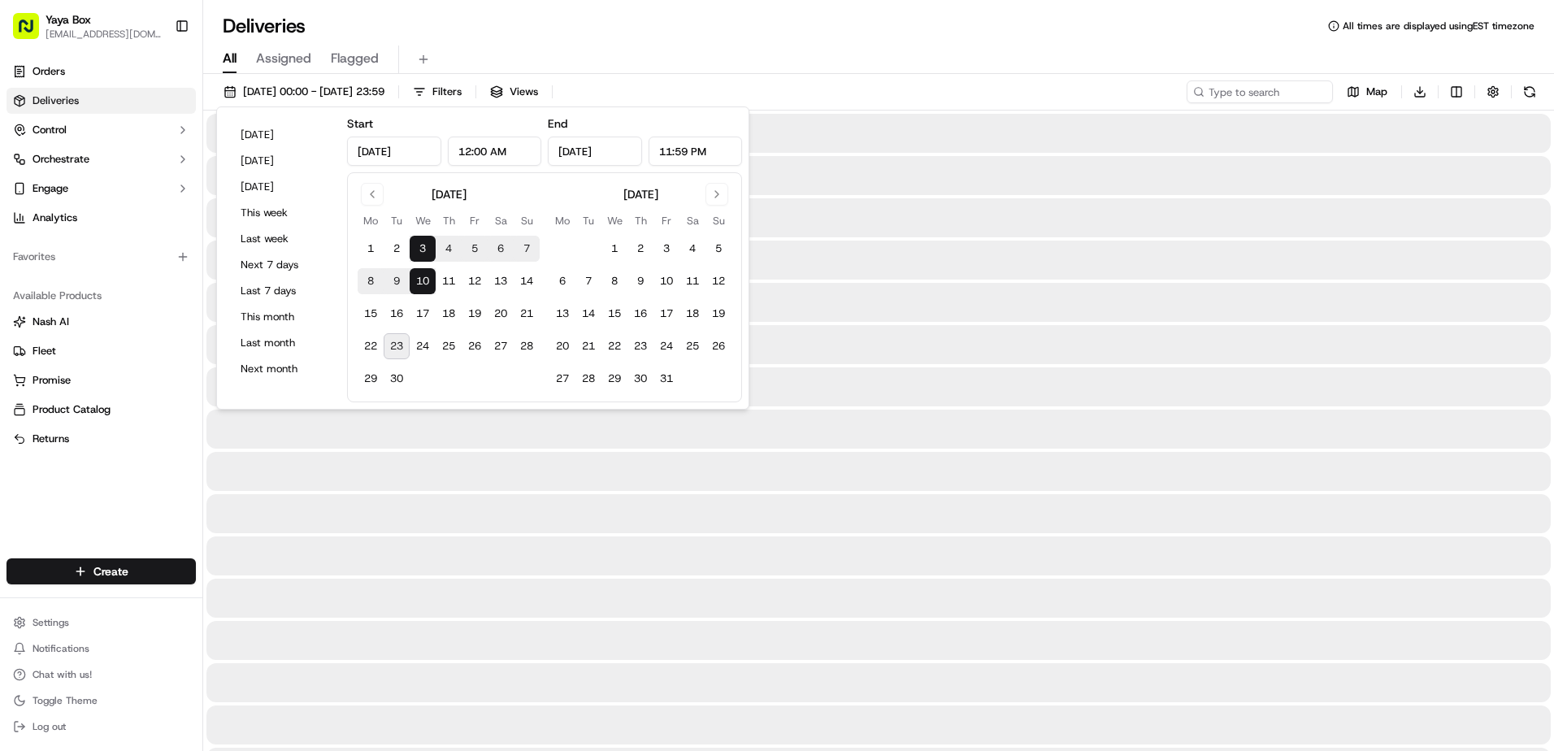
click at [421, 245] on button "3" at bounding box center [423, 249] width 26 height 26
type input "Sep 3, 2025"
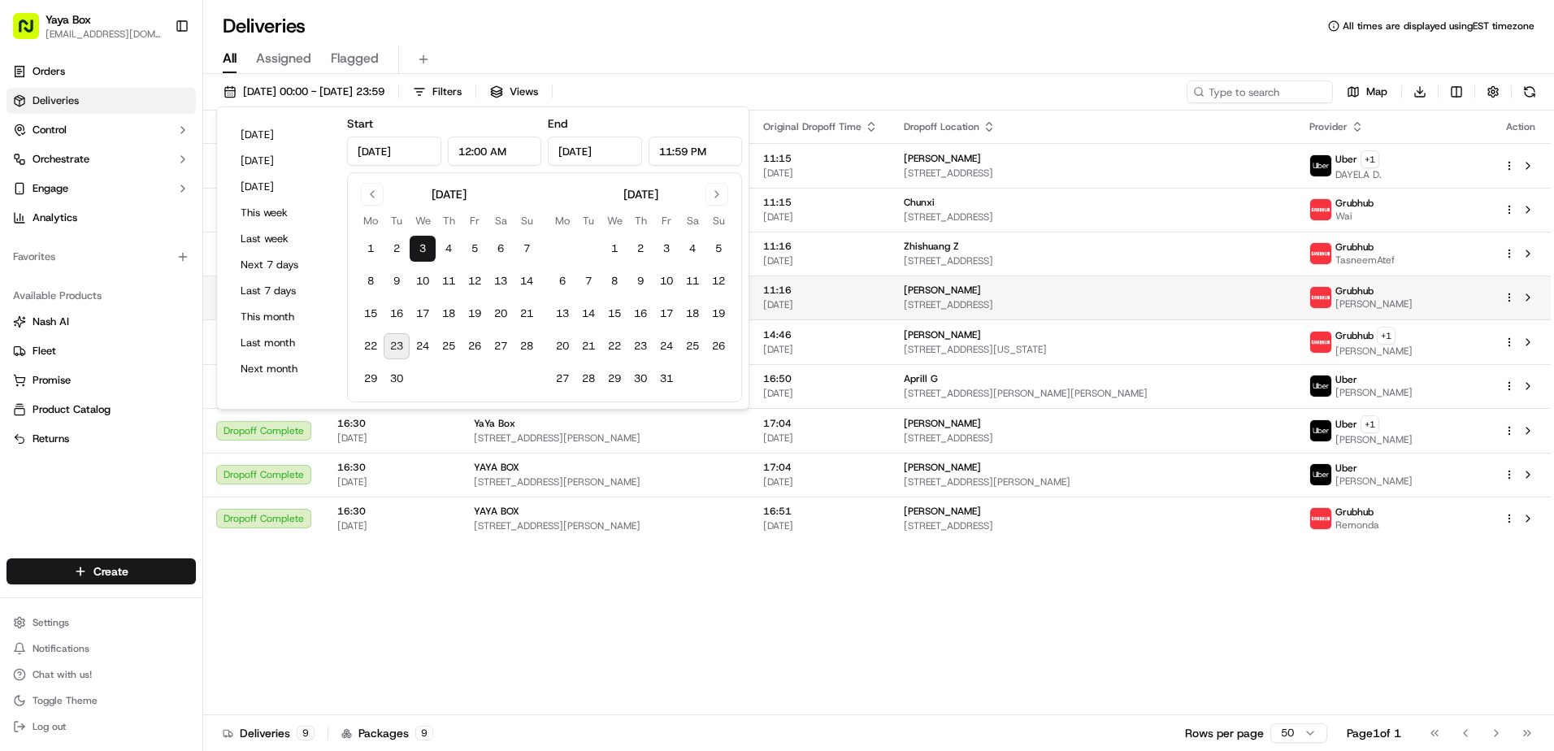
click at [953, 293] on div "[PERSON_NAME]" at bounding box center [1094, 290] width 380 height 13
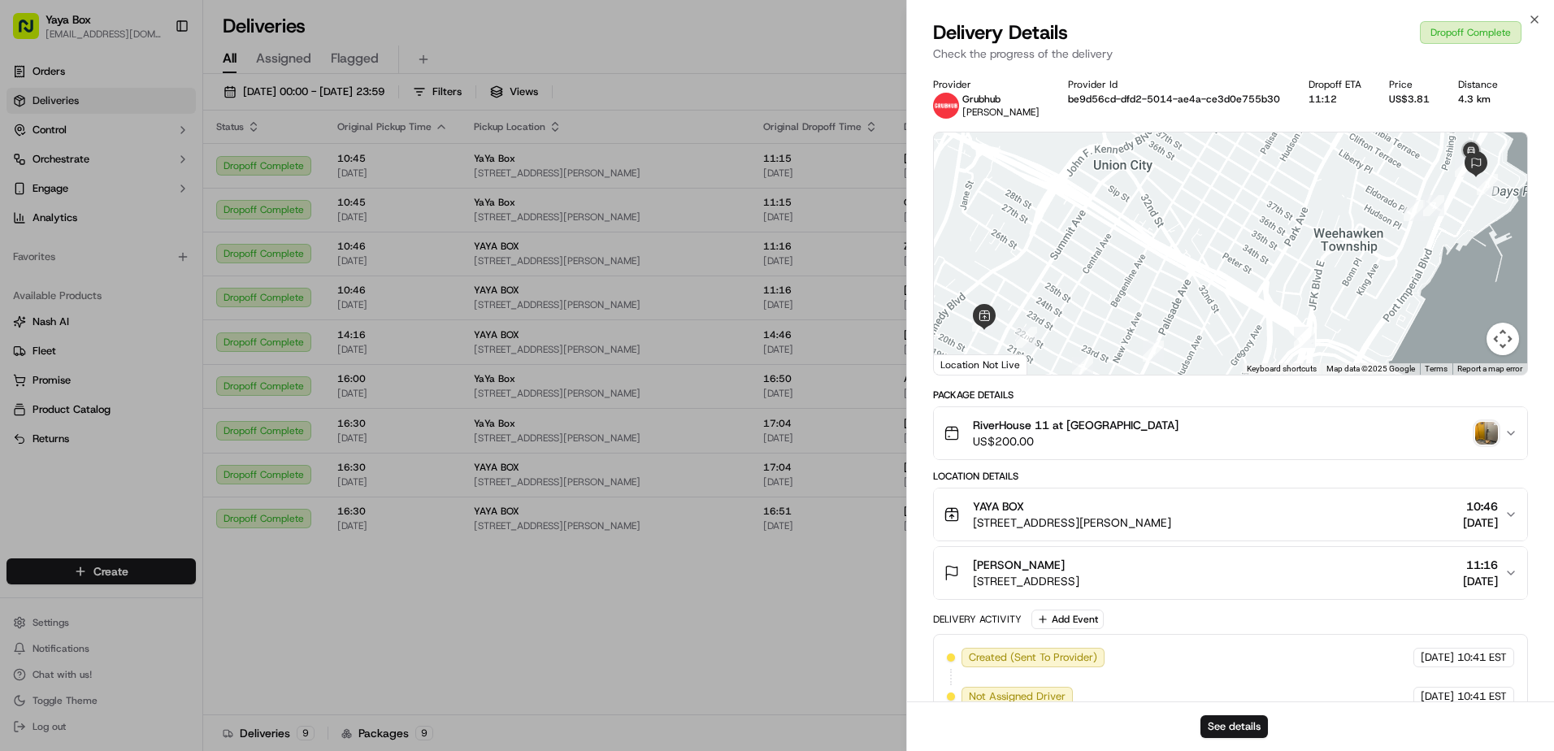
click at [1478, 435] on img "button" at bounding box center [1487, 433] width 23 height 23
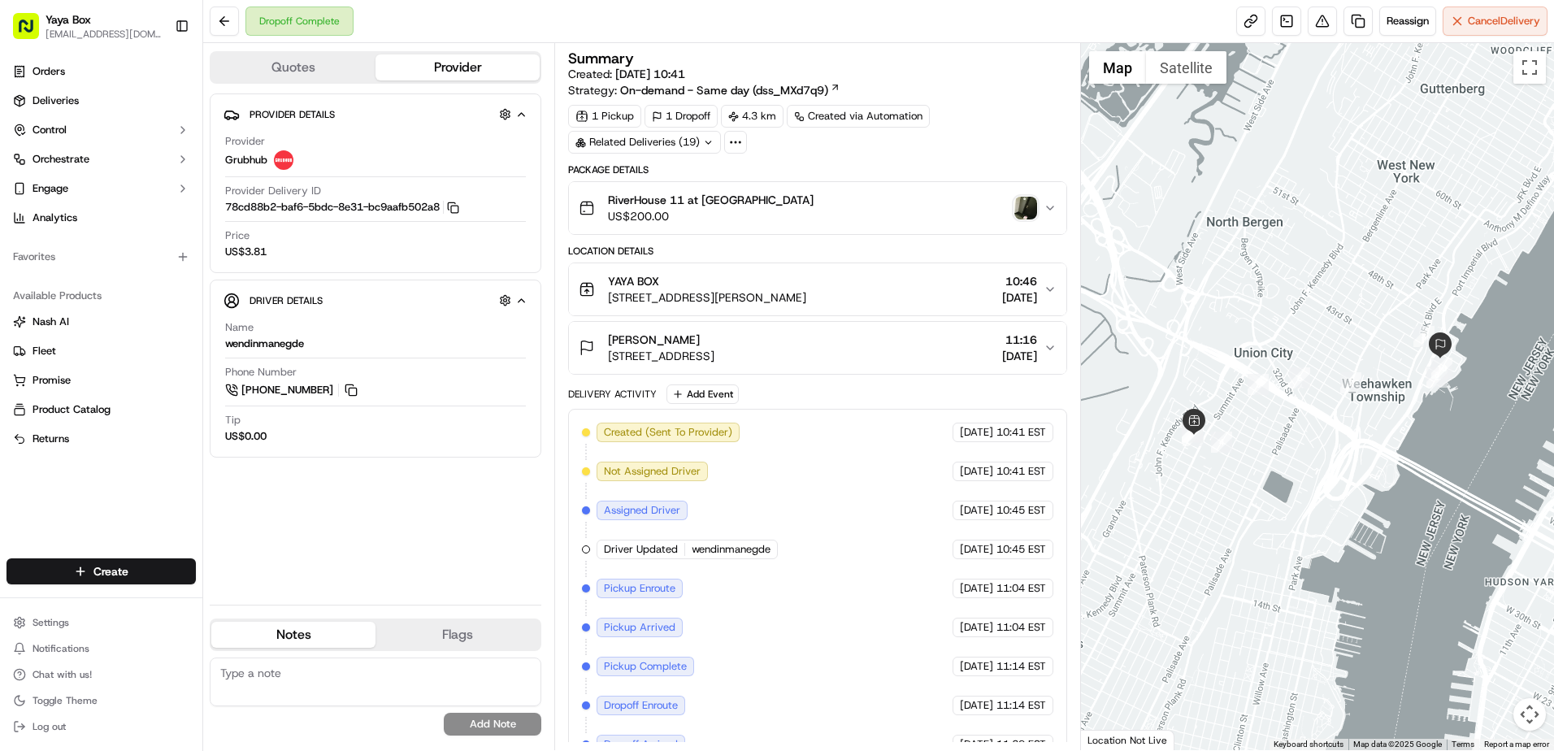
click at [1028, 198] on img "button" at bounding box center [1026, 208] width 23 height 23
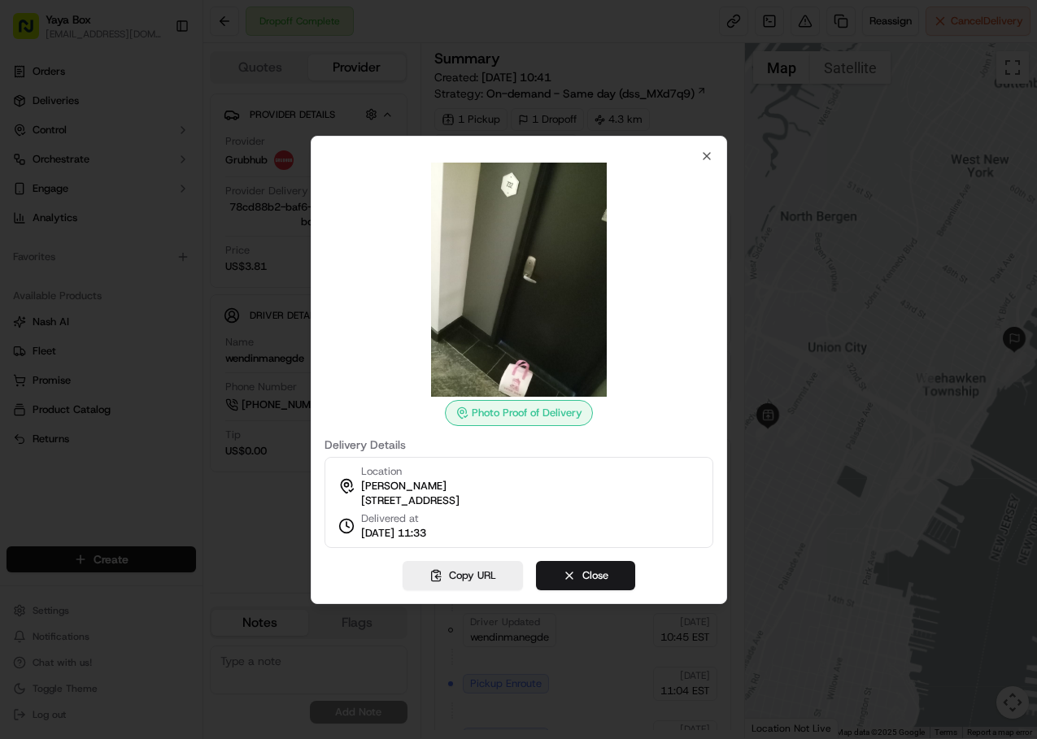
click at [820, 195] on div at bounding box center [518, 369] width 1037 height 739
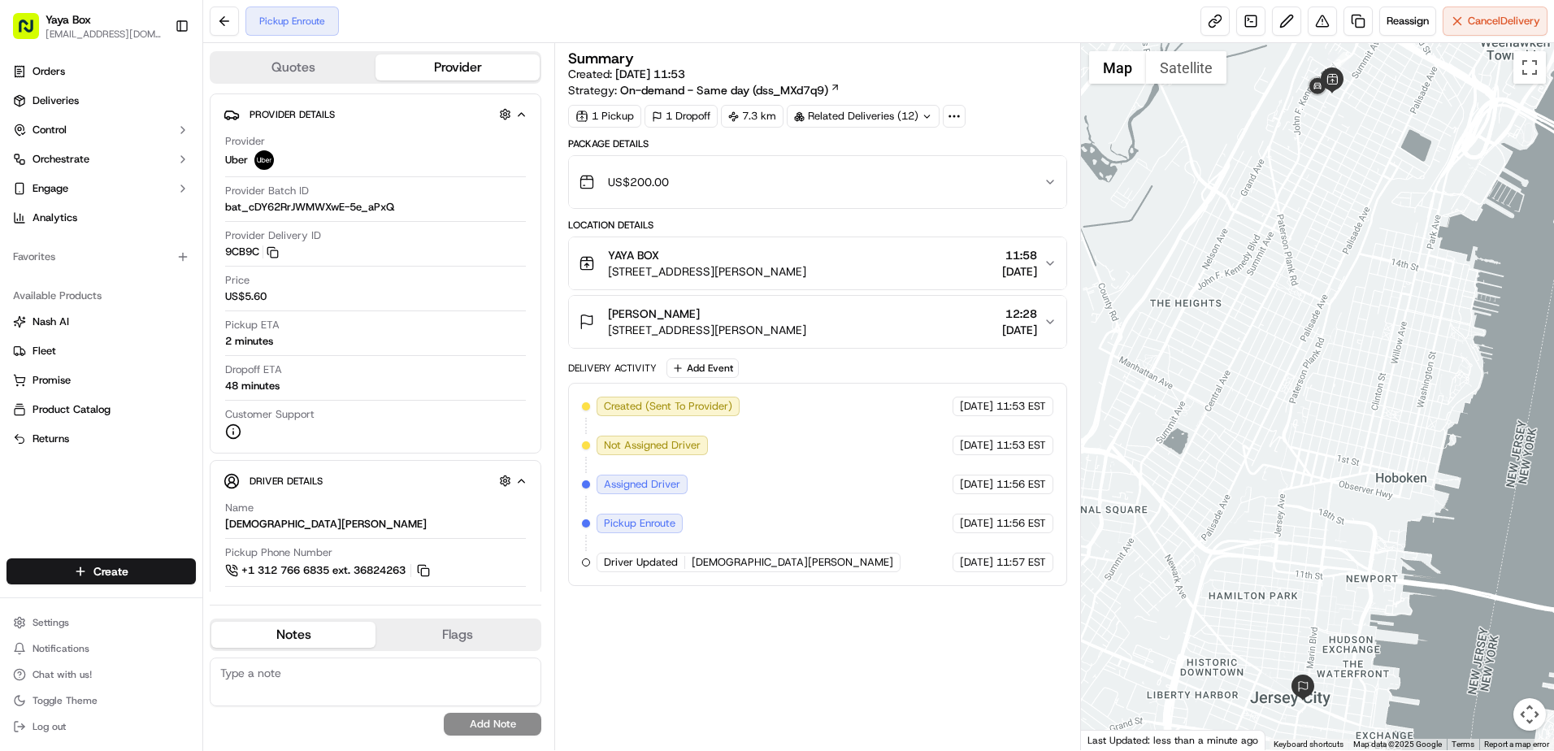
click at [666, 676] on div "Summary Created: 23/09/2025 11:53 Strategy: On-demand - Same day (dss_MXd7q9) 1…" at bounding box center [817, 396] width 499 height 691
click at [118, 106] on link "Deliveries" at bounding box center [101, 101] width 189 height 26
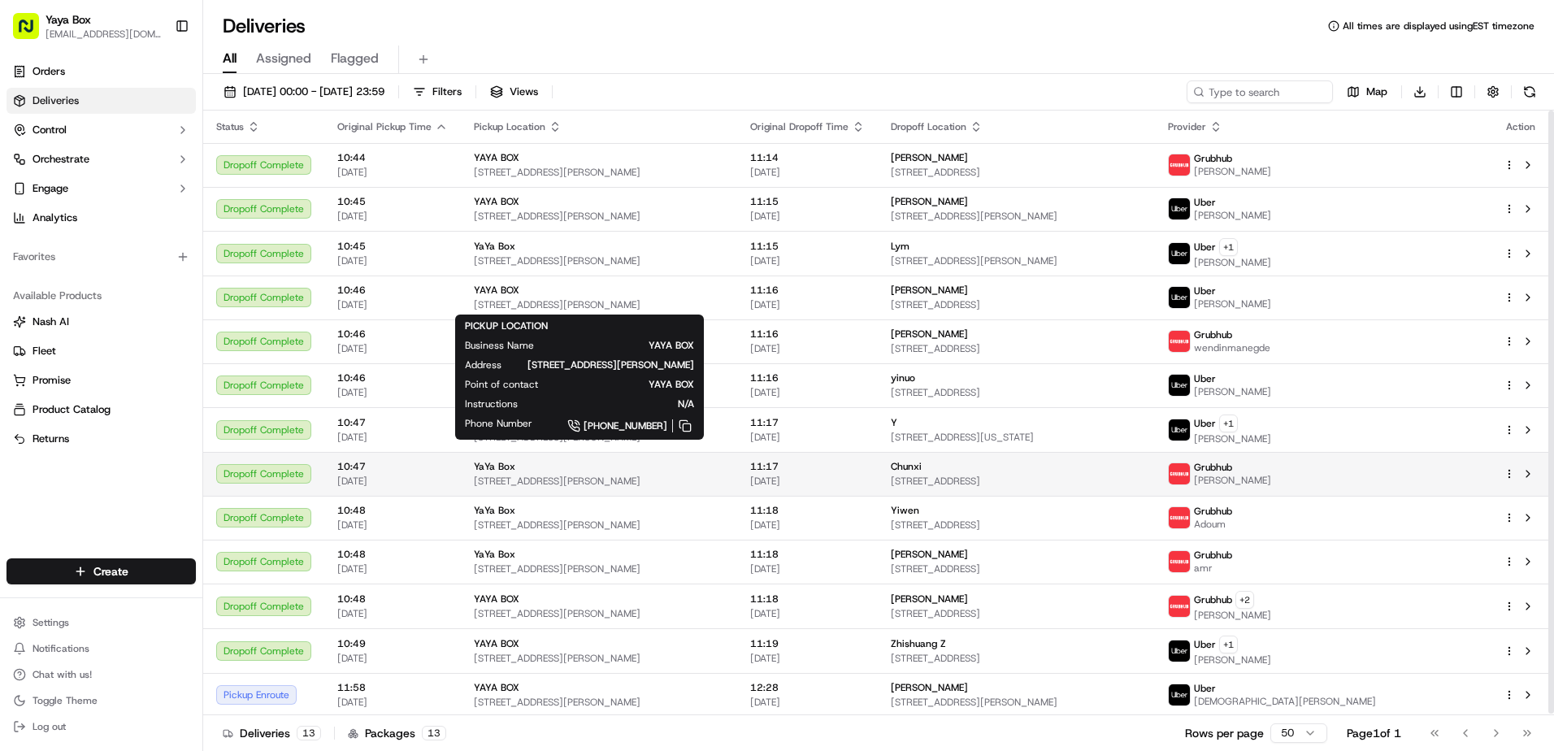
scroll to position [2, 0]
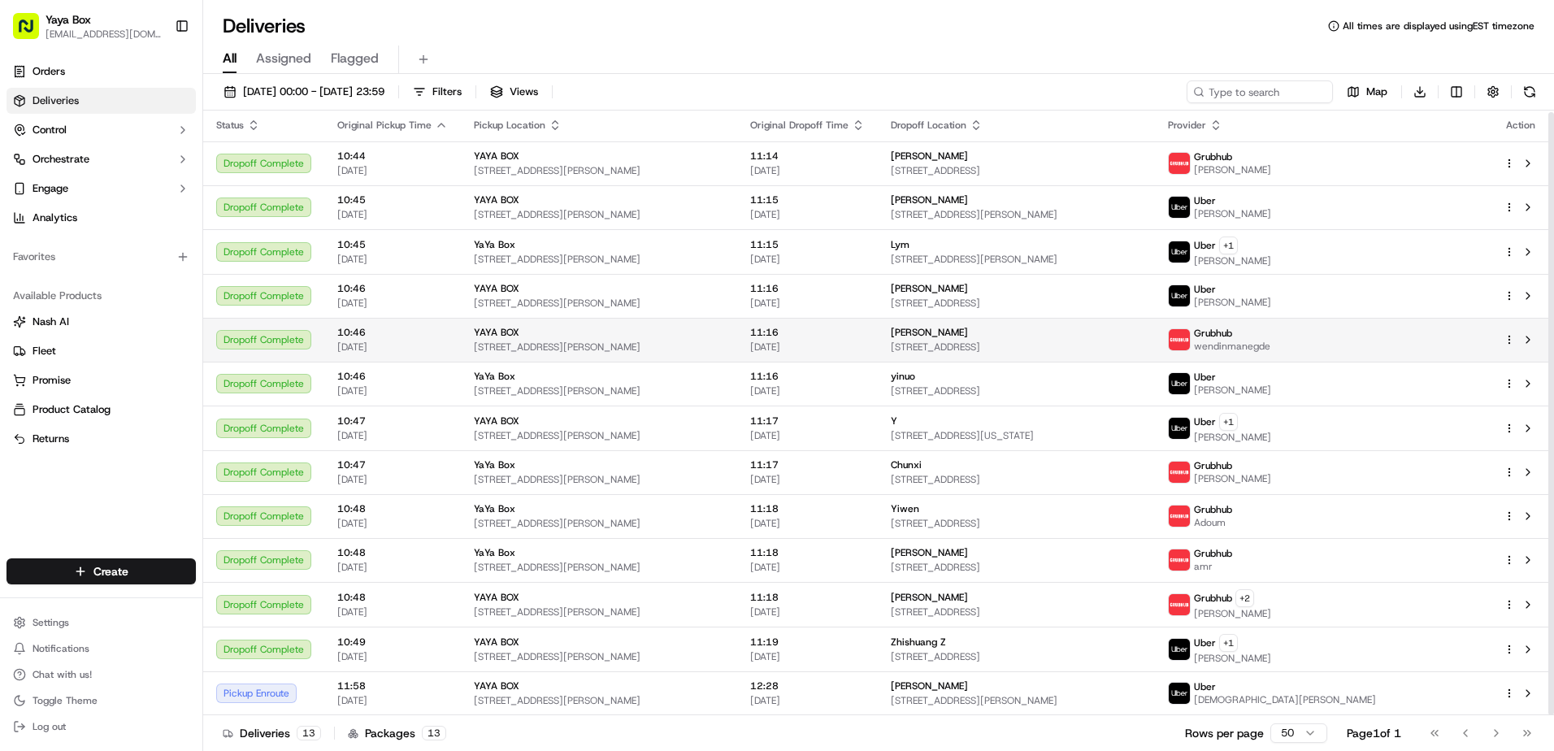
click at [945, 354] on td "[PERSON_NAME] [STREET_ADDRESS]" at bounding box center [1016, 340] width 276 height 44
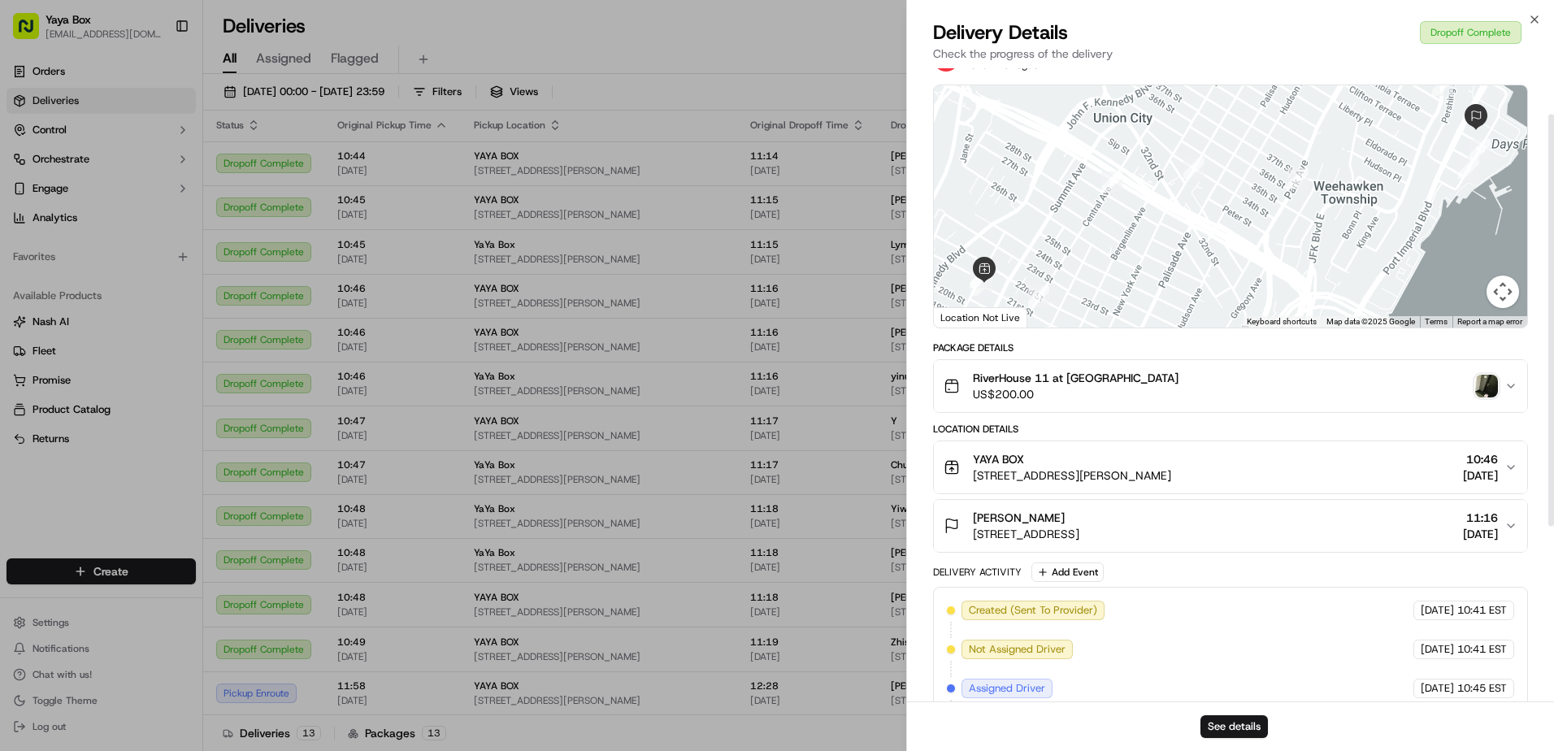
scroll to position [108, 0]
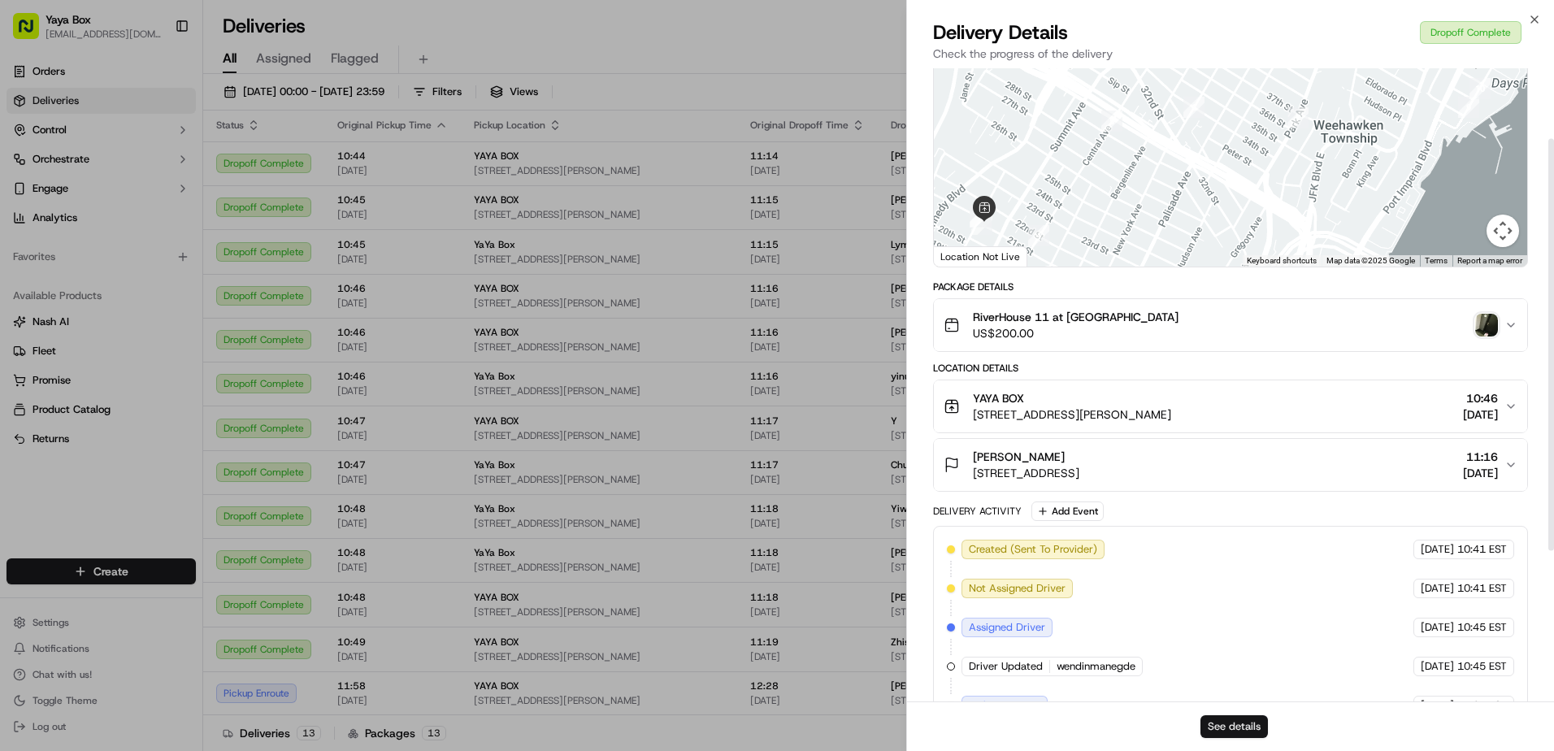
click at [1213, 718] on button "See details" at bounding box center [1234, 726] width 67 height 23
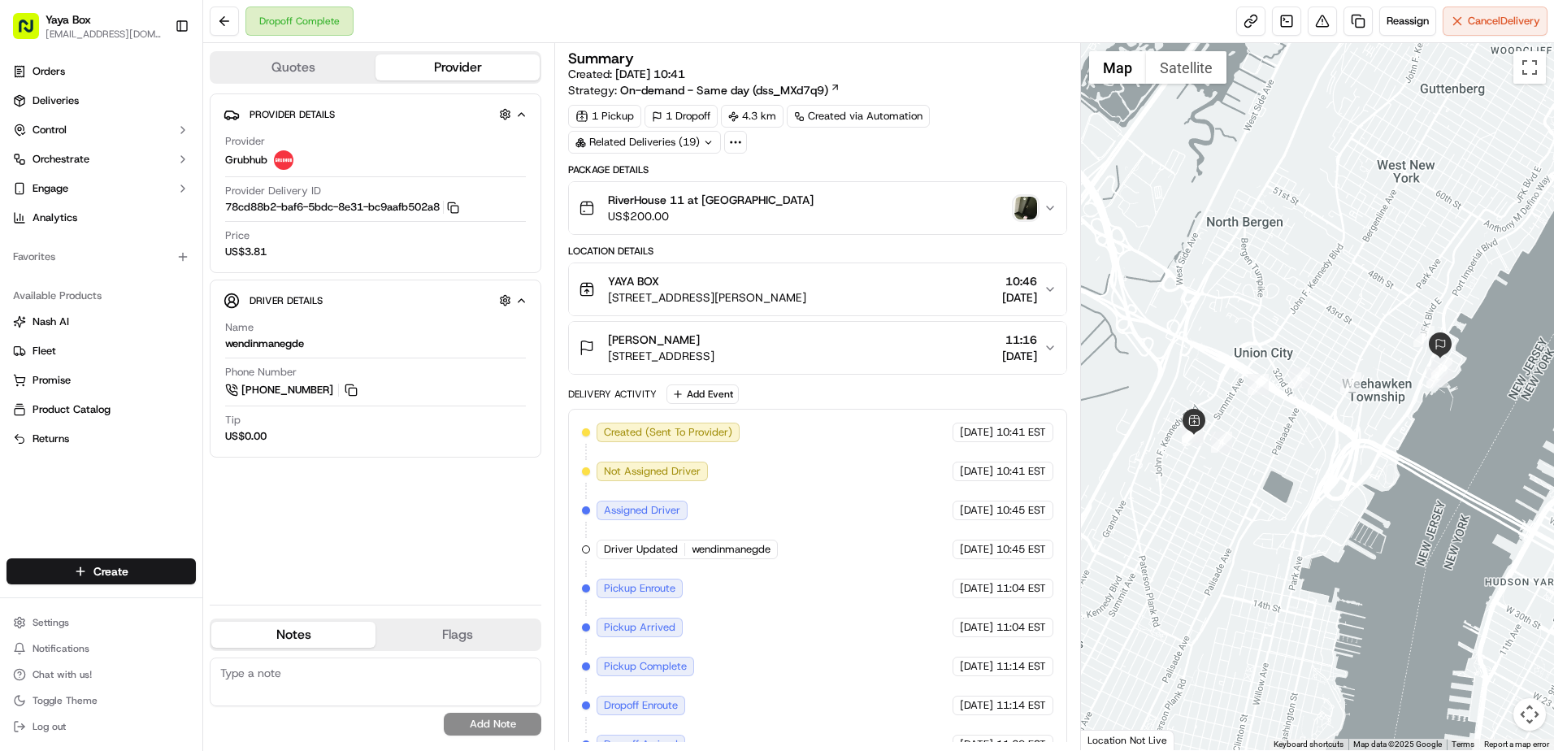
click at [1027, 200] on img "button" at bounding box center [1026, 208] width 23 height 23
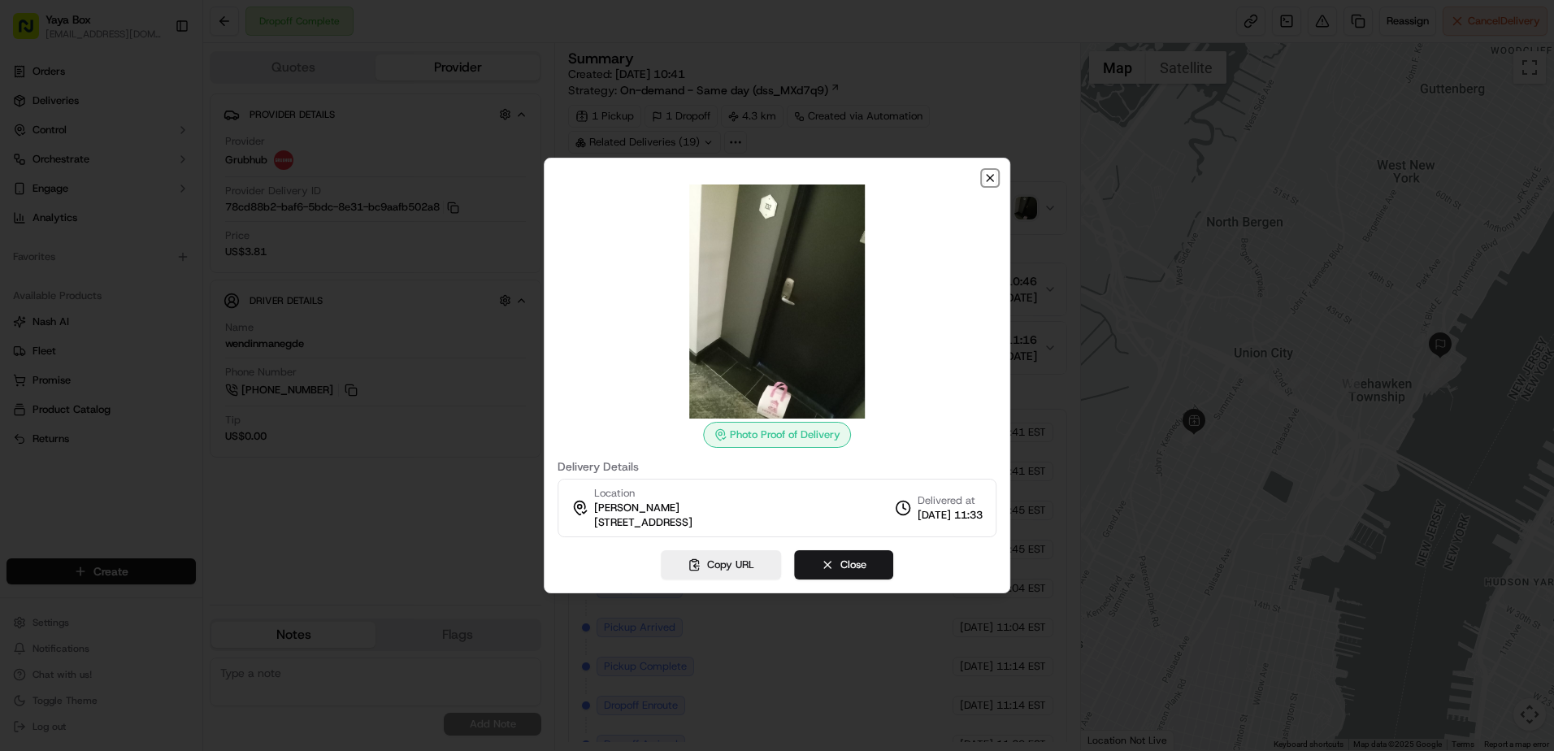
click at [994, 172] on icon "button" at bounding box center [990, 178] width 13 height 13
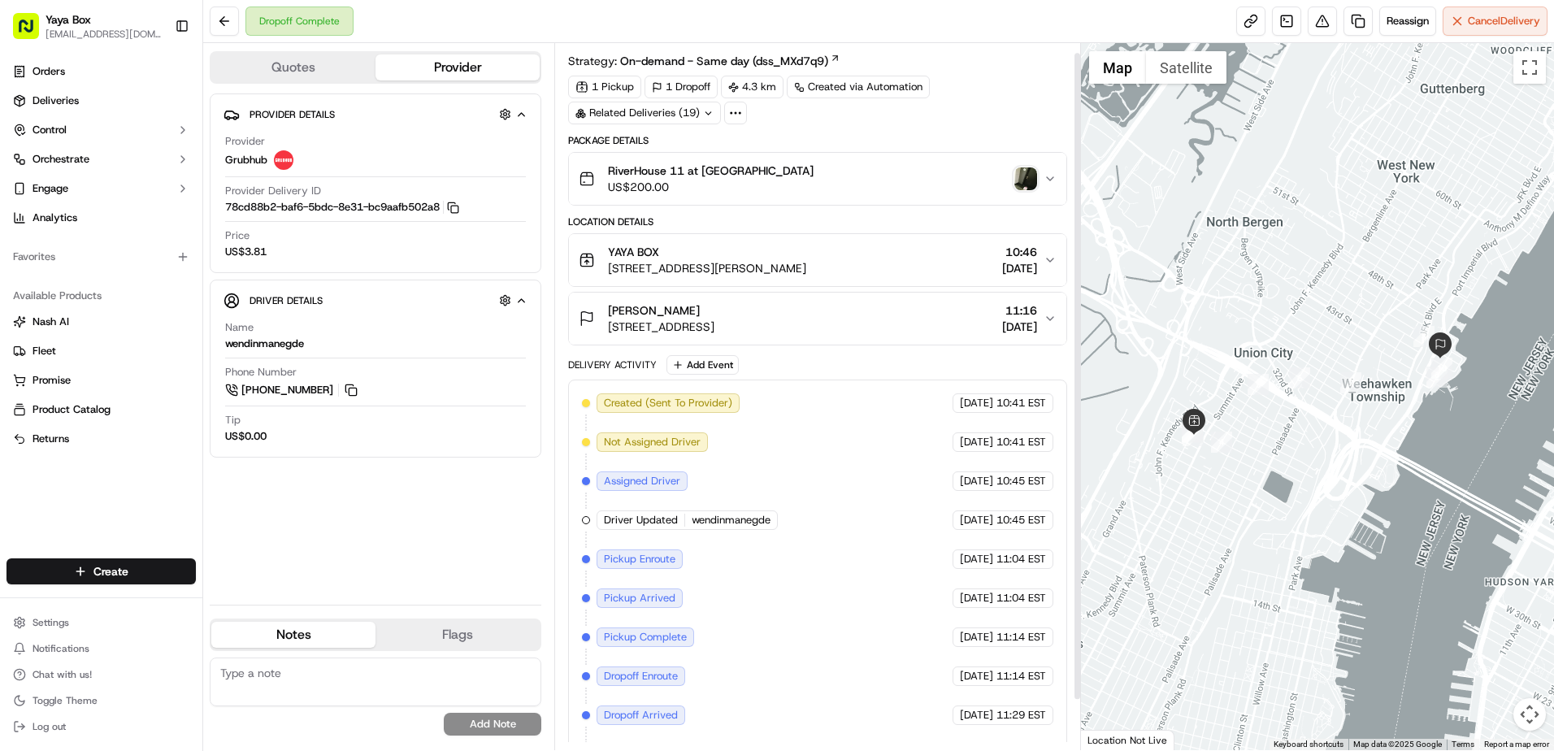
scroll to position [65, 0]
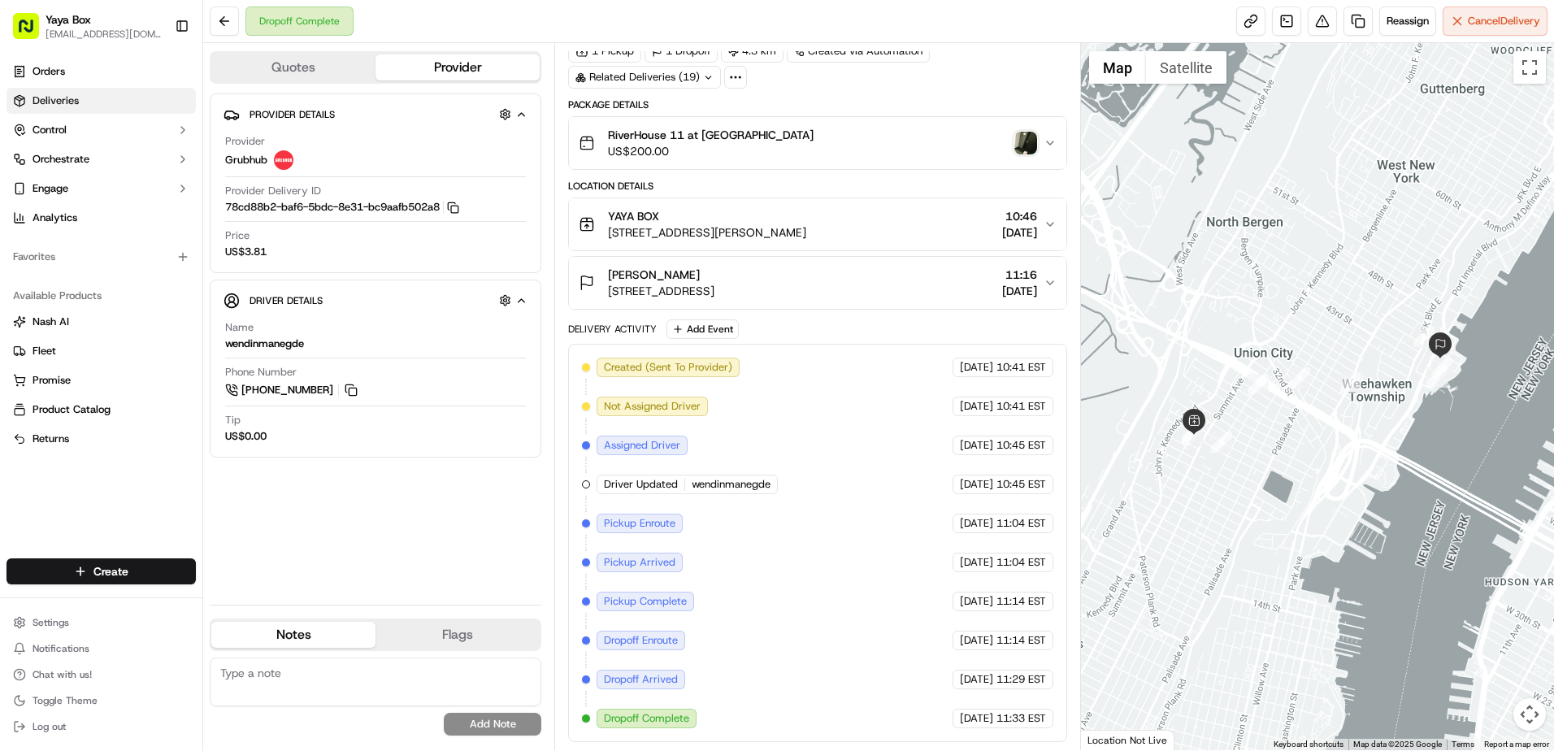
click at [82, 93] on link "Deliveries" at bounding box center [101, 101] width 189 height 26
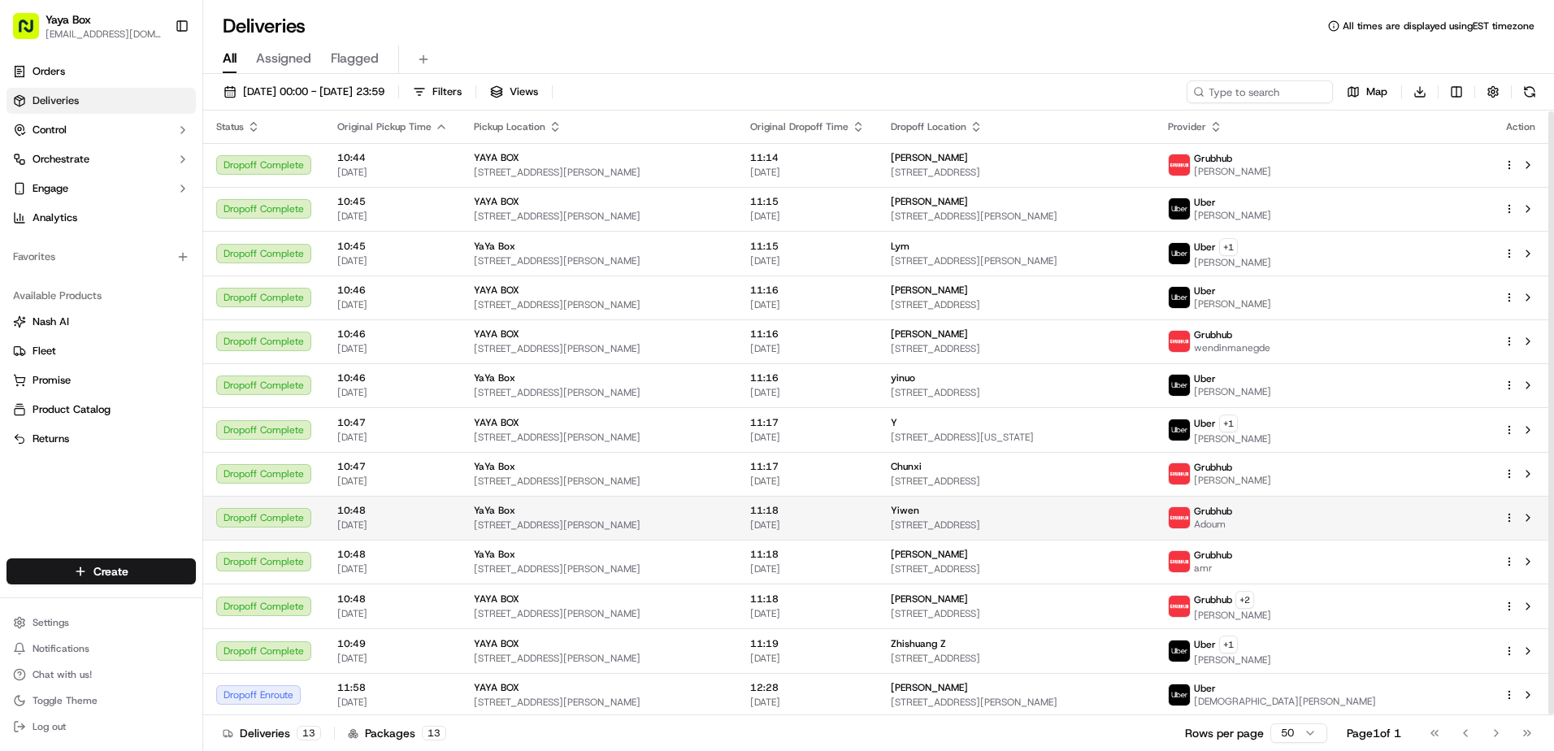
scroll to position [2, 0]
